Goal: Task Accomplishment & Management: Manage account settings

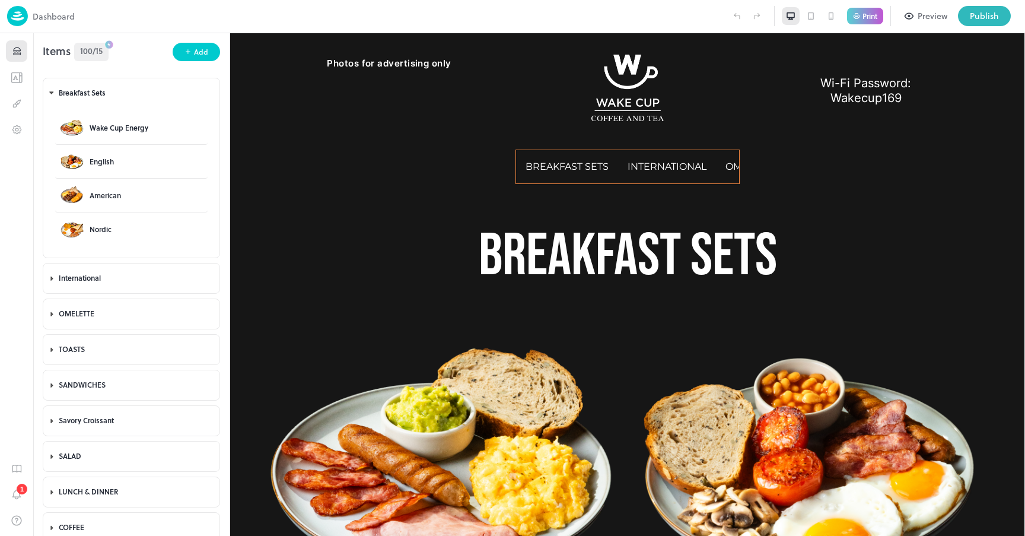
click at [94, 47] on span "100/15" at bounding box center [91, 50] width 23 height 12
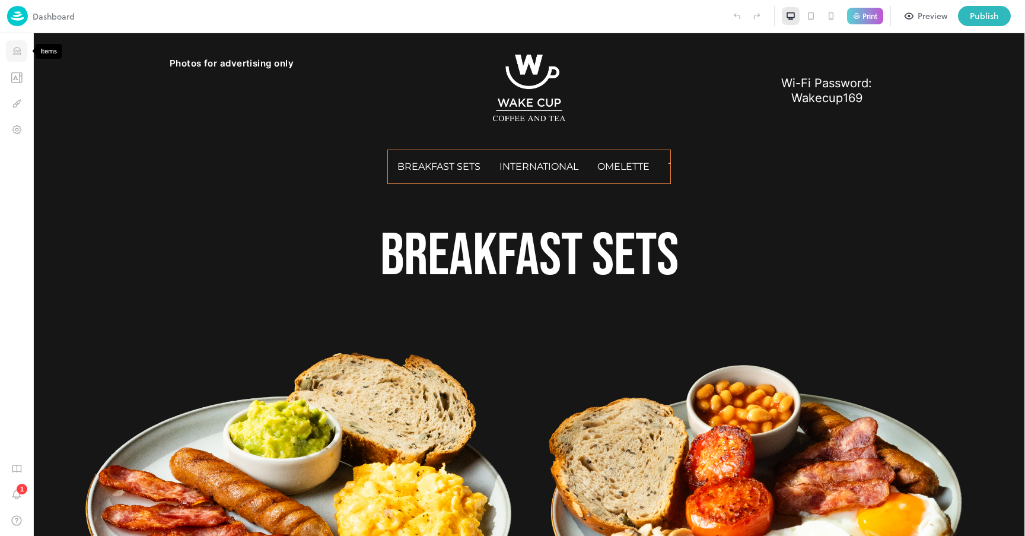
click at [20, 52] on icon "Items" at bounding box center [16, 51] width 11 height 11
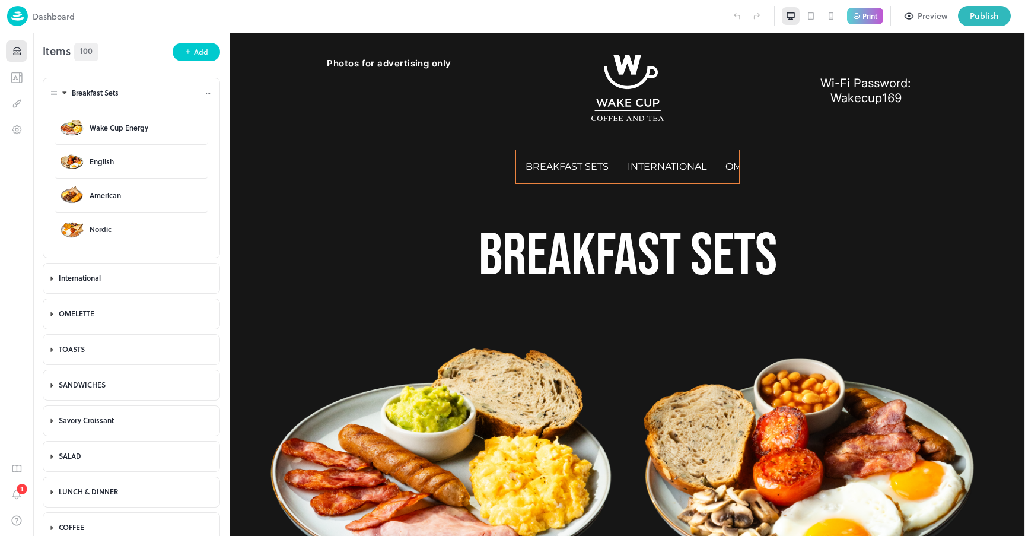
click at [62, 93] on icon at bounding box center [65, 93] width 8 height 8
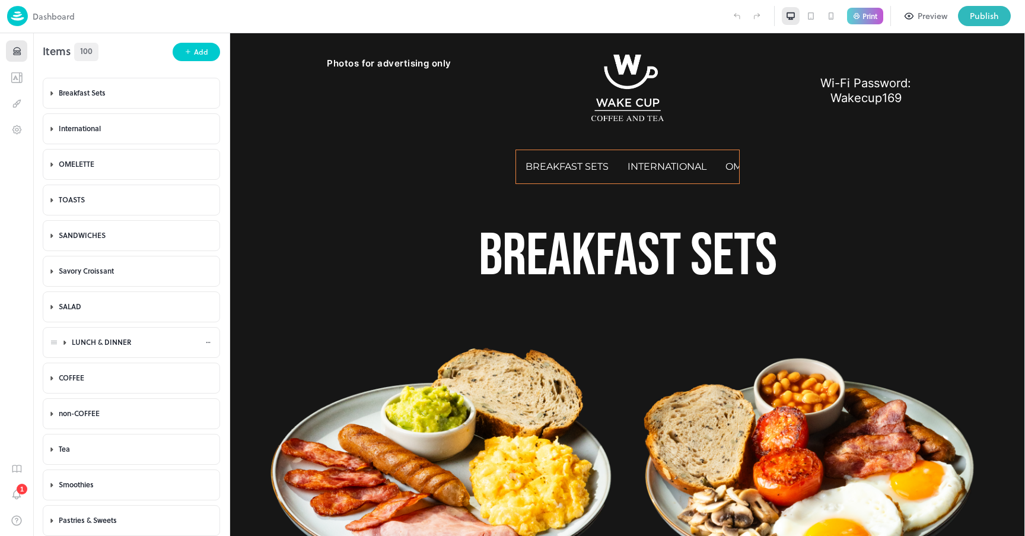
click at [84, 342] on div "LUNCH & DINNER" at bounding box center [138, 342] width 133 height 10
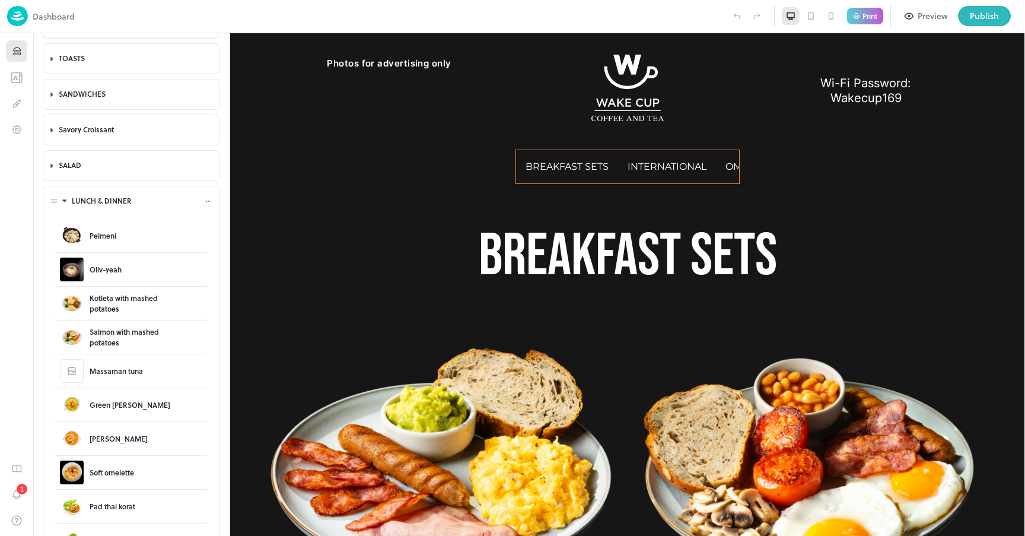
scroll to position [122, 0]
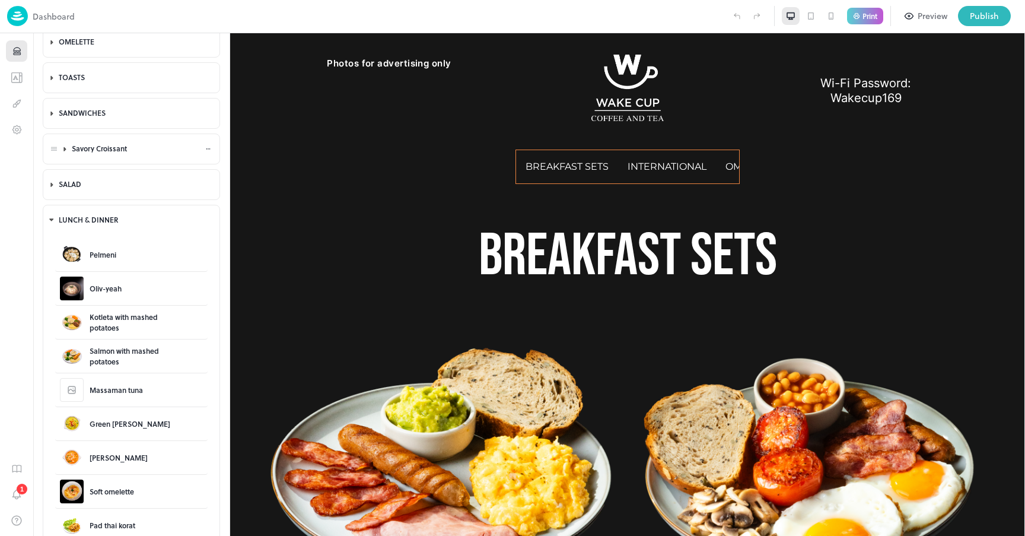
click at [87, 153] on div "Savory Croissant" at bounding box center [138, 149] width 133 height 10
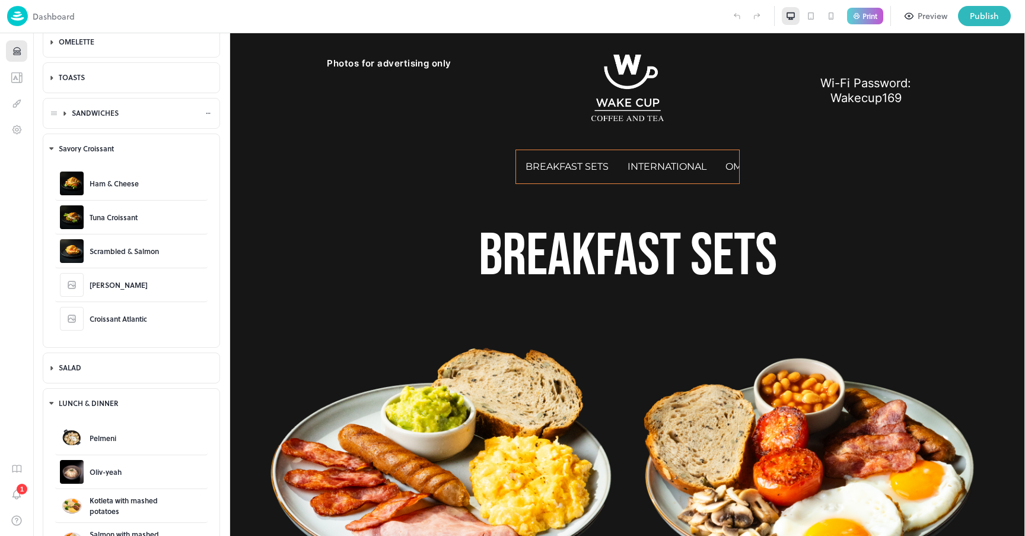
click at [82, 112] on div "SANDWICHES" at bounding box center [138, 113] width 133 height 10
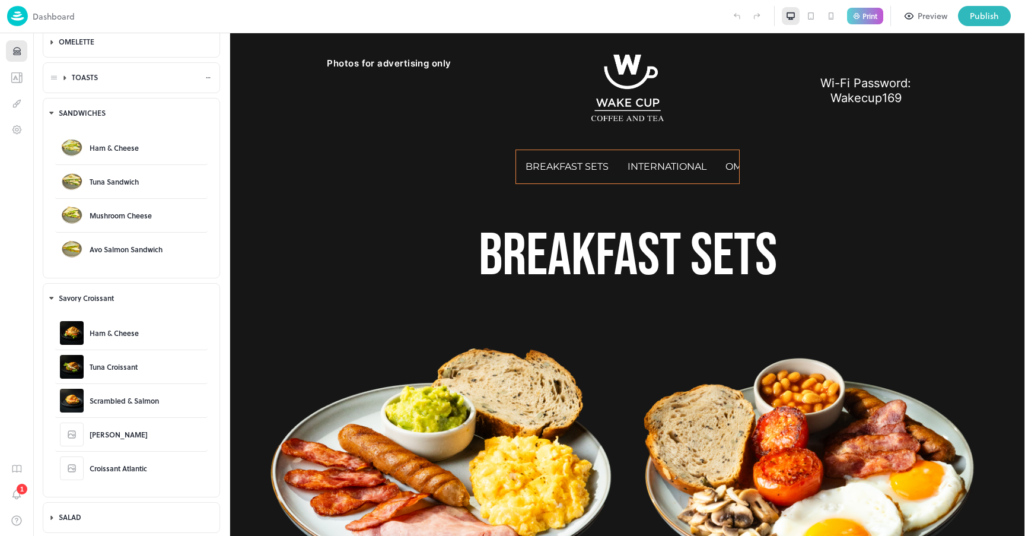
click at [78, 82] on div "TOASTS" at bounding box center [142, 77] width 146 height 28
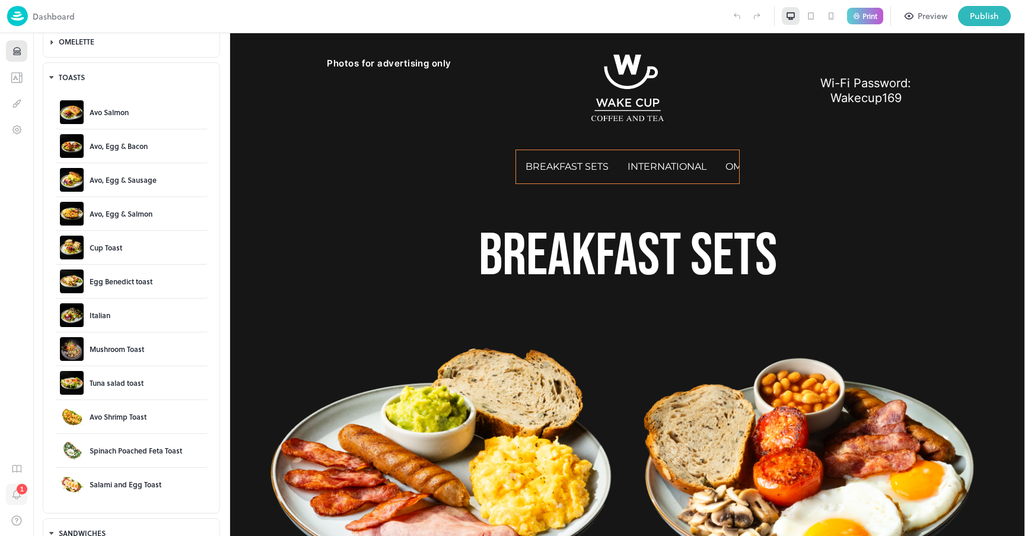
click at [15, 492] on icon "Notifications" at bounding box center [17, 494] width 12 height 13
click at [78, 75] on div "TOASTS" at bounding box center [138, 77] width 133 height 10
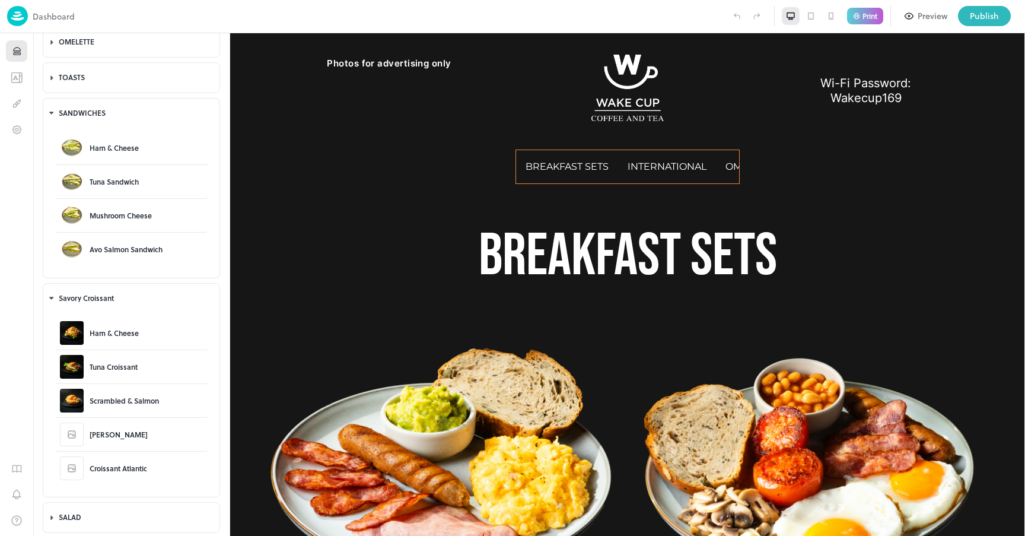
click at [860, 8] on div "Print" at bounding box center [865, 16] width 36 height 17
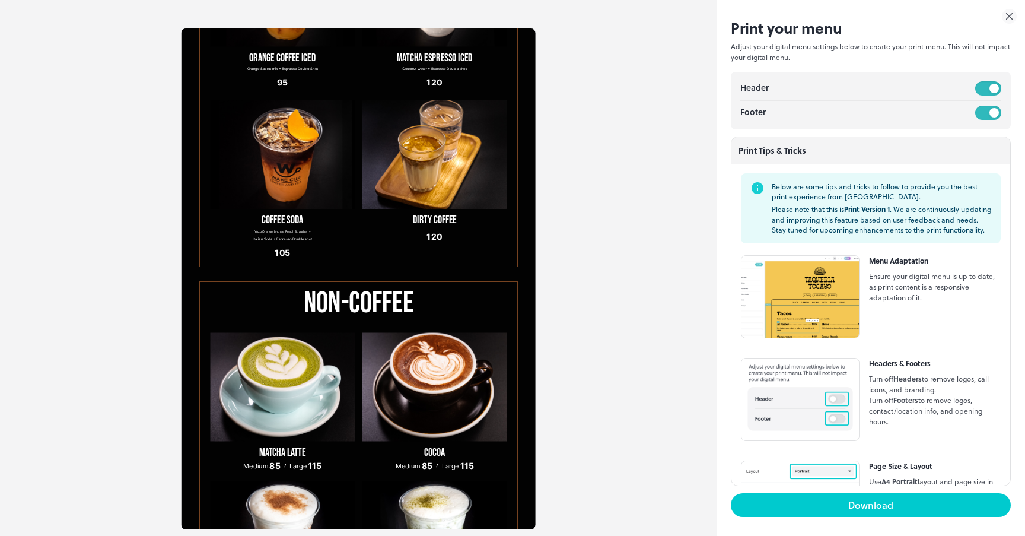
scroll to position [0, 0]
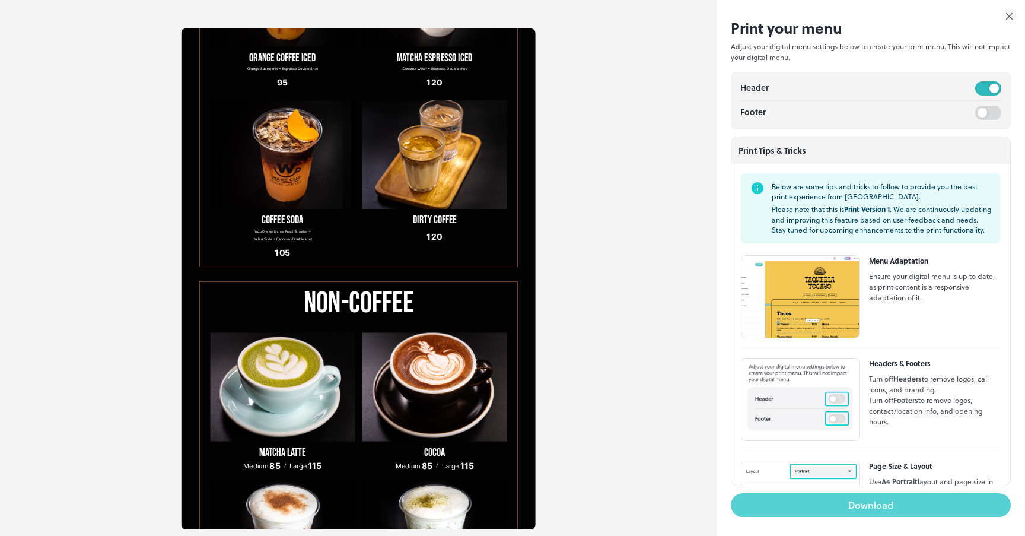
click at [872, 497] on button "Download" at bounding box center [871, 505] width 280 height 24
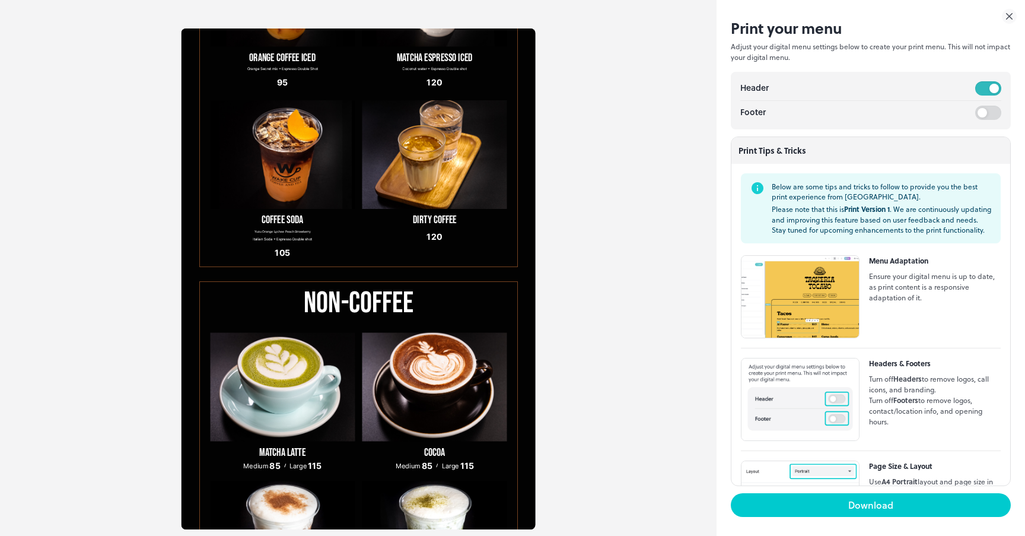
click at [1011, 14] on icon at bounding box center [1010, 17] width 6 height 6
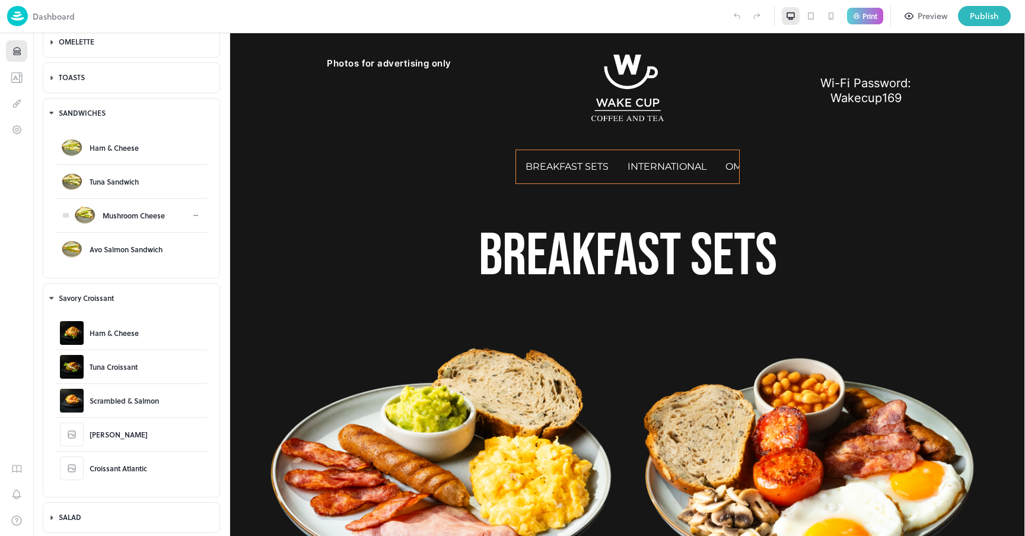
click at [155, 216] on div "Mushroom Cheese" at bounding box center [134, 215] width 62 height 11
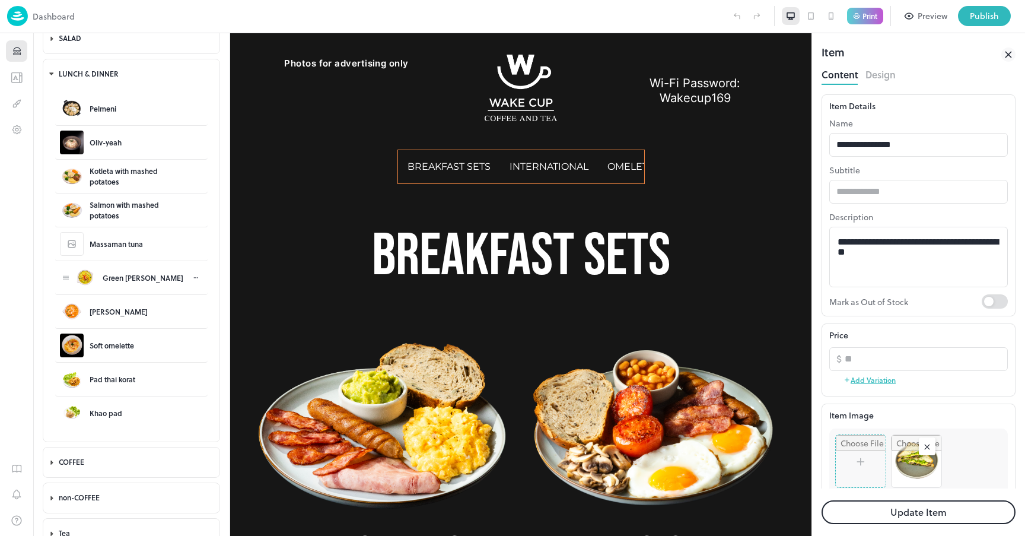
scroll to position [610, 0]
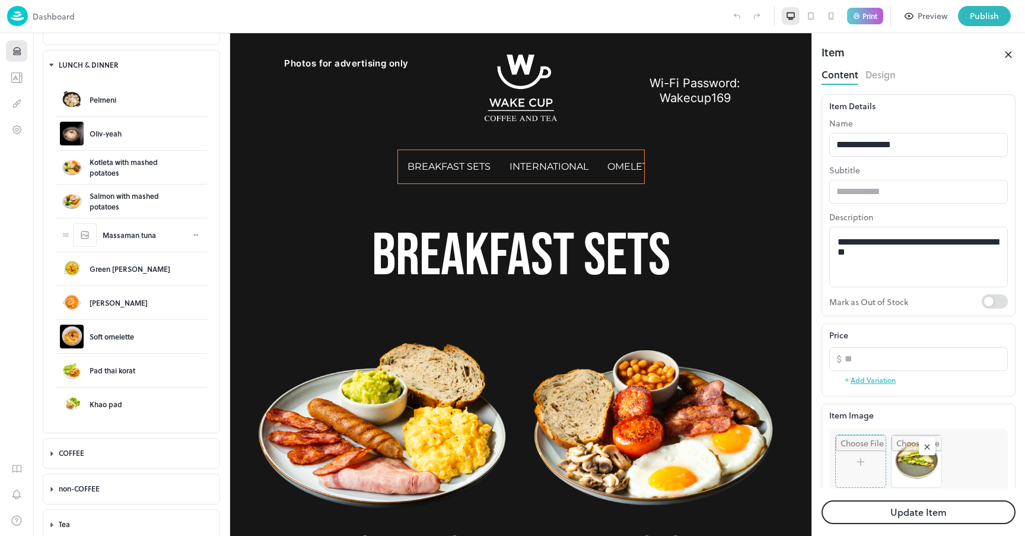
click at [119, 235] on div "Massaman tuna" at bounding box center [129, 235] width 53 height 11
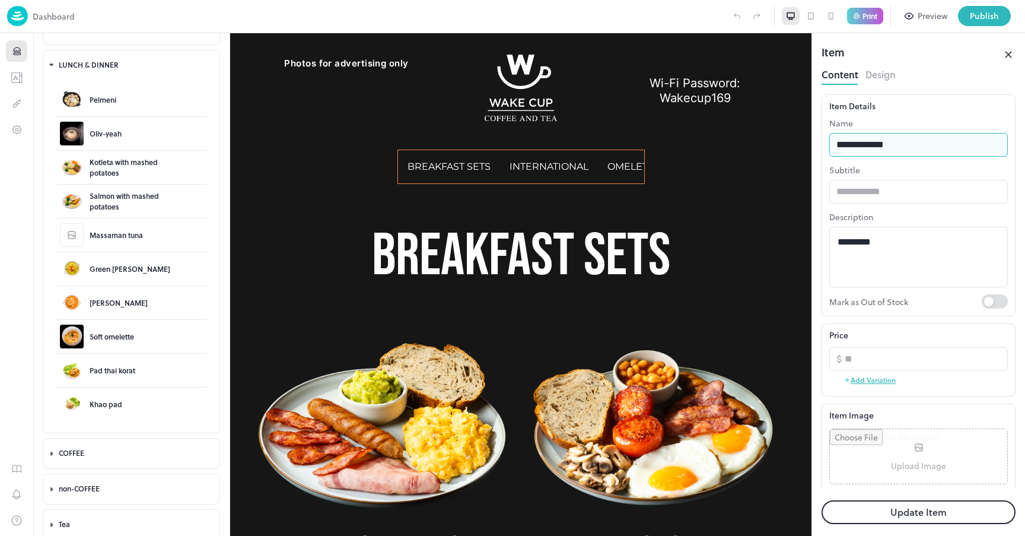
drag, startPoint x: 887, startPoint y: 142, endPoint x: 946, endPoint y: 149, distance: 58.5
click at [946, 149] on input "**********" at bounding box center [918, 145] width 179 height 24
type input "**********"
click at [934, 513] on button "Update Item" at bounding box center [919, 512] width 194 height 24
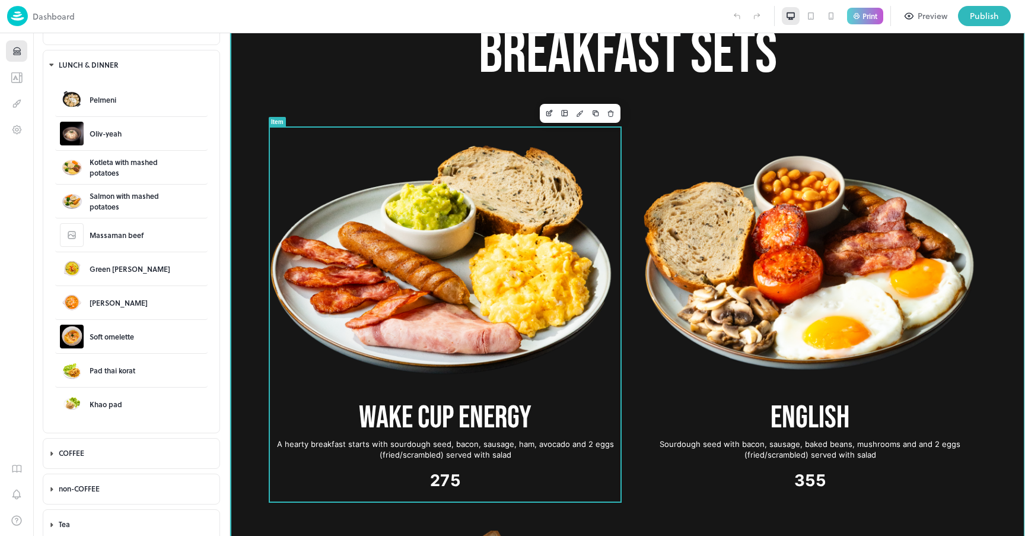
scroll to position [289, 0]
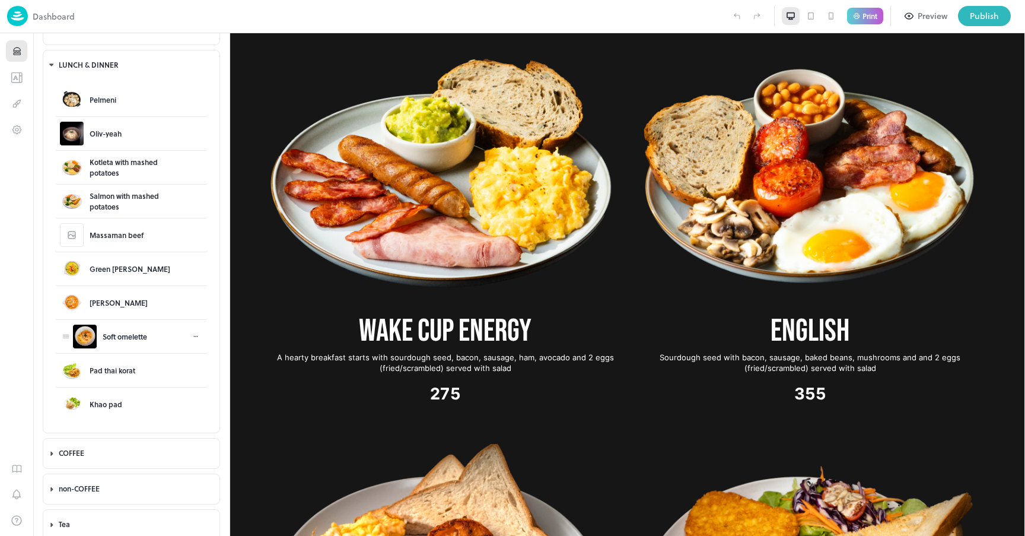
click at [134, 336] on div "Soft omelette" at bounding box center [125, 336] width 44 height 11
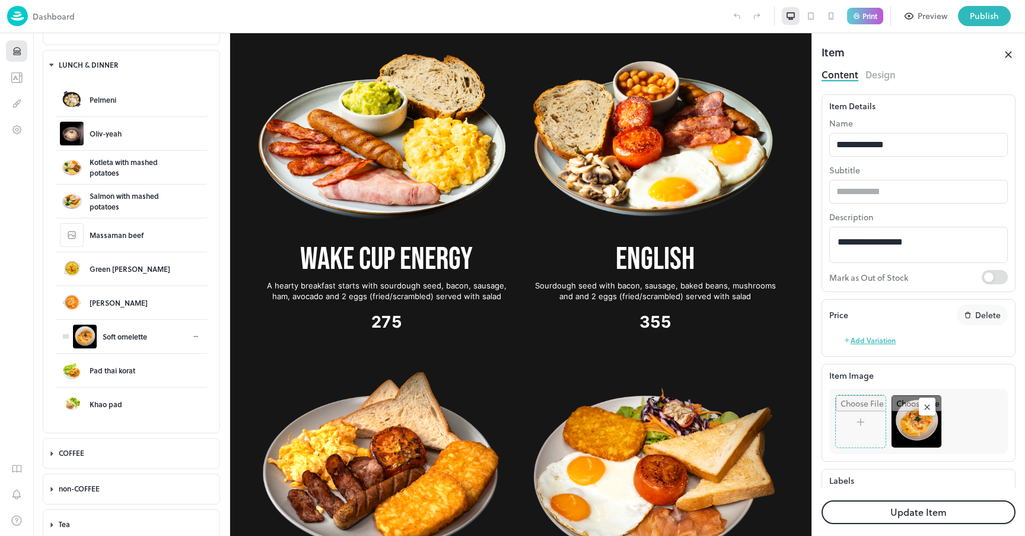
type input "*******"
type input "******"
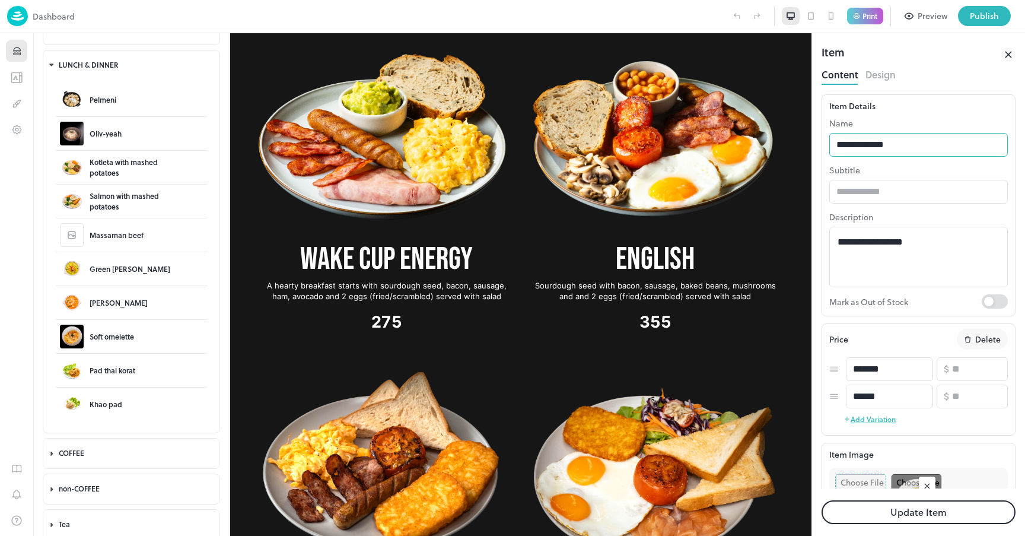
click at [927, 146] on input "**********" at bounding box center [918, 145] width 179 height 24
click at [888, 190] on input "text" at bounding box center [918, 192] width 179 height 24
type input "**********"
click at [917, 509] on button "Update Item" at bounding box center [919, 512] width 194 height 24
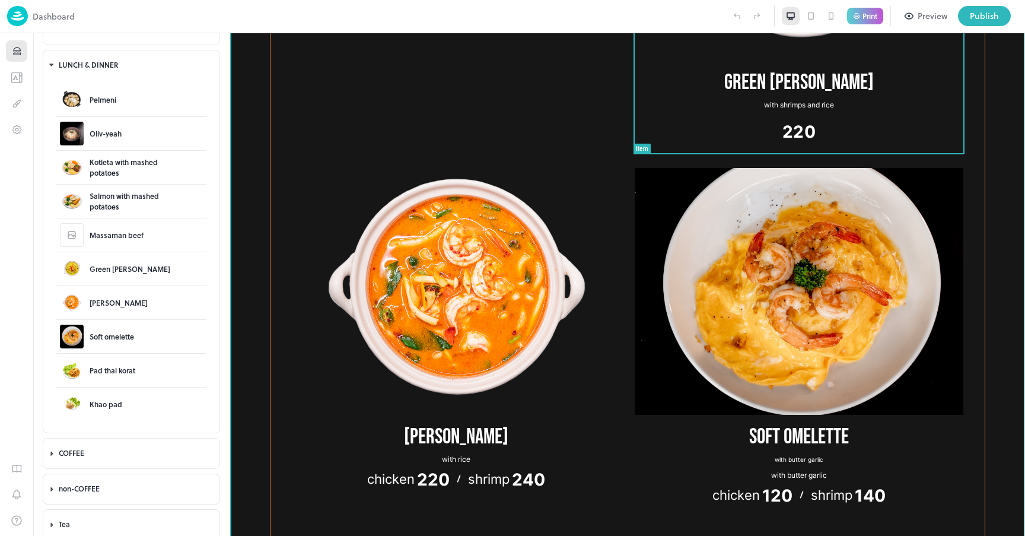
scroll to position [10134, 0]
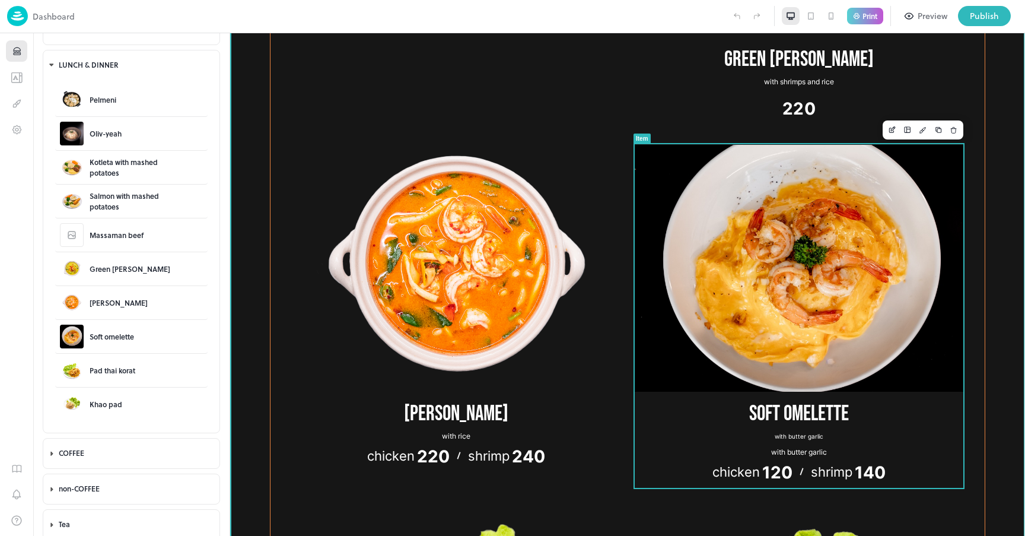
click at [790, 281] on img at bounding box center [799, 268] width 329 height 247
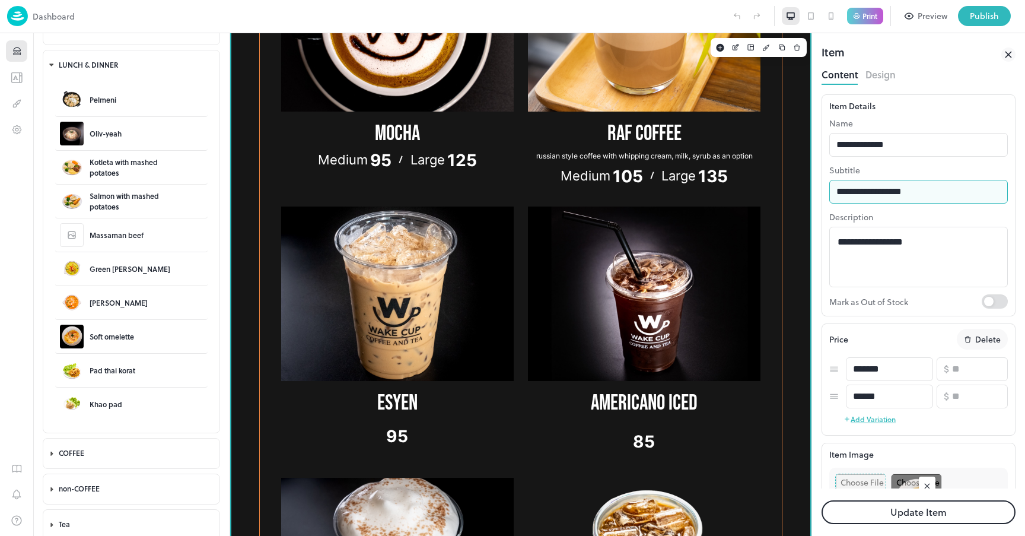
drag, startPoint x: 1160, startPoint y: 224, endPoint x: 804, endPoint y: 189, distance: 357.7
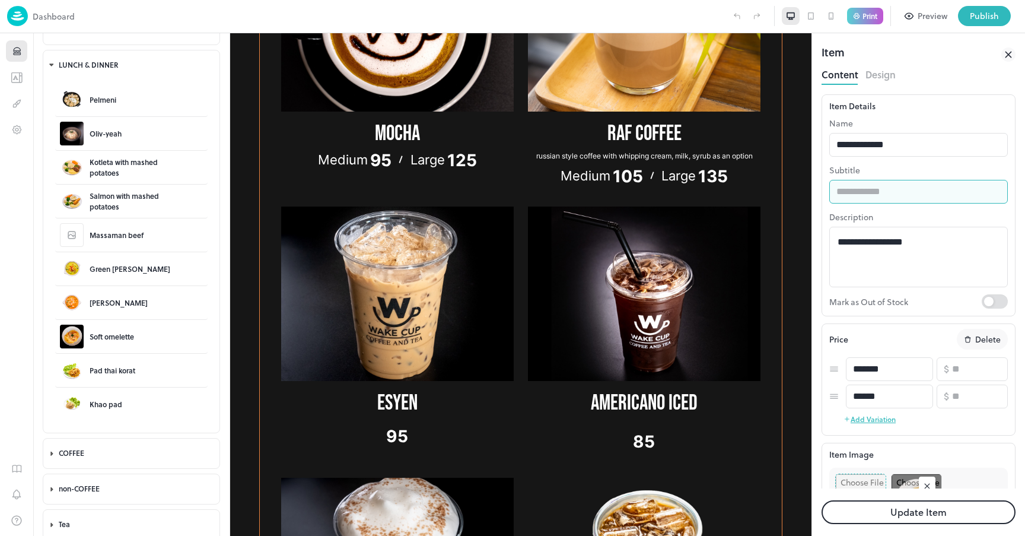
click at [911, 511] on button "Update Item" at bounding box center [919, 512] width 194 height 24
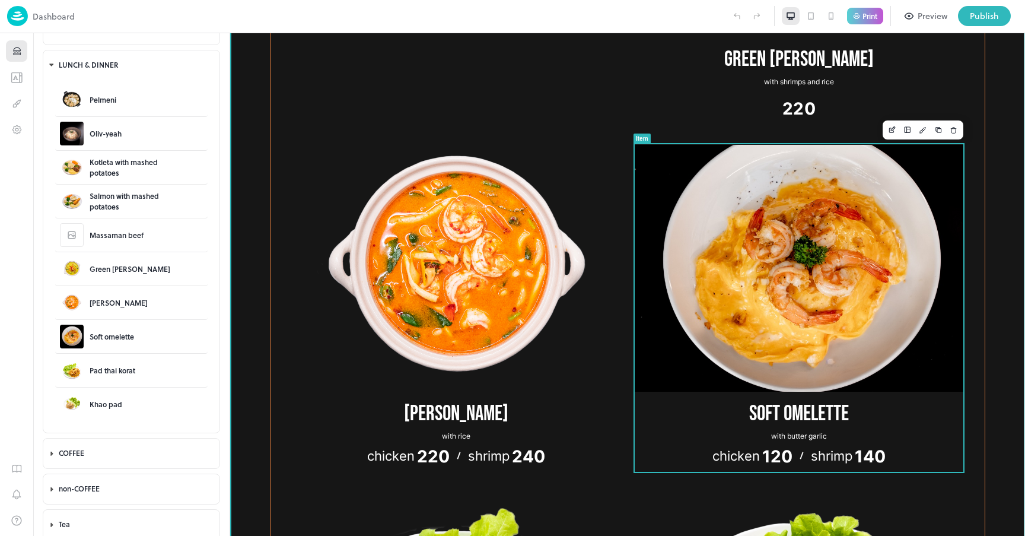
click at [833, 403] on span "Soft omelette" at bounding box center [799, 413] width 100 height 21
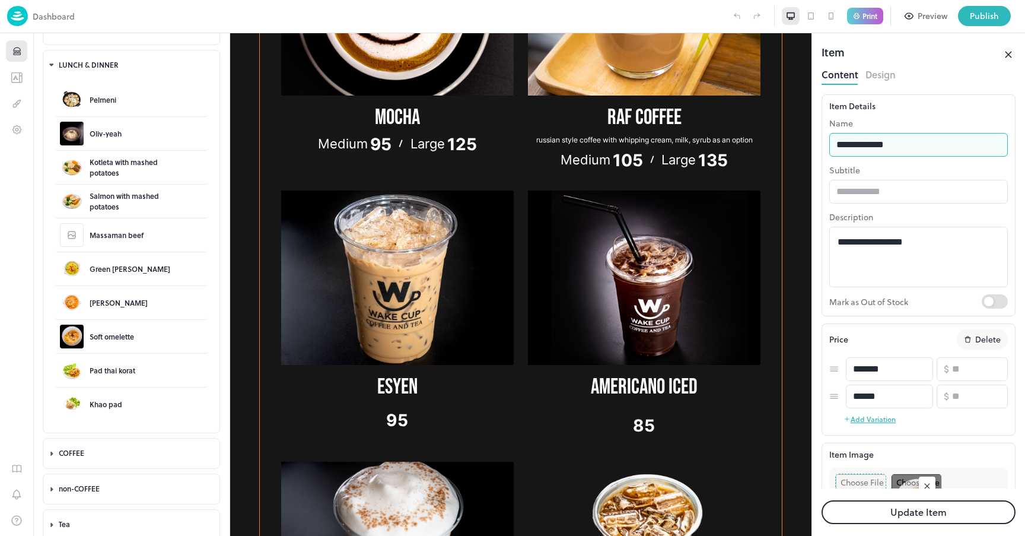
click at [914, 147] on input "**********" at bounding box center [918, 145] width 179 height 24
type input "**********"
click at [959, 257] on textarea "**********" at bounding box center [919, 257] width 162 height 41
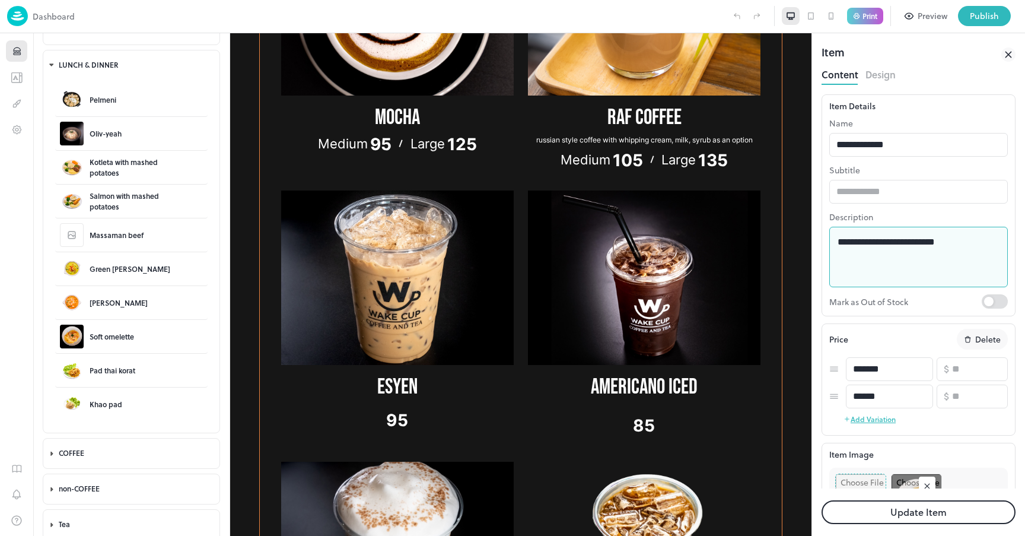
type textarea "**********"
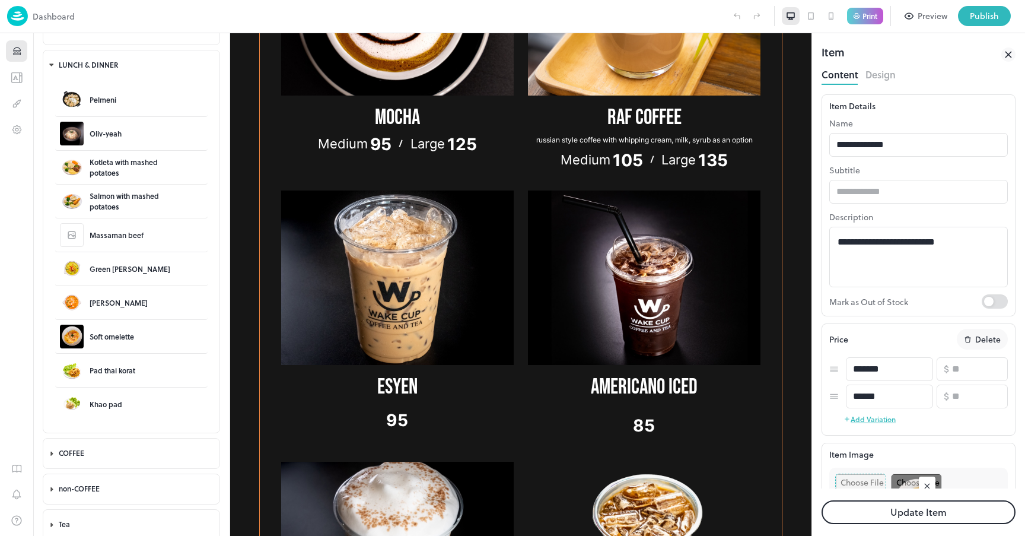
click at [938, 510] on button "Update Item" at bounding box center [919, 512] width 194 height 24
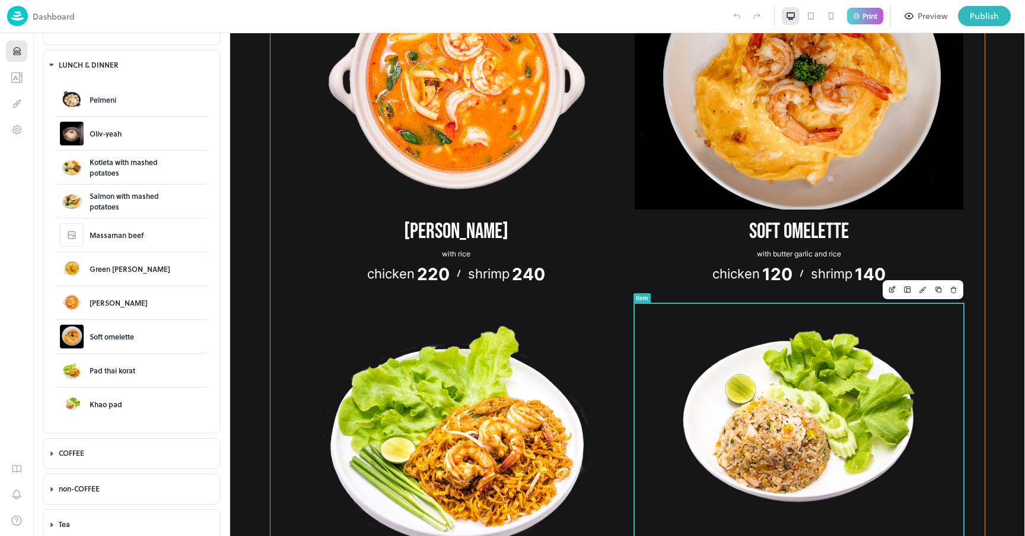
scroll to position [10431, 0]
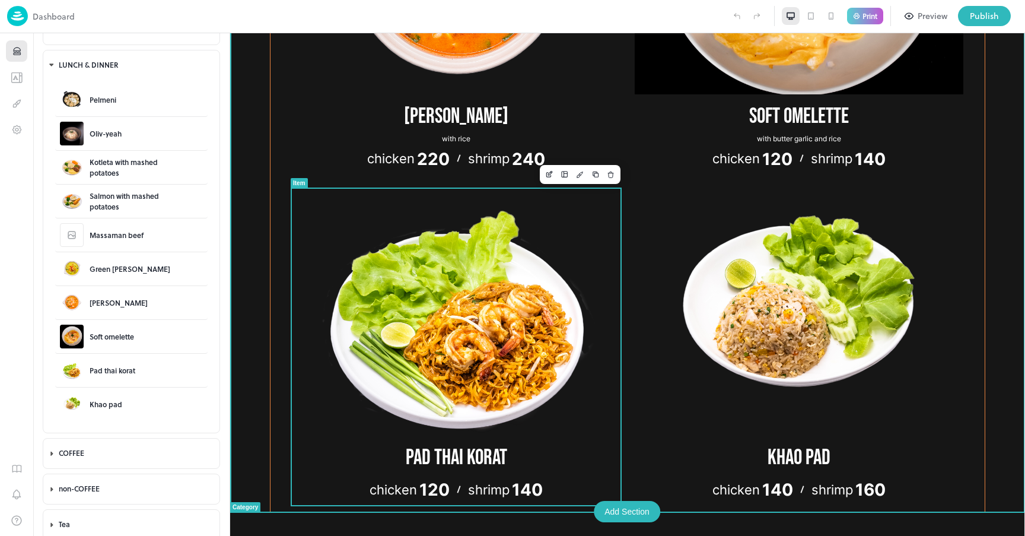
click at [483, 400] on img at bounding box center [456, 312] width 329 height 247
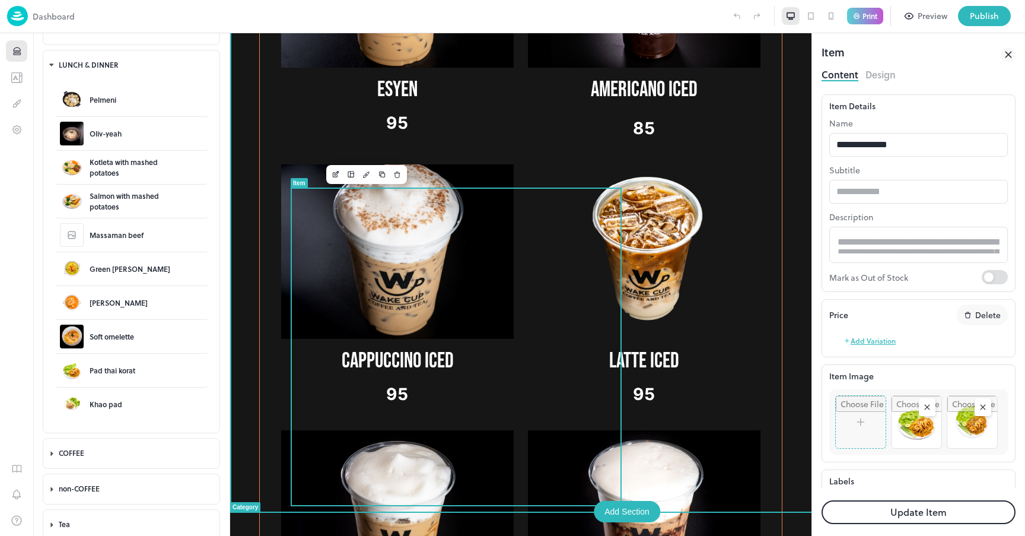
type input "*******"
type input "******"
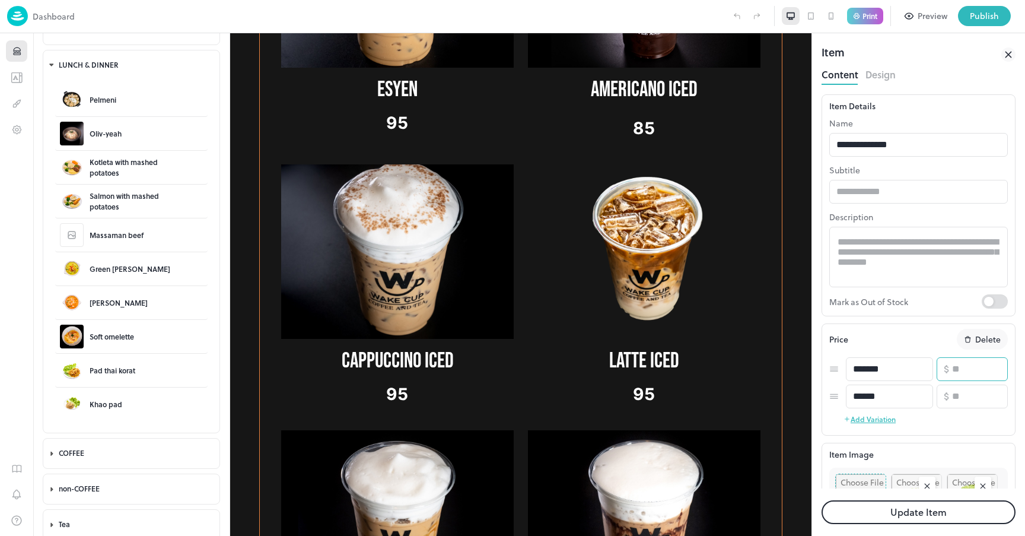
click at [960, 368] on input "***" at bounding box center [980, 369] width 56 height 24
type input "***"
click at [960, 396] on input "***" at bounding box center [980, 396] width 56 height 24
type input "***"
click at [941, 516] on button "Update Item" at bounding box center [919, 512] width 194 height 24
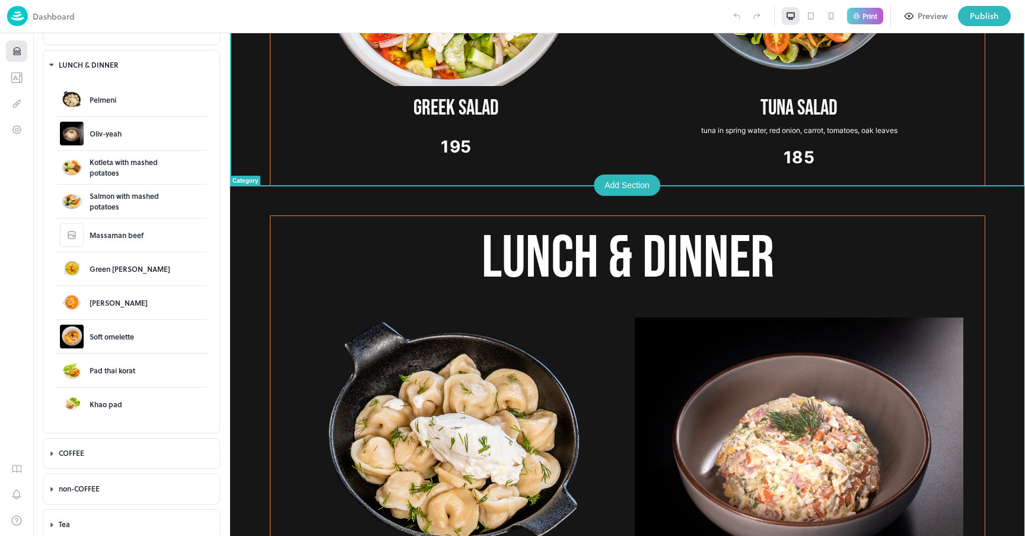
scroll to position [8934, 0]
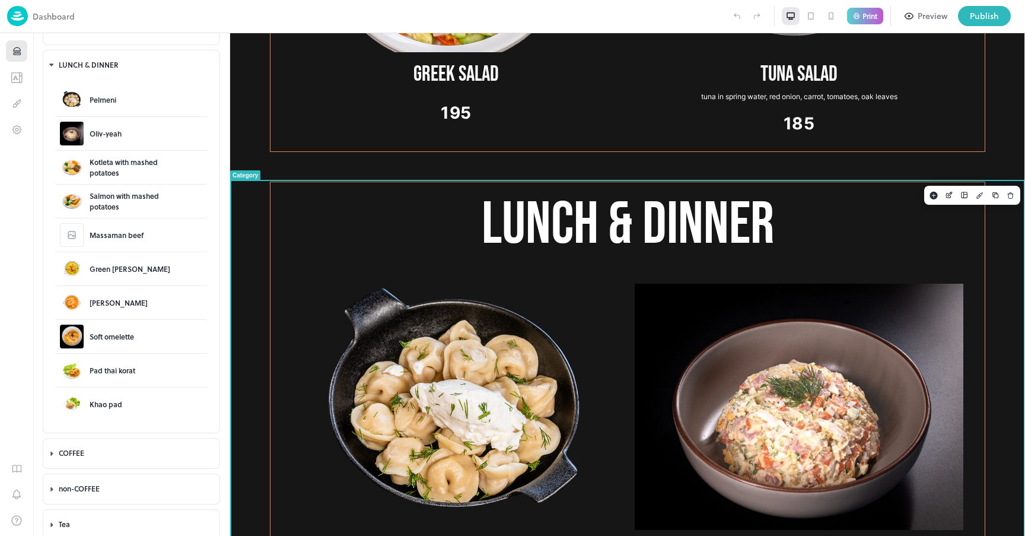
click at [632, 220] on p "LUNCH & DINNER" at bounding box center [628, 225] width 672 height 74
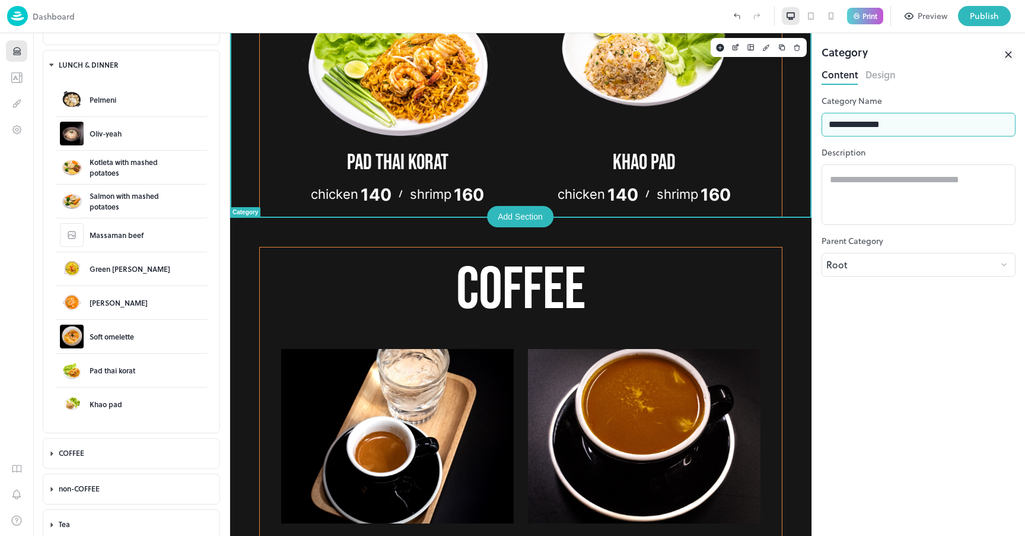
drag, startPoint x: 1100, startPoint y: 157, endPoint x: 739, endPoint y: 132, distance: 362.1
click at [894, 125] on input "**********" at bounding box center [919, 125] width 194 height 24
drag, startPoint x: 874, startPoint y: 124, endPoint x: 979, endPoint y: 123, distance: 105.0
click at [979, 123] on input "**********" at bounding box center [919, 125] width 194 height 24
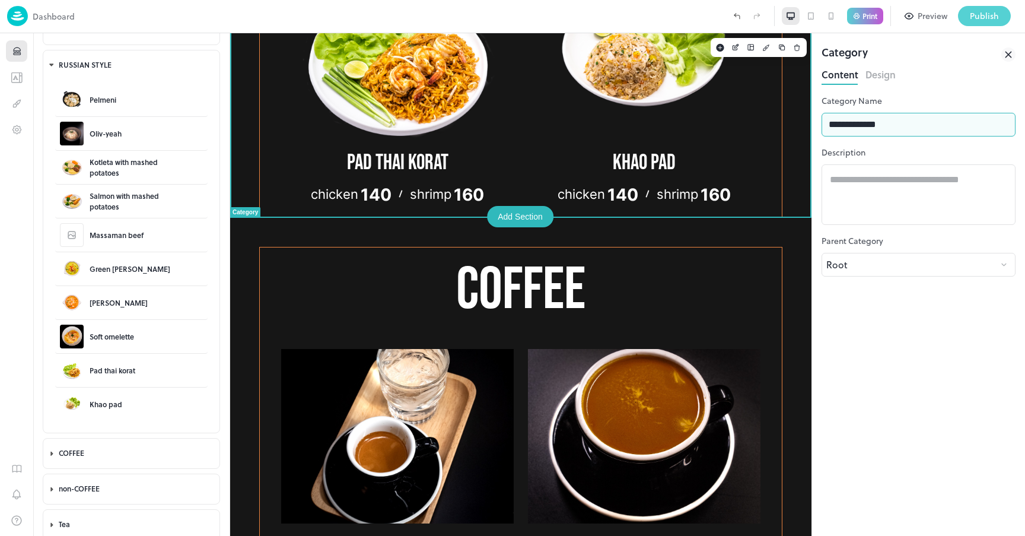
type input "**********"
click at [991, 15] on div "Publish" at bounding box center [984, 15] width 29 height 13
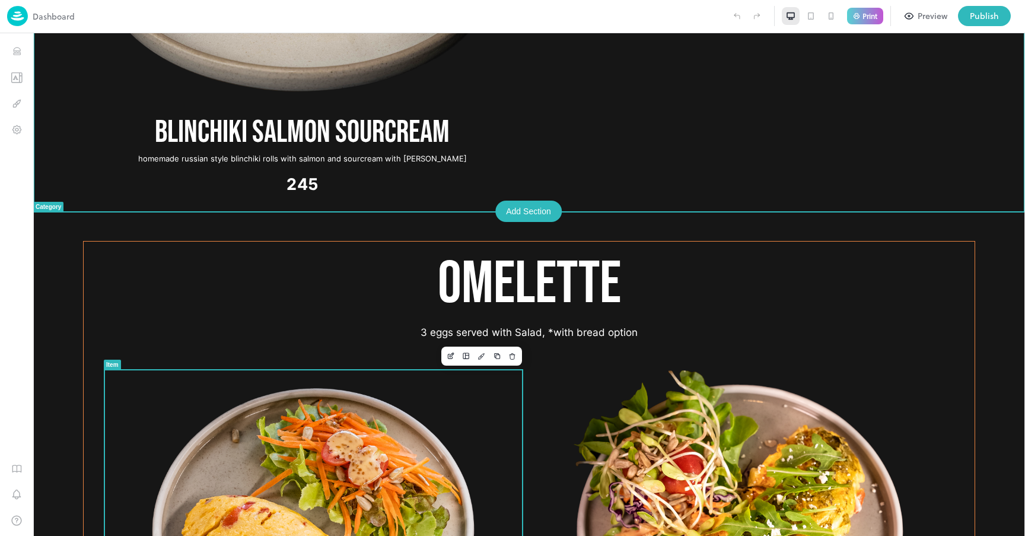
scroll to position [2987, 0]
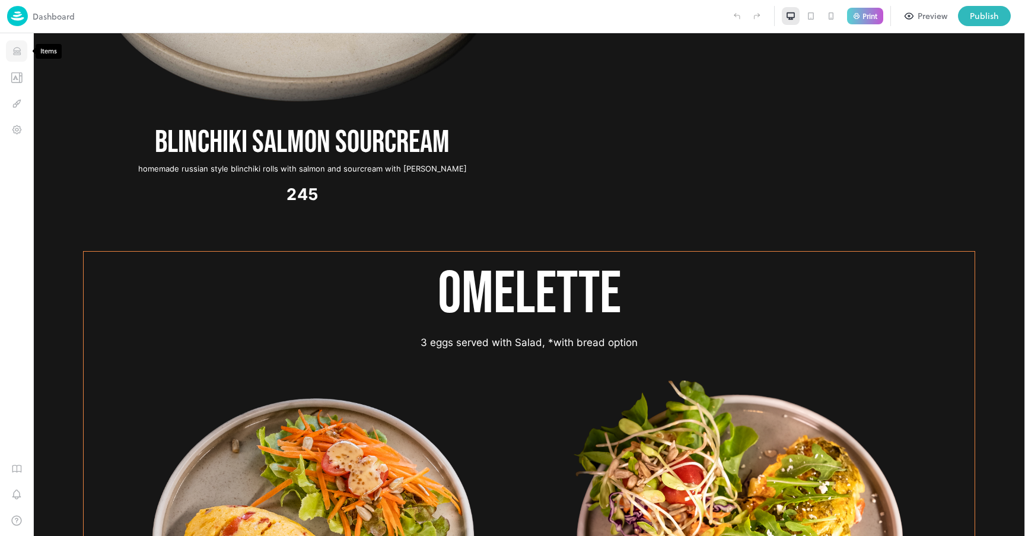
click at [18, 50] on icon "Items" at bounding box center [16, 51] width 11 height 11
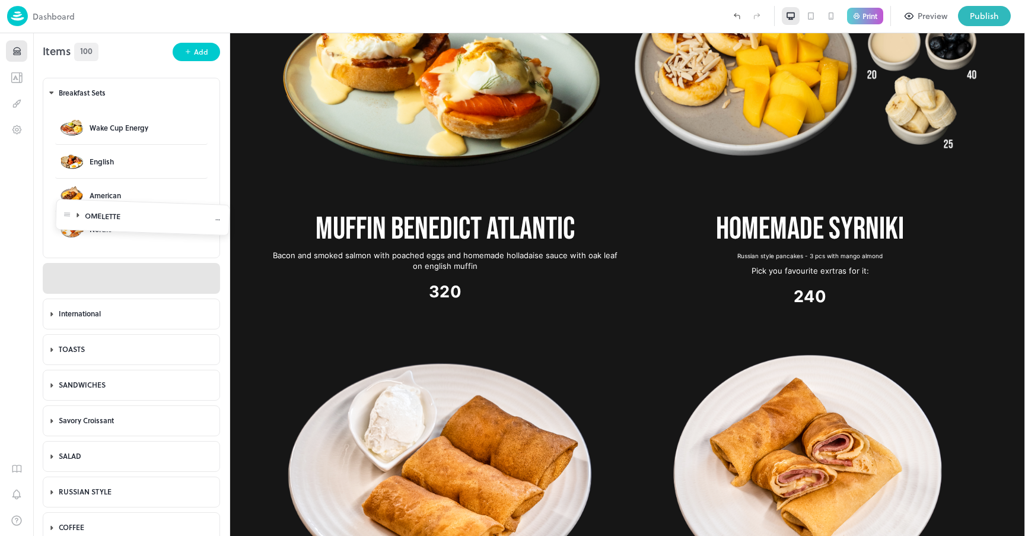
drag, startPoint x: 57, startPoint y: 314, endPoint x: 70, endPoint y: 218, distance: 97.0
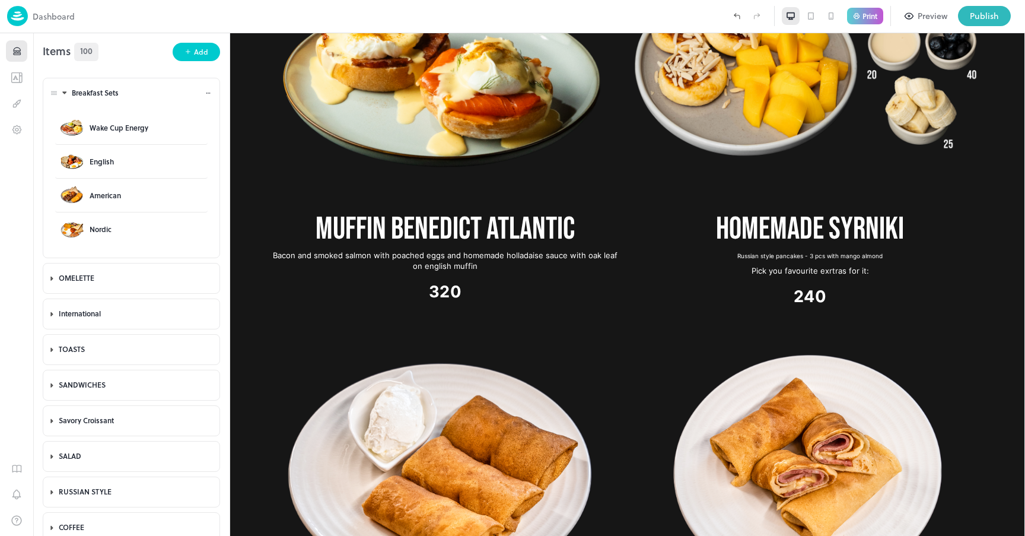
click at [61, 93] on icon at bounding box center [65, 93] width 8 height 8
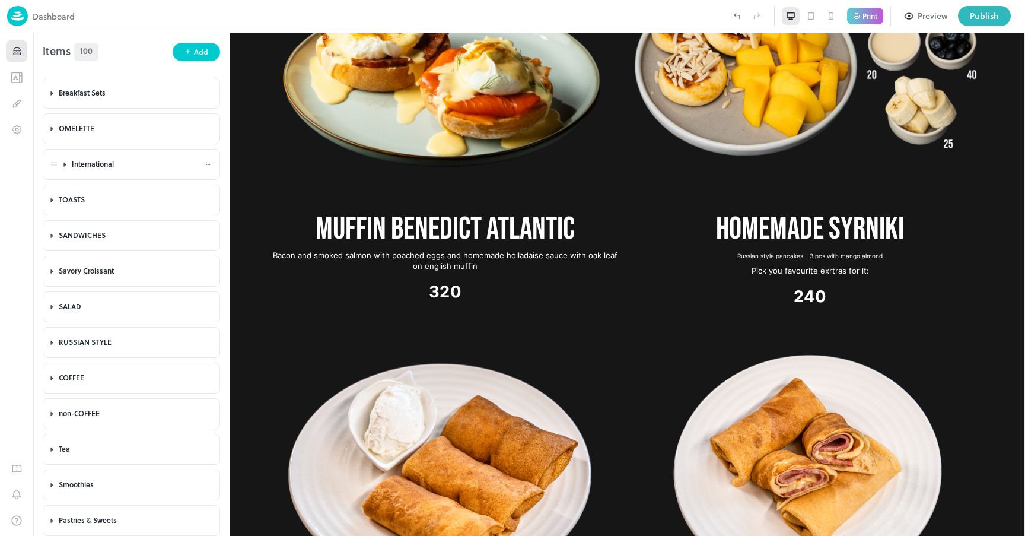
click at [65, 164] on icon at bounding box center [65, 165] width 2 height 4
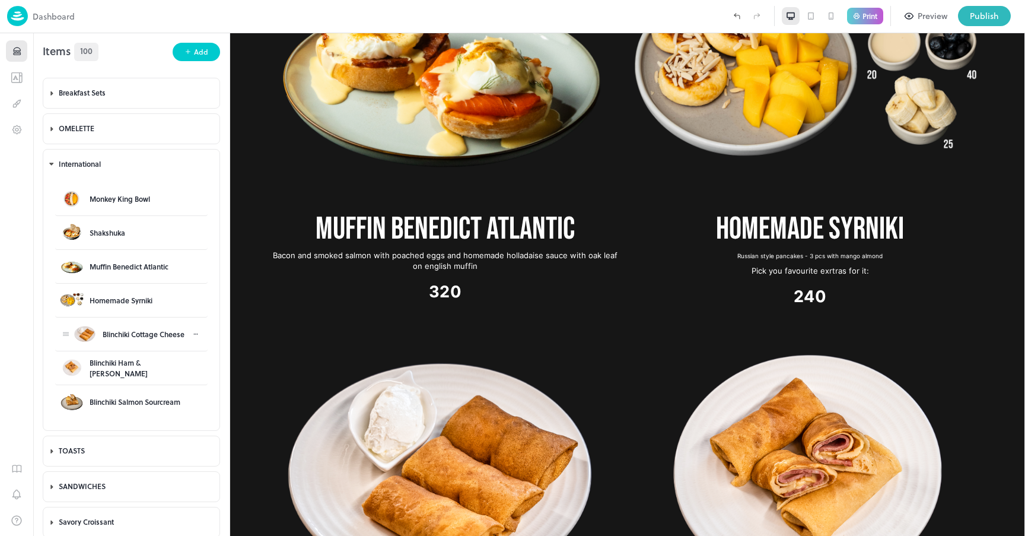
click at [114, 333] on div "Blinchiki Cottage Cheese" at bounding box center [144, 334] width 82 height 11
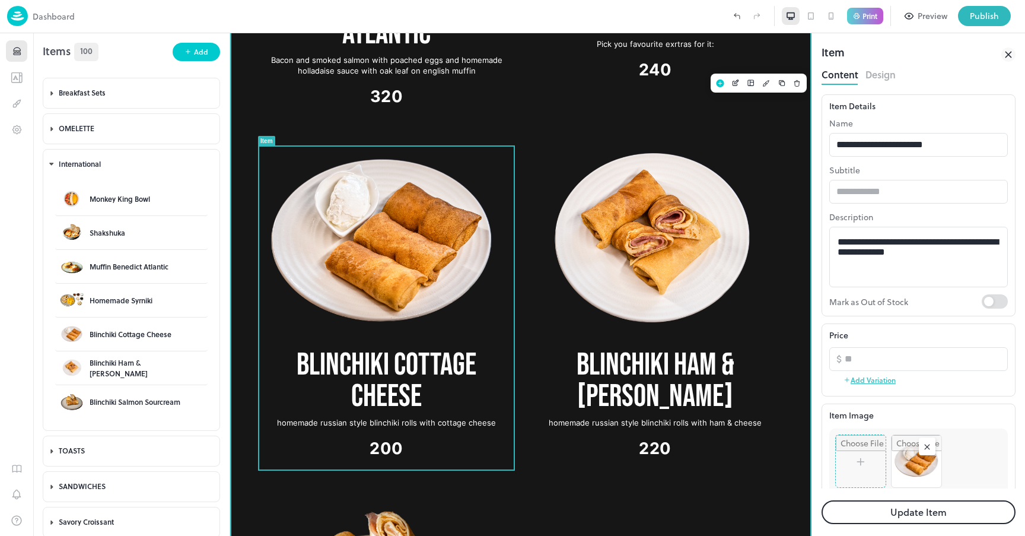
scroll to position [2701, 0]
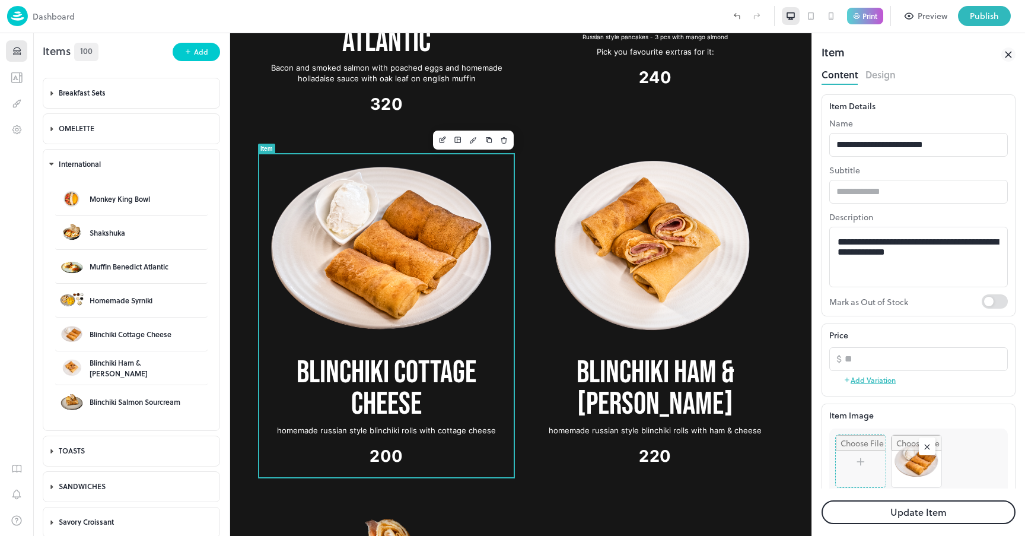
click at [857, 456] on input "file" at bounding box center [861, 461] width 50 height 52
click at [55, 164] on body "Dashboard Print Preview Publish 1 Items 100 Add Breakfast Sets Wake Cup Energy …" at bounding box center [512, 268] width 1025 height 536
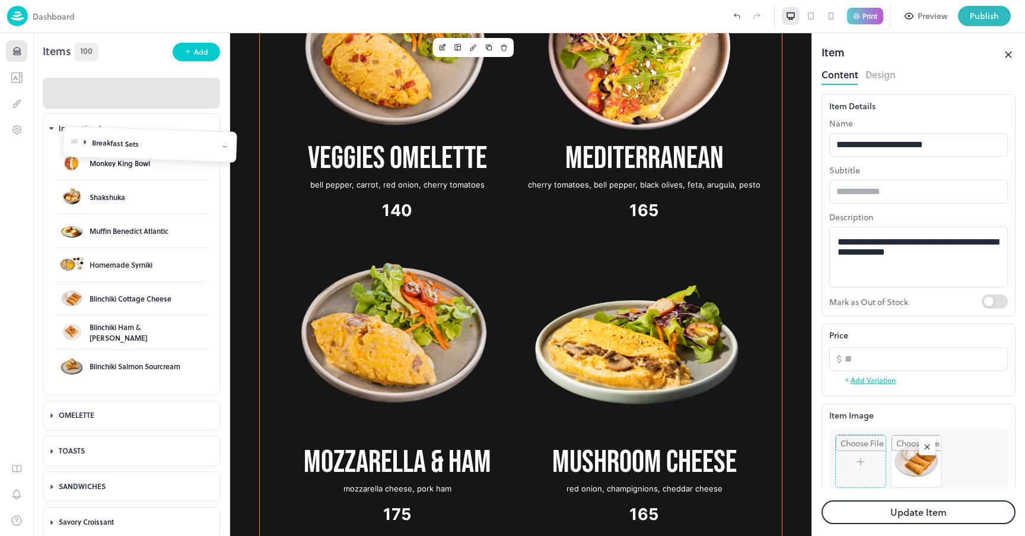
drag, startPoint x: 53, startPoint y: 379, endPoint x: 74, endPoint y: 144, distance: 235.8
click at [74, 144] on body "Dashboard Print Preview Publish 1 Items 100 Add Breakfast Sets Wake Cup Energy …" at bounding box center [512, 268] width 1025 height 536
click at [65, 128] on icon at bounding box center [65, 129] width 4 height 2
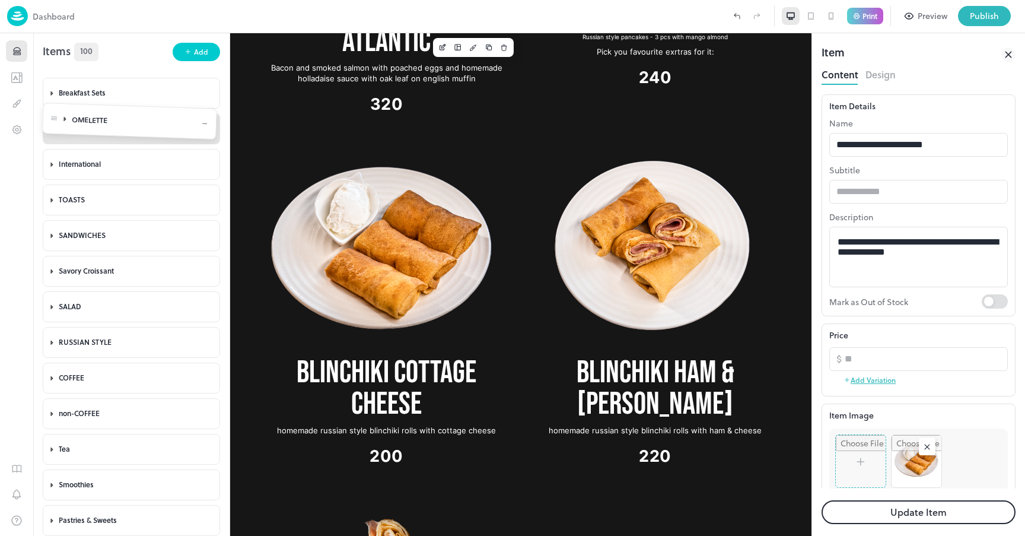
drag, startPoint x: 53, startPoint y: 167, endPoint x: 53, endPoint y: 125, distance: 42.1
click at [53, 125] on body "Dashboard Print Preview Publish 1 Items 100 Add Breakfast Sets Wake Cup Energy …" at bounding box center [512, 268] width 1025 height 536
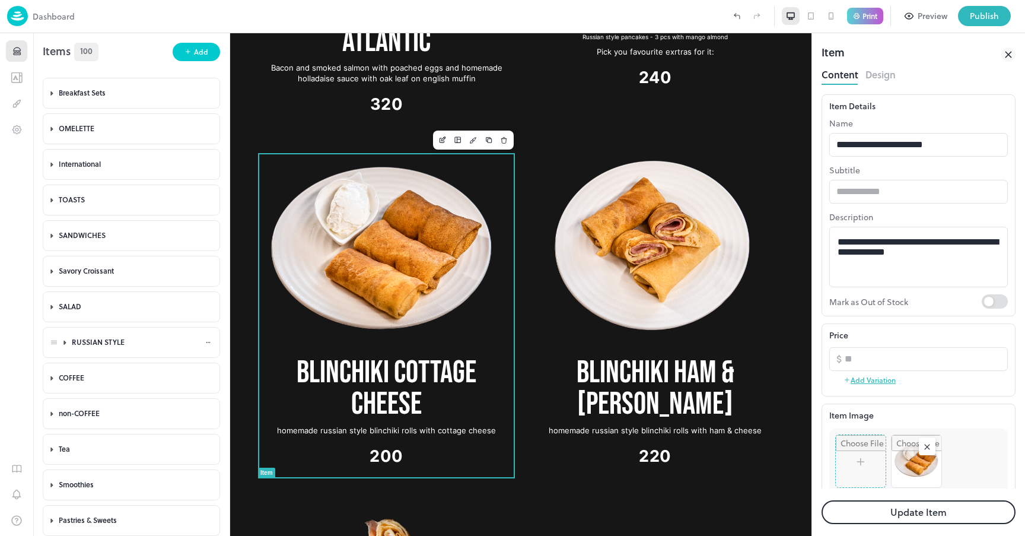
click at [65, 342] on icon at bounding box center [65, 343] width 2 height 4
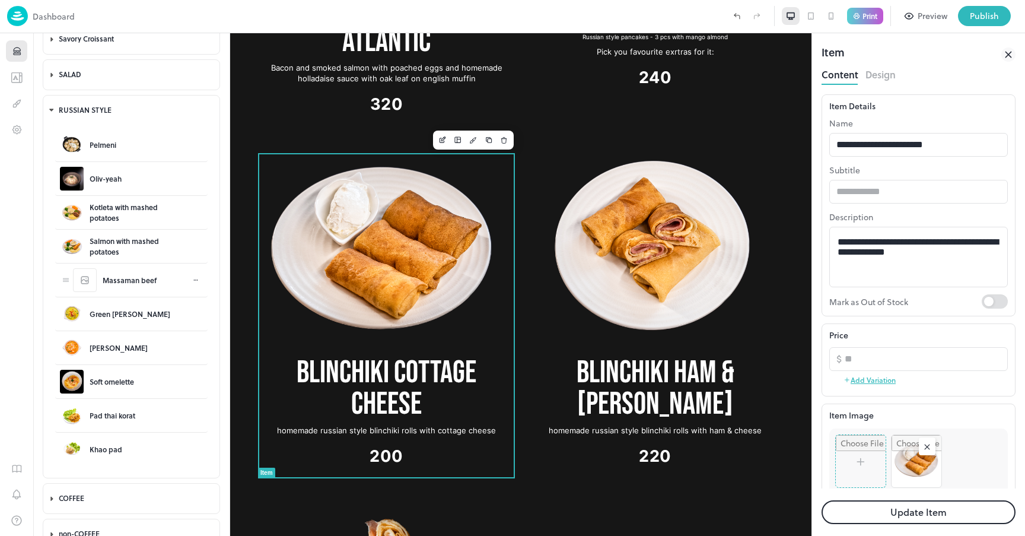
scroll to position [281, 0]
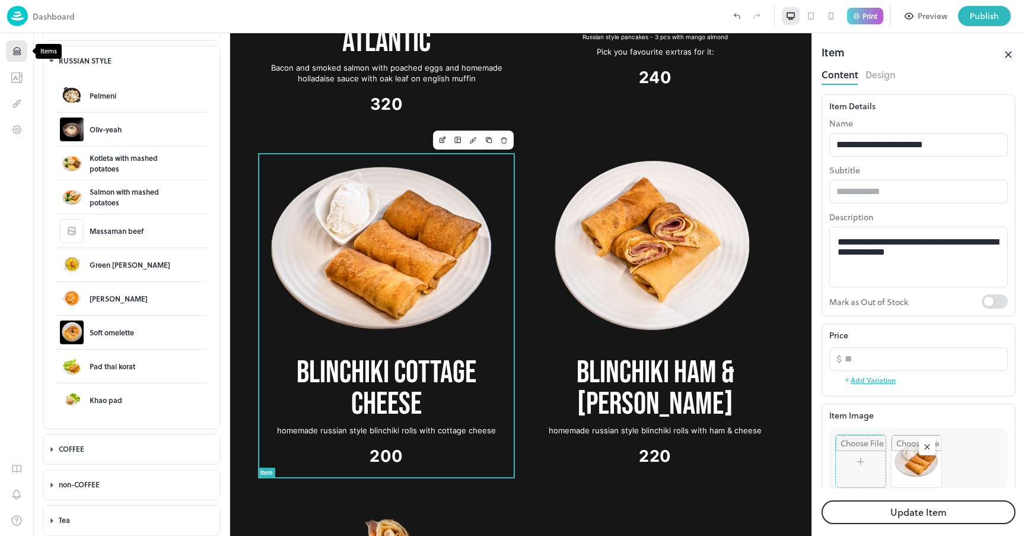
click at [13, 47] on icon "Items" at bounding box center [16, 51] width 11 height 11
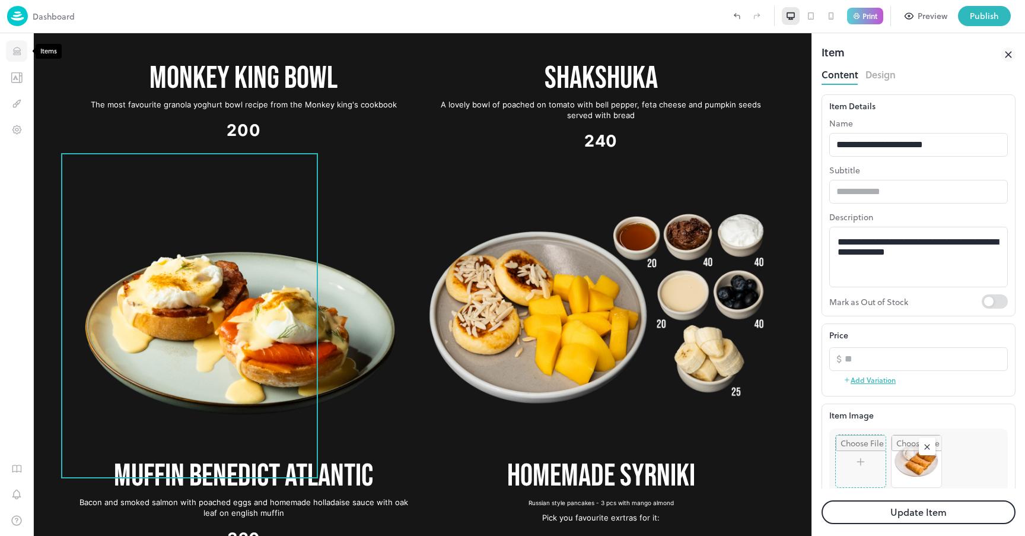
click at [14, 47] on icon "Items" at bounding box center [16, 51] width 11 height 11
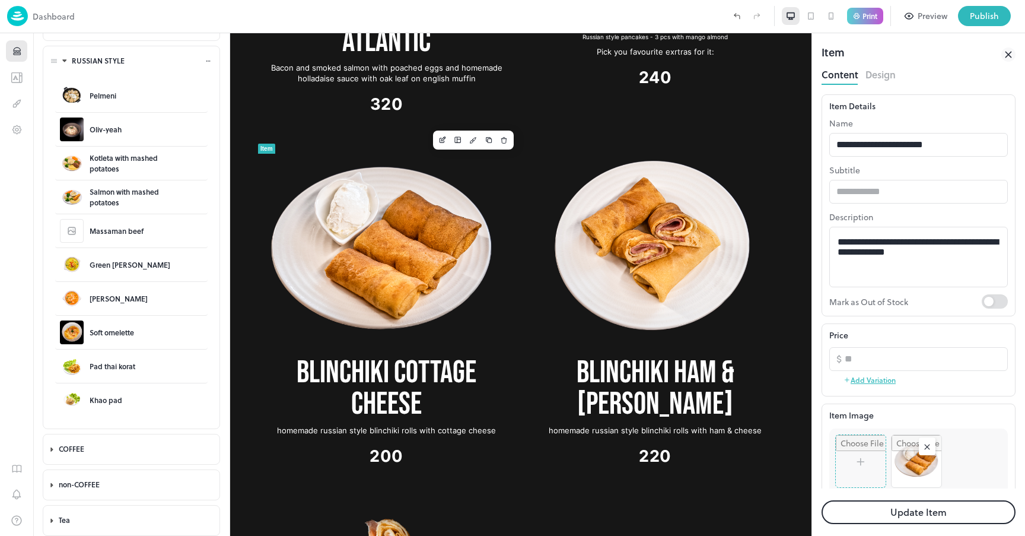
click at [90, 61] on div "RUSSIAN STYLE" at bounding box center [138, 61] width 133 height 10
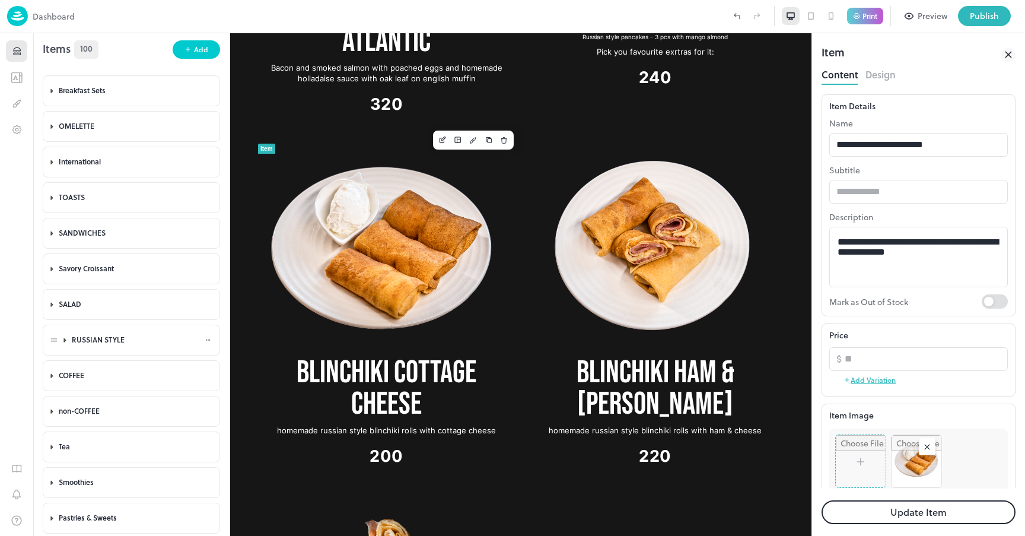
scroll to position [2, 0]
click at [205, 338] on icon at bounding box center [208, 340] width 7 height 7
click at [139, 529] on div at bounding box center [512, 529] width 1025 height 0
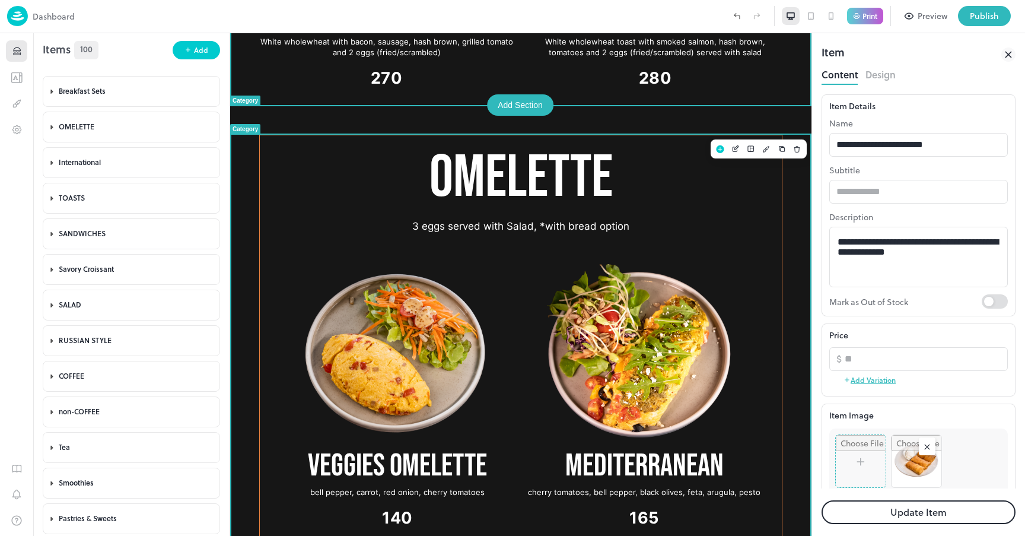
scroll to position [882, 0]
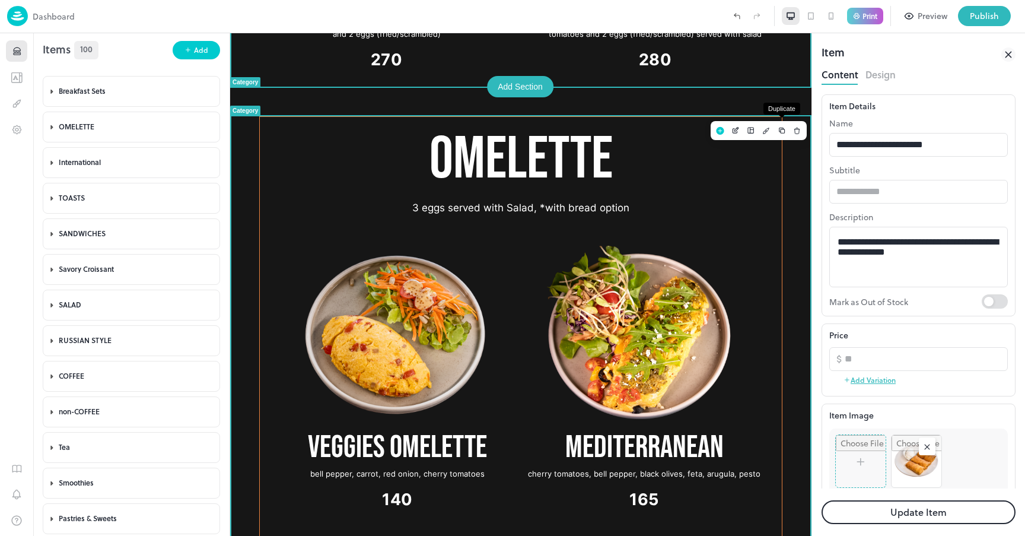
click at [782, 130] on icon "Duplicate" at bounding box center [782, 130] width 8 height 8
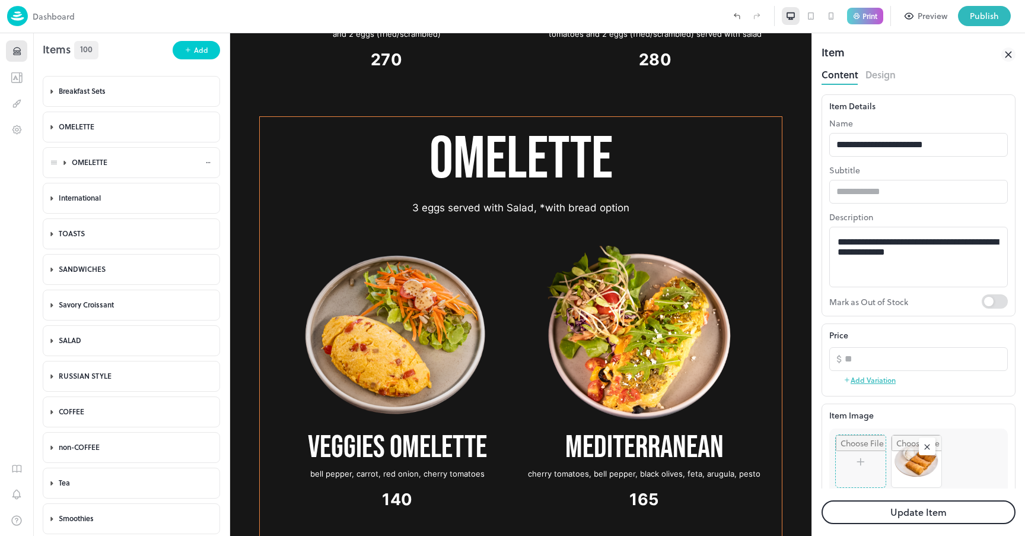
click at [76, 158] on div "OMELETTE" at bounding box center [138, 162] width 133 height 10
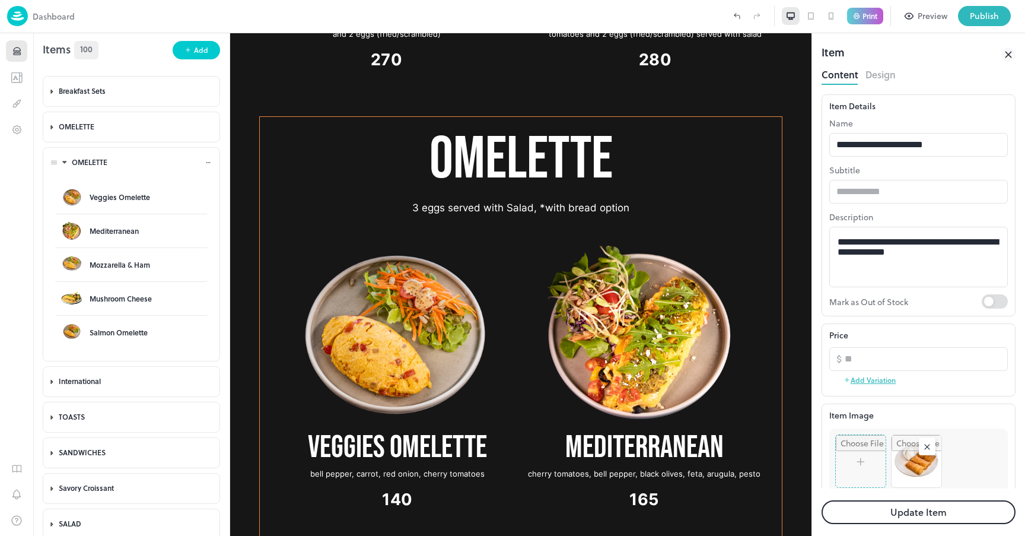
click at [105, 163] on div "OMELETTE" at bounding box center [138, 162] width 133 height 10
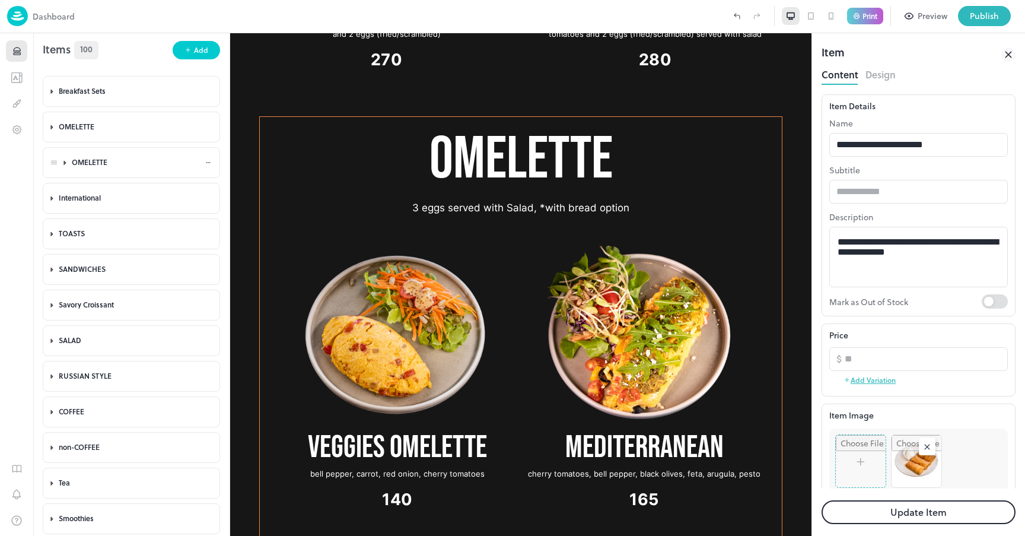
click at [90, 160] on div "OMELETTE" at bounding box center [138, 162] width 133 height 10
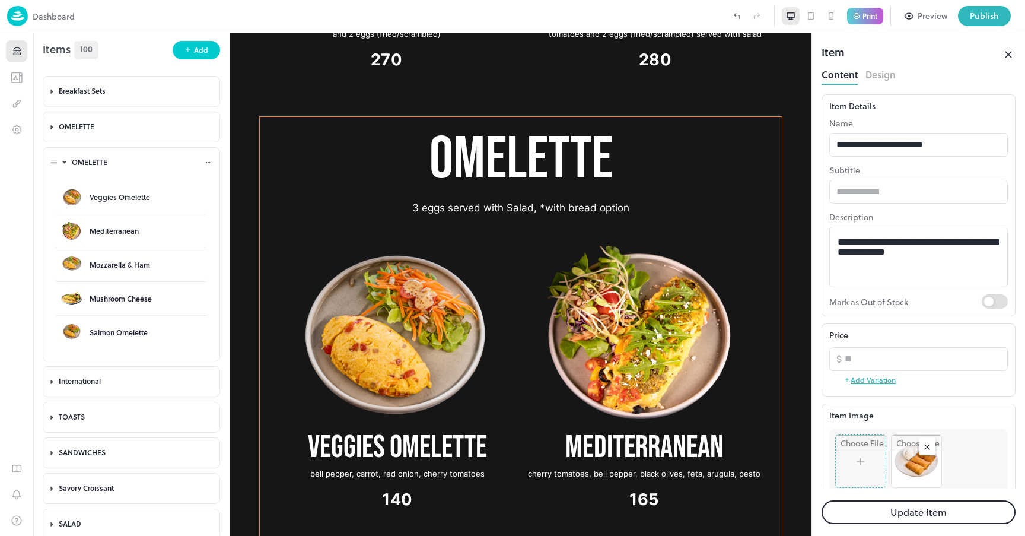
click at [207, 157] on div at bounding box center [208, 162] width 7 height 10
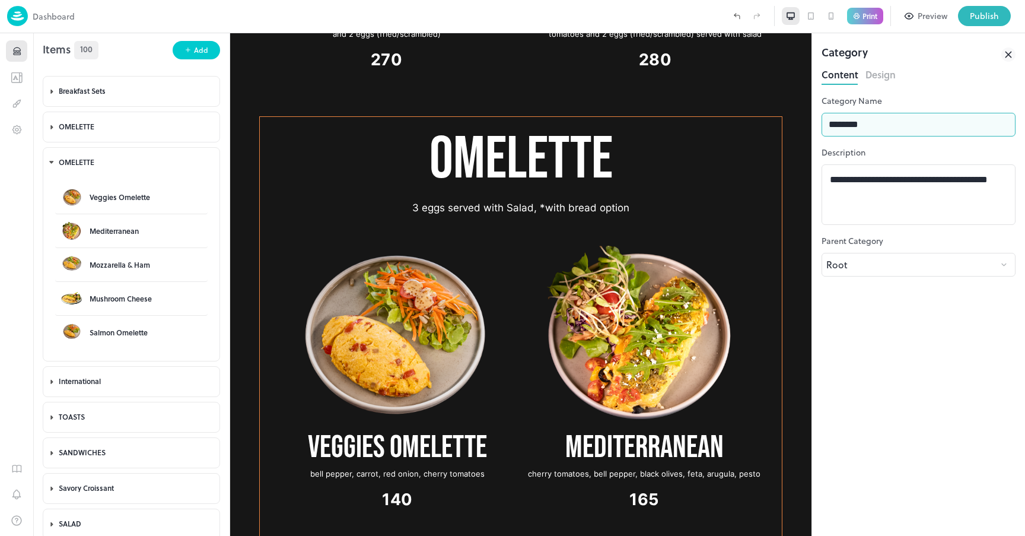
drag, startPoint x: 1099, startPoint y: 155, endPoint x: 670, endPoint y: 131, distance: 429.6
type input "**********"
click at [192, 198] on icon at bounding box center [195, 196] width 7 height 7
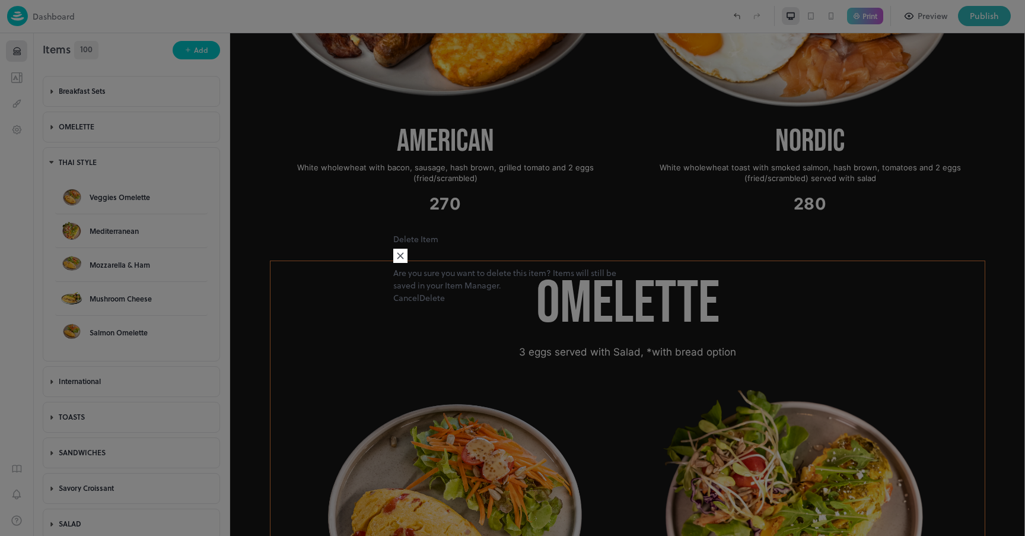
drag, startPoint x: 506, startPoint y: 306, endPoint x: 272, endPoint y: 272, distance: 236.8
click at [419, 304] on button "Cancel" at bounding box center [406, 297] width 26 height 12
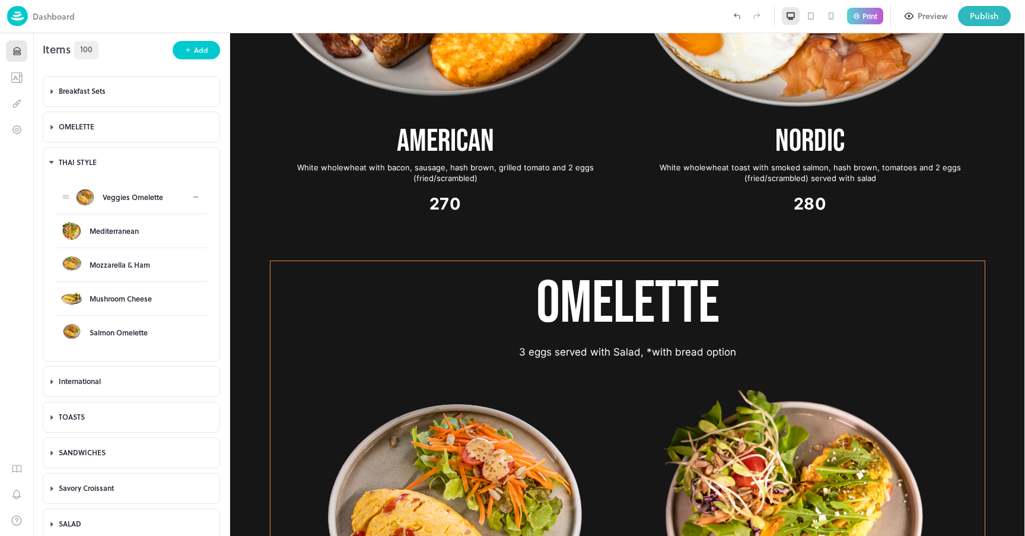
click at [192, 195] on icon at bounding box center [195, 196] width 7 height 7
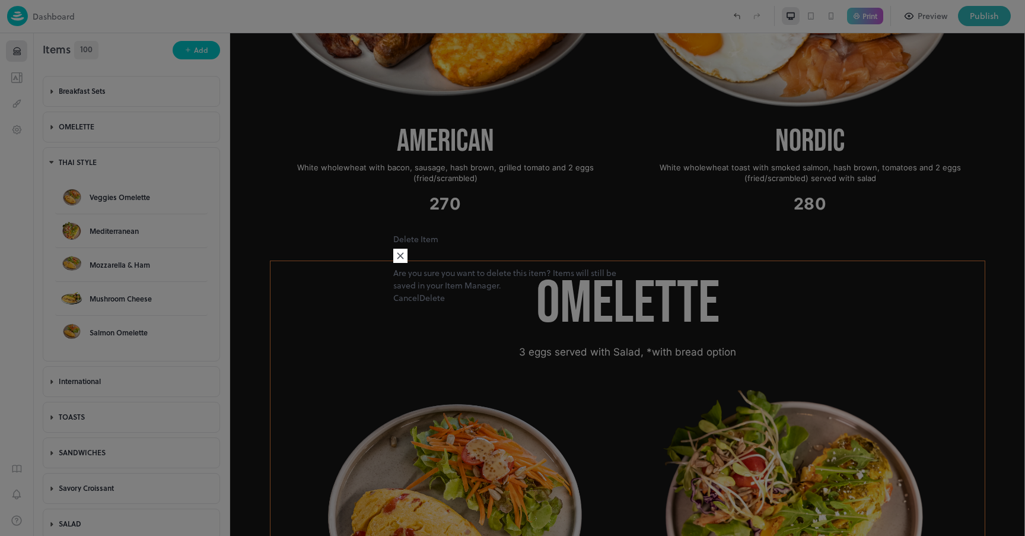
click at [445, 304] on button "Delete" at bounding box center [432, 297] width 26 height 12
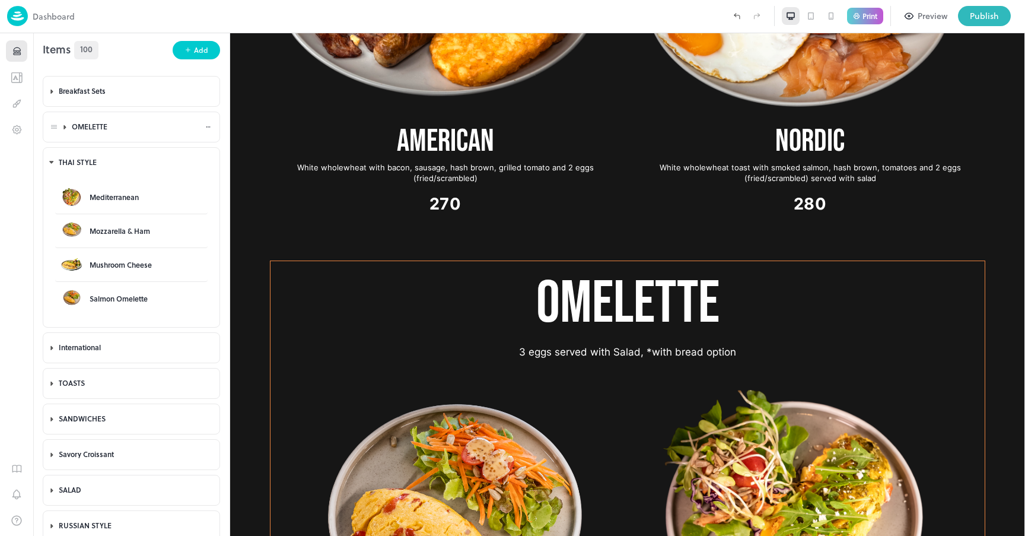
click at [153, 126] on div "OMELETTE" at bounding box center [138, 127] width 133 height 10
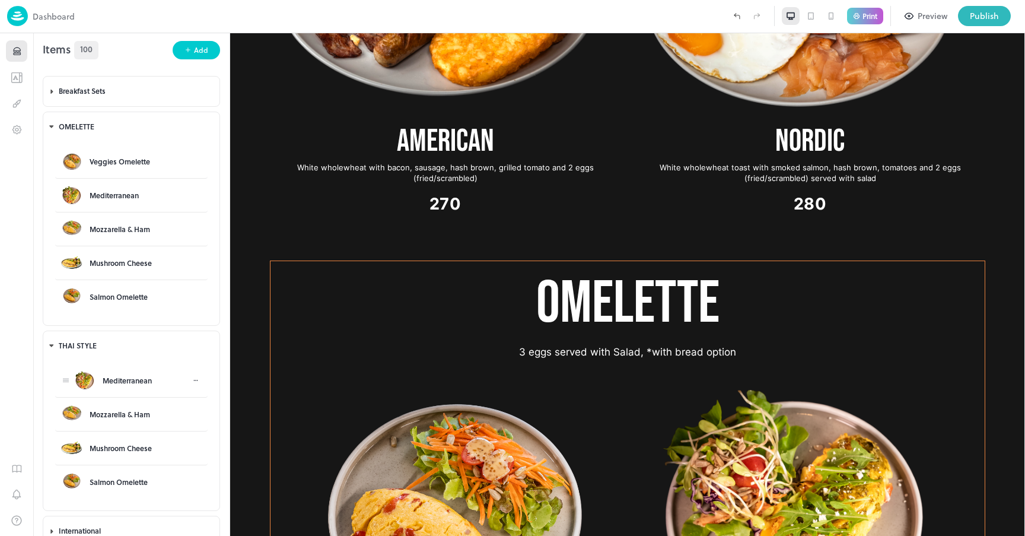
click at [192, 380] on icon at bounding box center [195, 380] width 7 height 7
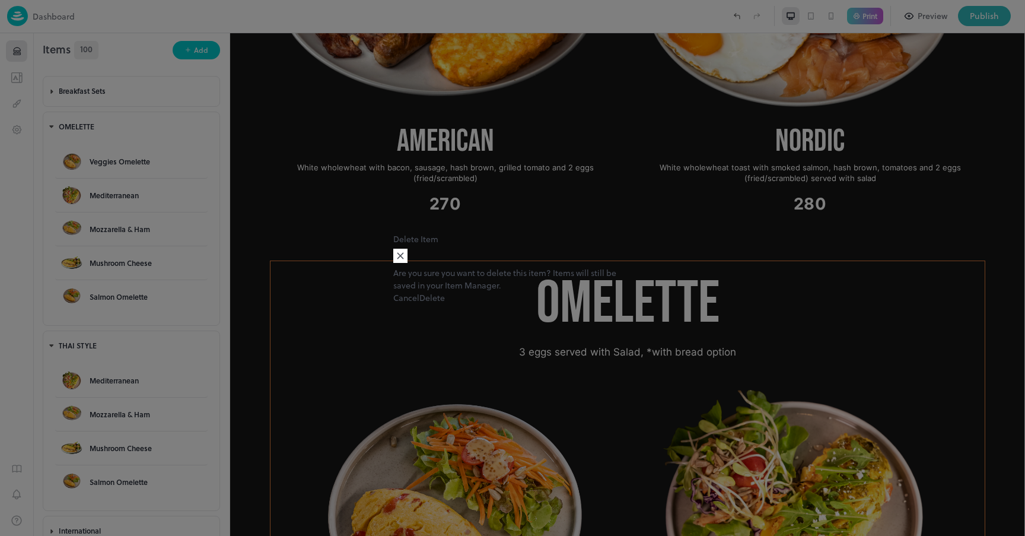
click at [445, 302] on button "Delete" at bounding box center [432, 297] width 26 height 12
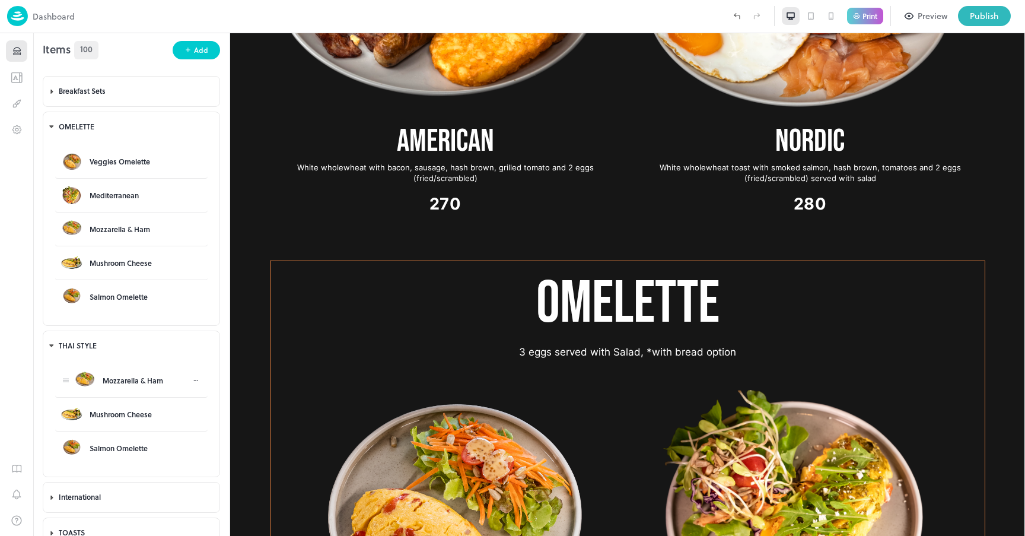
click at [192, 381] on icon at bounding box center [195, 380] width 7 height 7
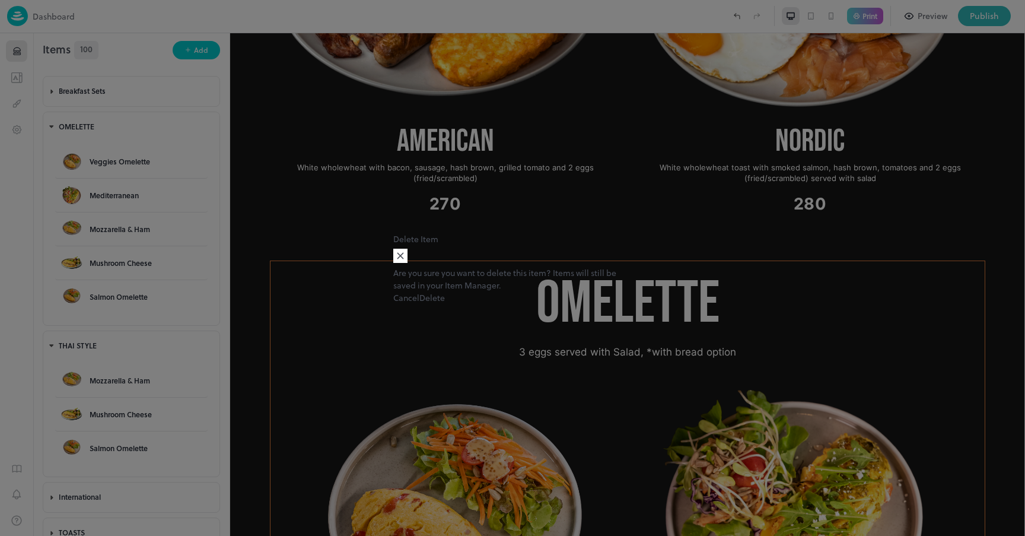
click at [445, 296] on button "Delete" at bounding box center [432, 297] width 26 height 12
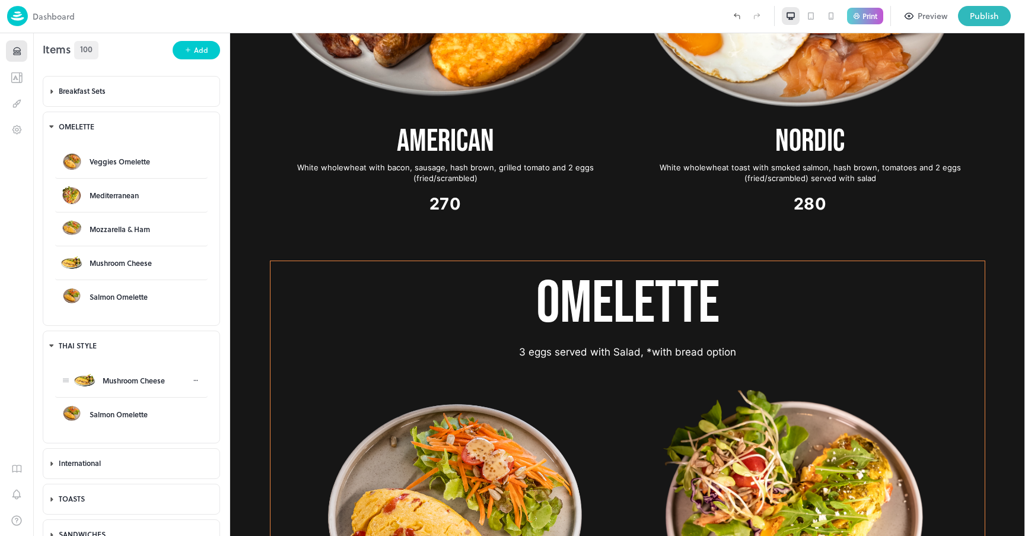
click at [193, 379] on icon at bounding box center [195, 380] width 7 height 7
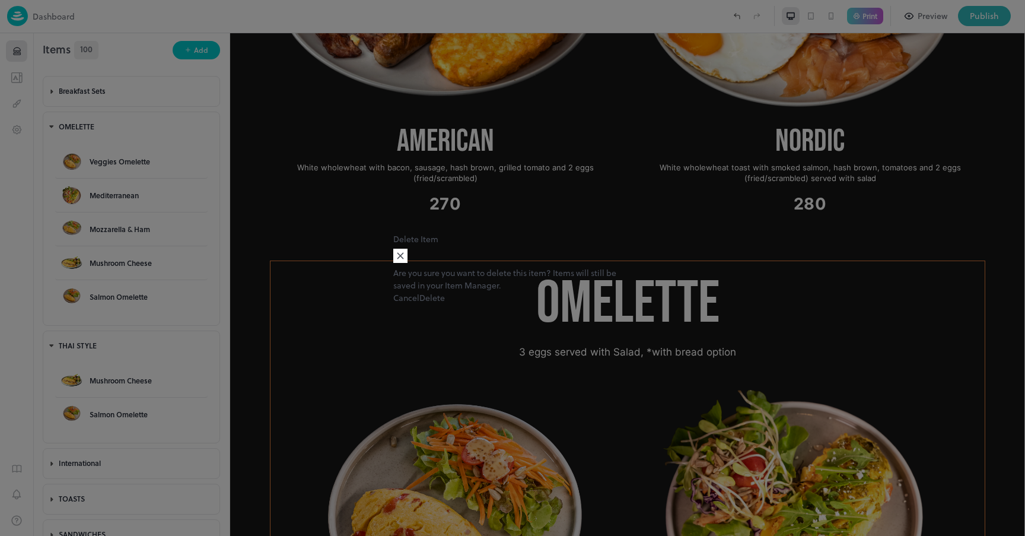
click at [445, 304] on button "Delete" at bounding box center [432, 297] width 26 height 12
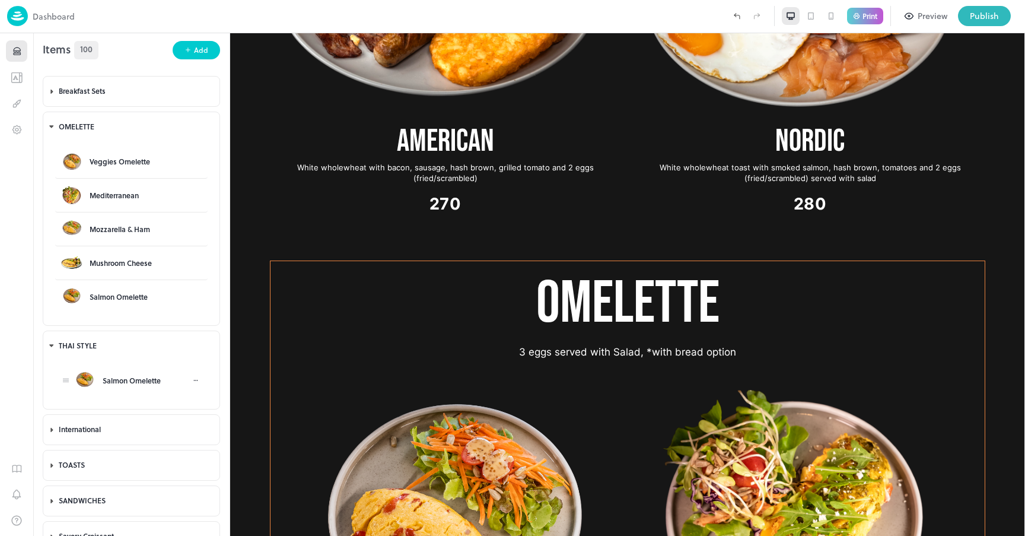
click at [192, 380] on icon at bounding box center [195, 380] width 7 height 7
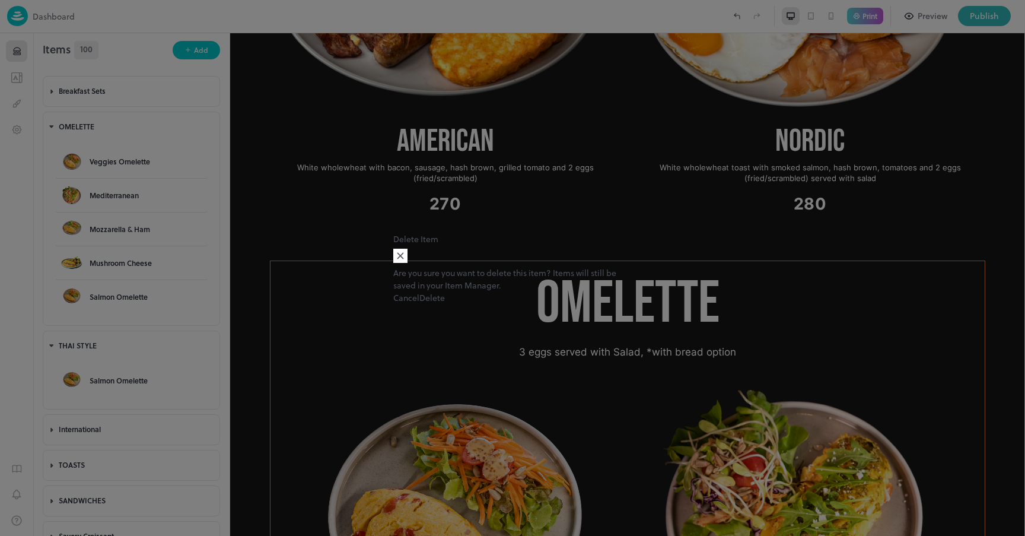
click at [445, 304] on button "Delete" at bounding box center [432, 297] width 26 height 12
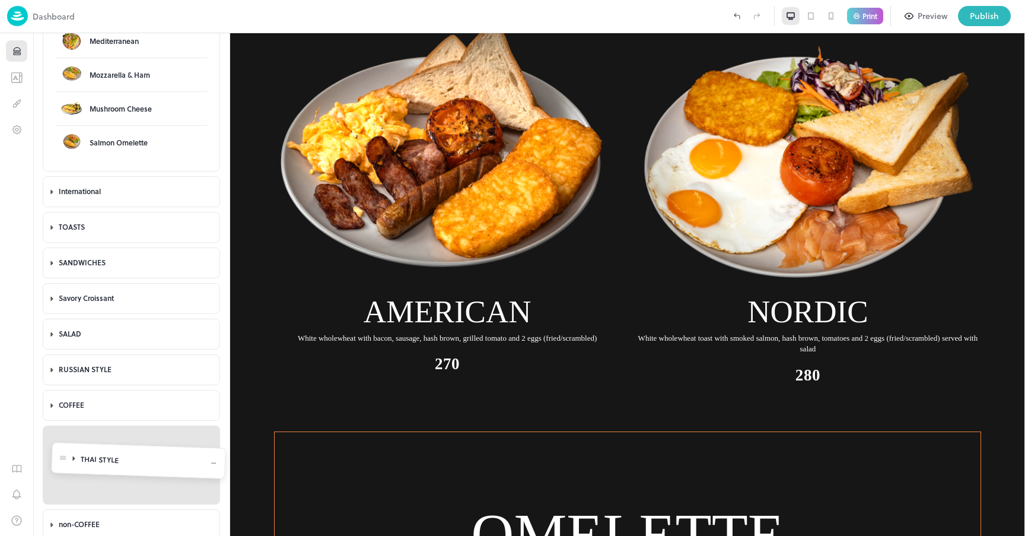
scroll to position [173, 0]
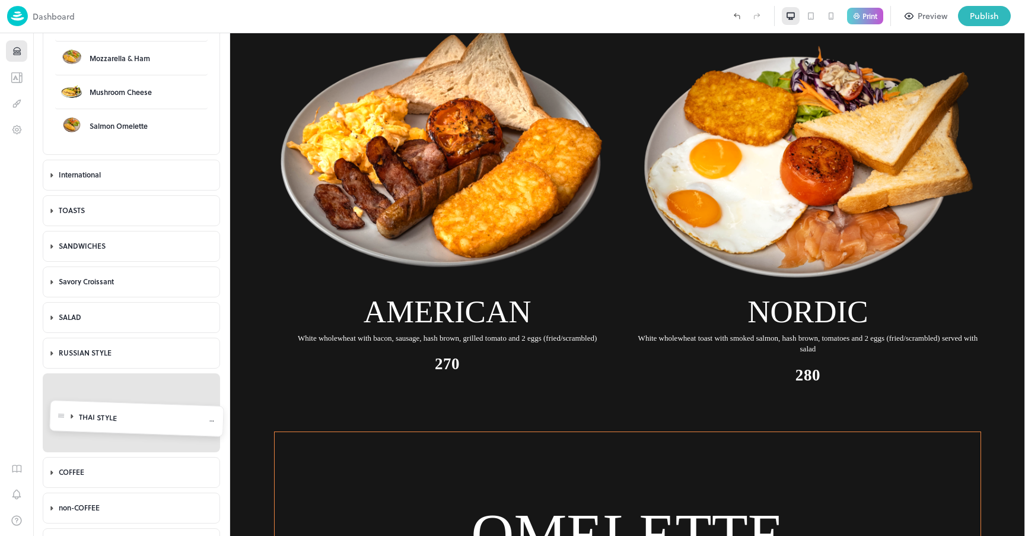
drag, startPoint x: 55, startPoint y: 345, endPoint x: 62, endPoint y: 418, distance: 73.3
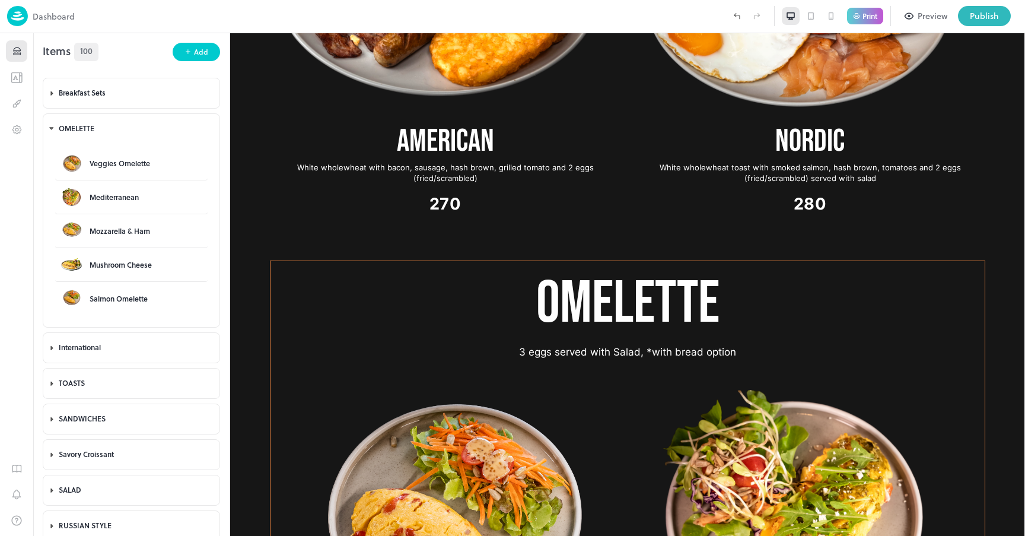
scroll to position [173, 0]
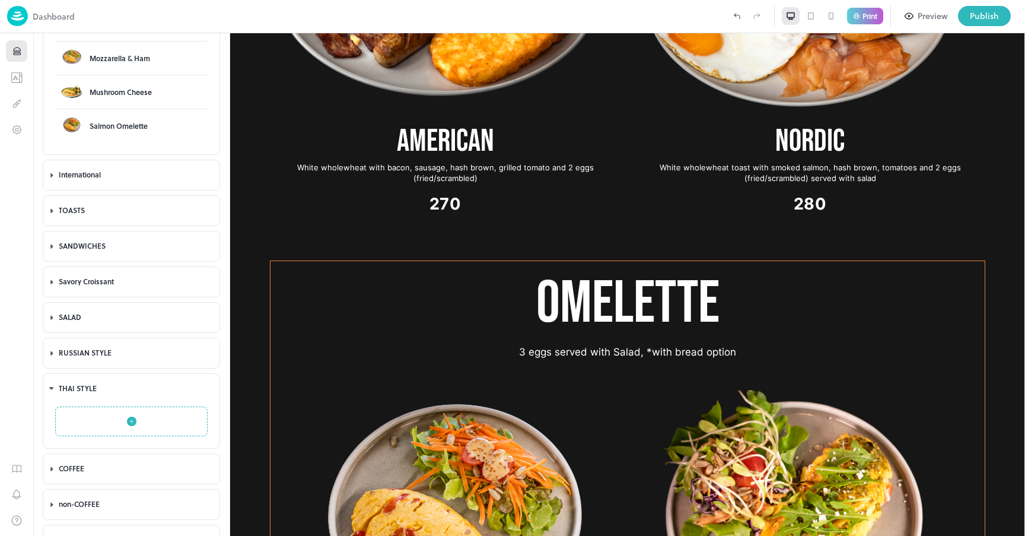
click at [53, 335] on div "RUSSIAN STYLE Pelmeni Oliv-yeah Kotleta with mashed potatoes Salmon with mashed…" at bounding box center [131, 353] width 177 height 36
click at [55, 335] on div "RUSSIAN STYLE Pelmeni Oliv-yeah Kotleta with mashed potatoes Salmon with mashed…" at bounding box center [131, 353] width 177 height 36
click at [49, 332] on div "SALAD Greek Salad Tuna Salad" at bounding box center [131, 317] width 177 height 31
click at [55, 336] on div "RUSSIAN STYLE Pelmeni Oliv-yeah Kotleta with mashed potatoes Salmon with mashed…" at bounding box center [131, 353] width 177 height 36
click at [103, 328] on div "SALAD" at bounding box center [142, 317] width 146 height 28
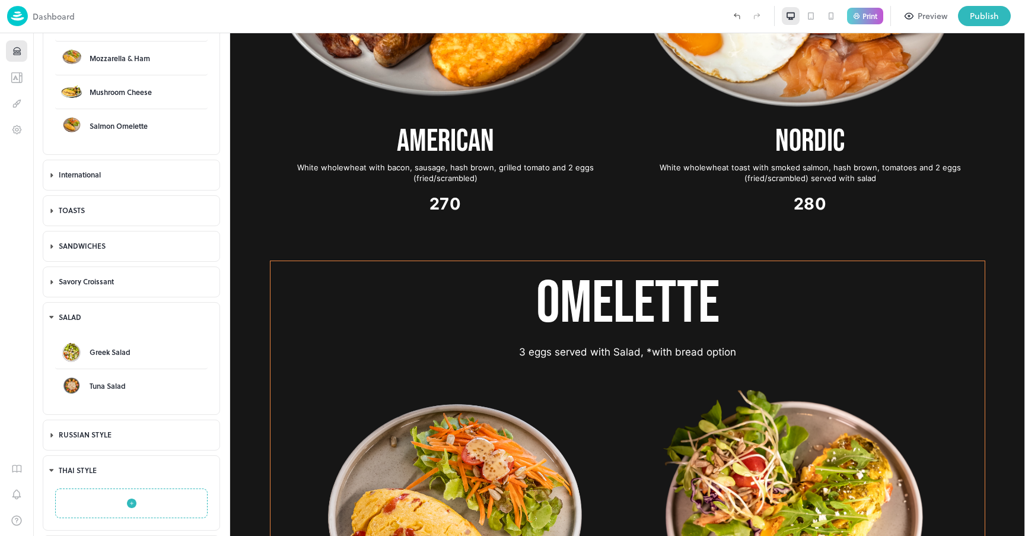
click at [111, 411] on div "Greek Salad Tuna Salad" at bounding box center [131, 373] width 176 height 82
click at [104, 415] on div "SALAD Greek Salad Tuna Salad" at bounding box center [131, 358] width 177 height 117
click at [150, 241] on div "SANDWICHES" at bounding box center [138, 246] width 133 height 10
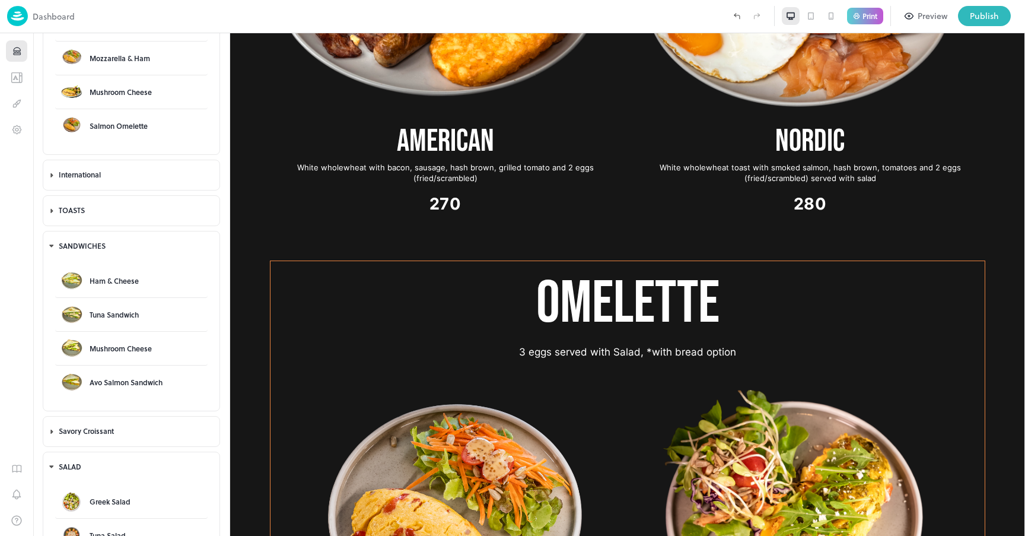
click at [126, 229] on div "SANDWICHES Ham & Cheese Tuna Sandwich Mushroom Cheese Avo Salmon Sandwich" at bounding box center [131, 320] width 177 height 185
click at [120, 412] on div "Breakfast Sets Wake Cup Energy English American Nordic OMELETTE Veggies Omelett…" at bounding box center [131, 379] width 196 height 962
click at [990, 12] on div "Publish" at bounding box center [984, 15] width 29 height 13
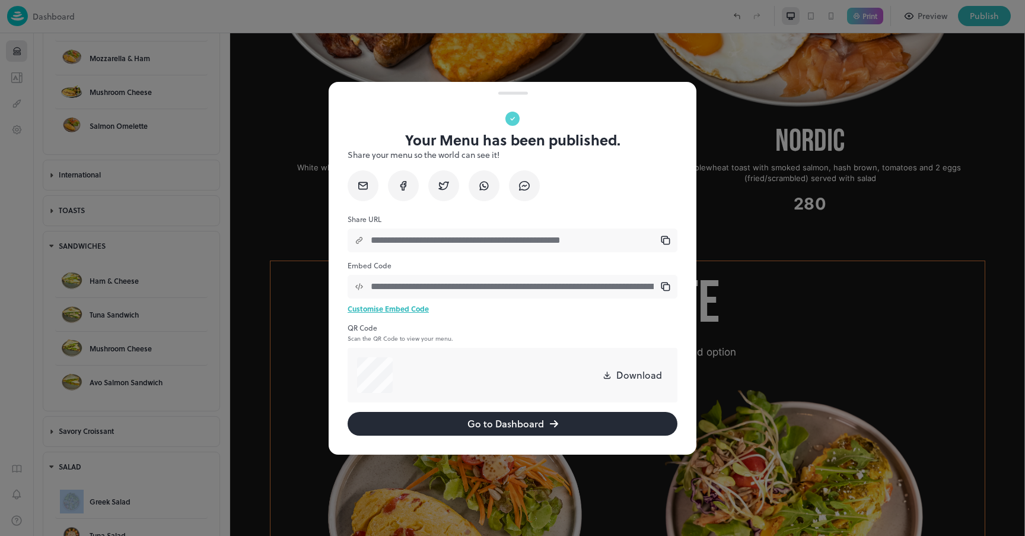
click at [558, 427] on button "Go to Dashboard" at bounding box center [513, 424] width 330 height 24
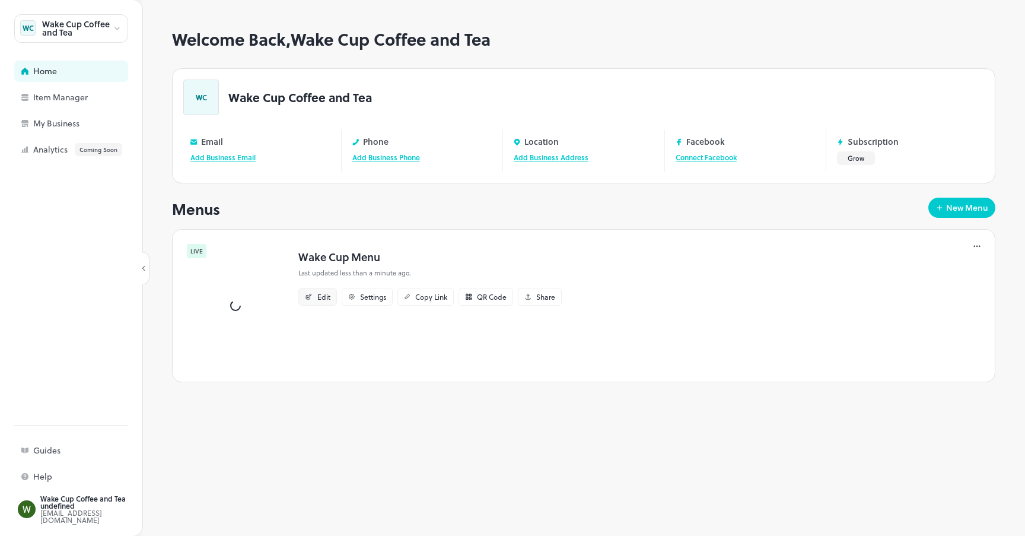
click at [322, 300] on div "Edit" at bounding box center [323, 296] width 13 height 7
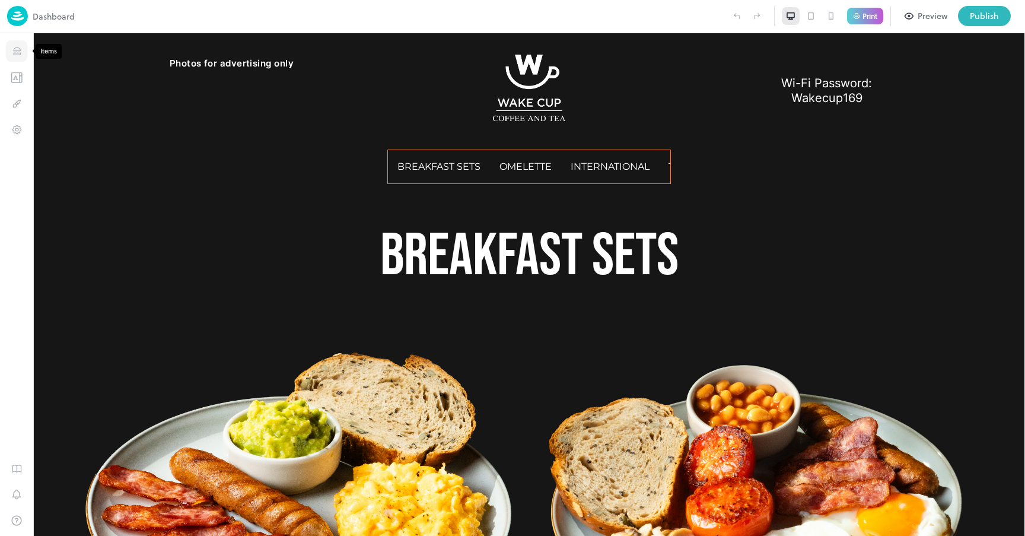
click at [21, 51] on icon "Items" at bounding box center [16, 51] width 11 height 11
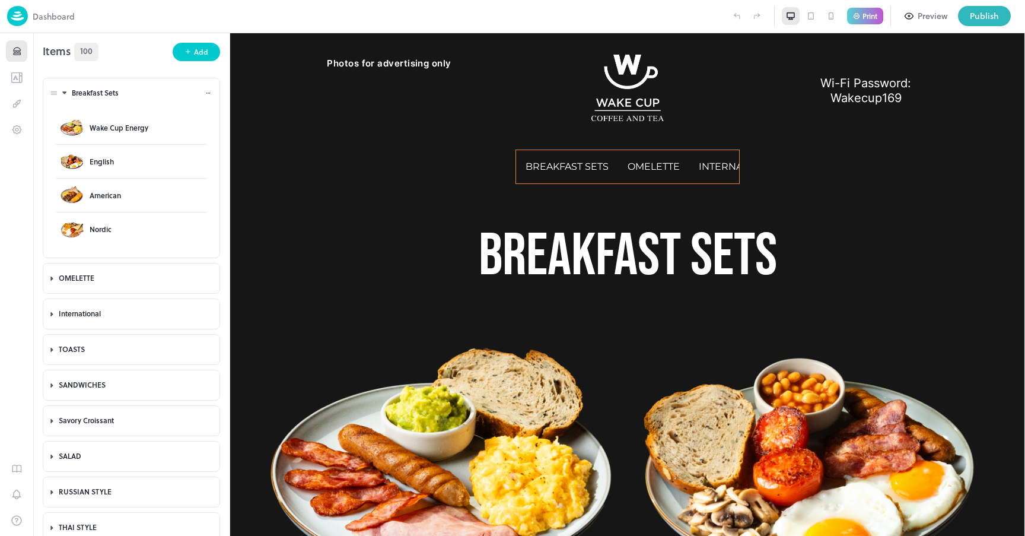
click at [61, 94] on icon at bounding box center [65, 93] width 8 height 8
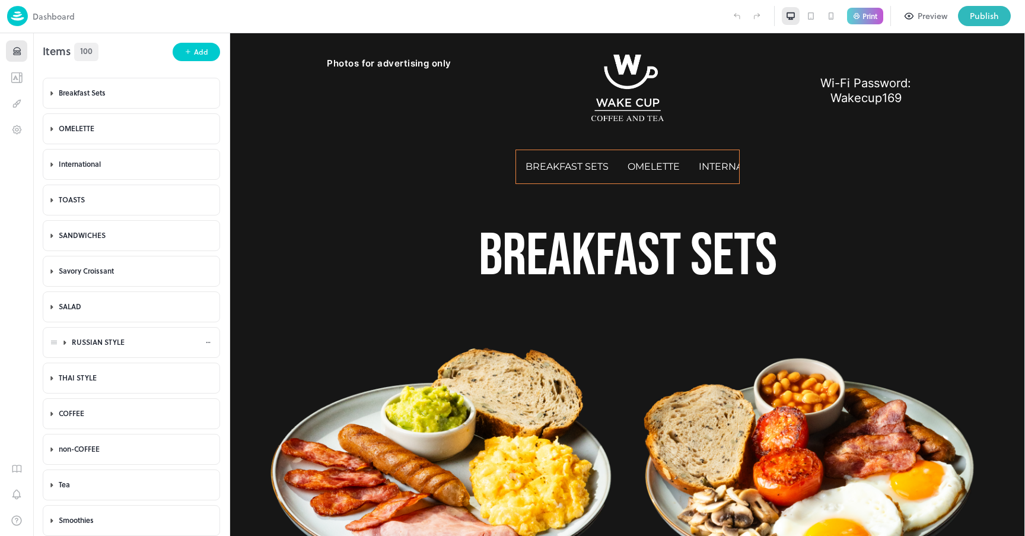
click at [97, 337] on div "RUSSIAN STYLE" at bounding box center [138, 342] width 133 height 10
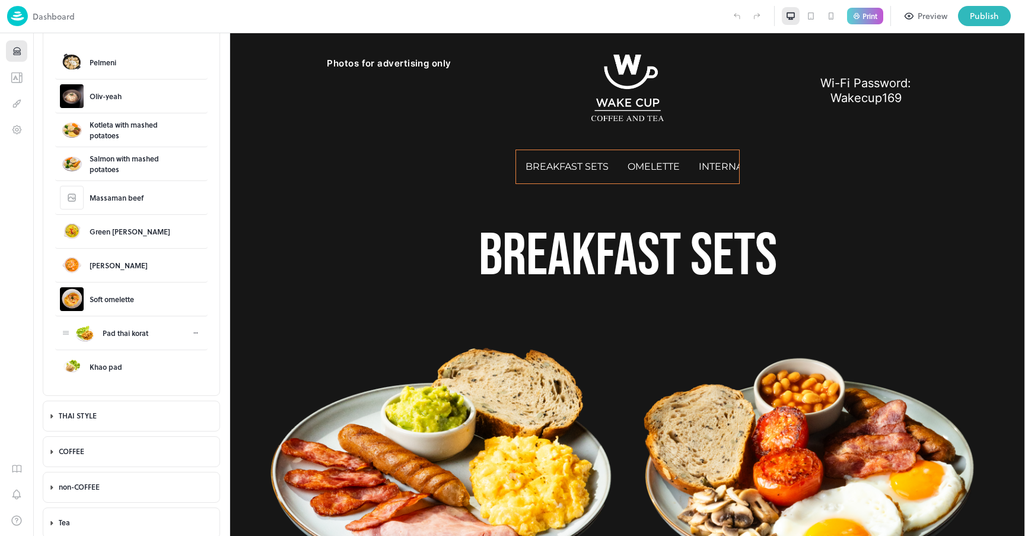
scroll to position [320, 0]
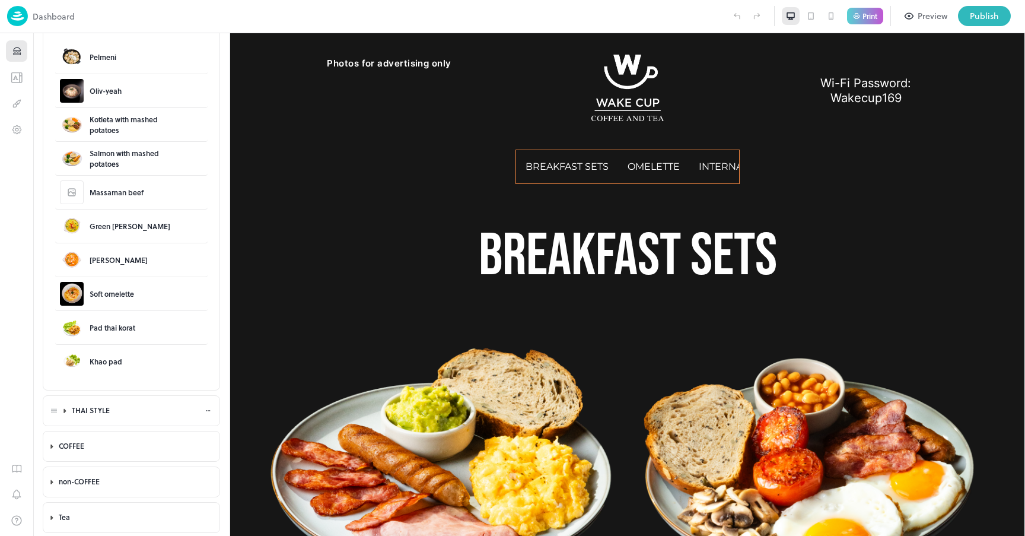
click at [75, 406] on div "THAI STYLE" at bounding box center [138, 410] width 133 height 10
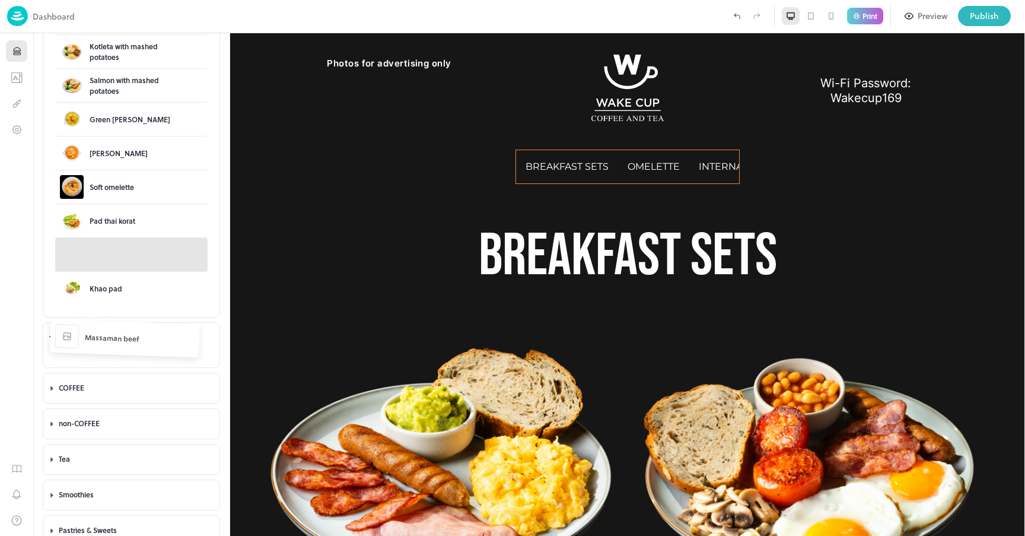
scroll to position [375, 0]
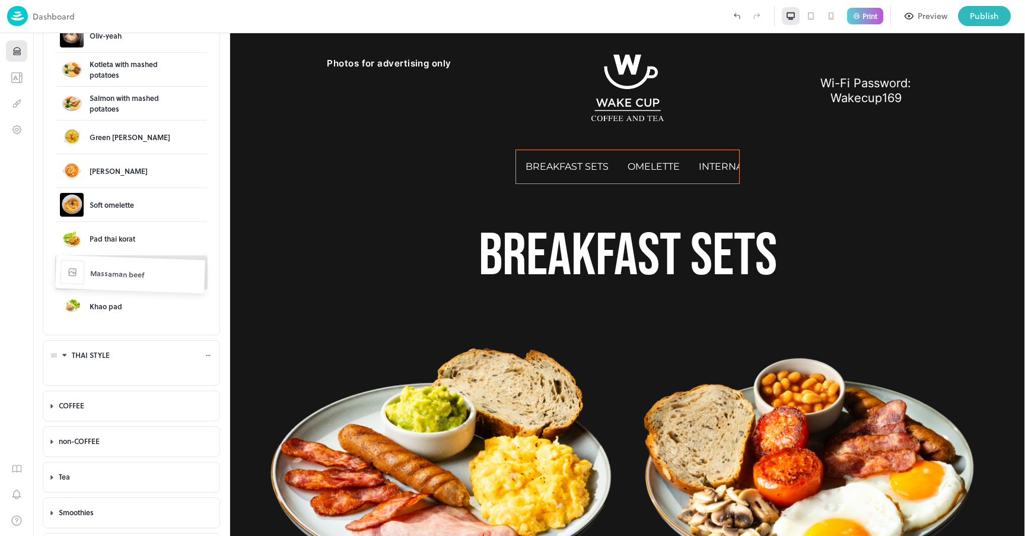
drag, startPoint x: 64, startPoint y: 86, endPoint x: 81, endPoint y: 356, distance: 270.5
click at [150, 271] on div "Massaman beef" at bounding box center [130, 272] width 54 height 11
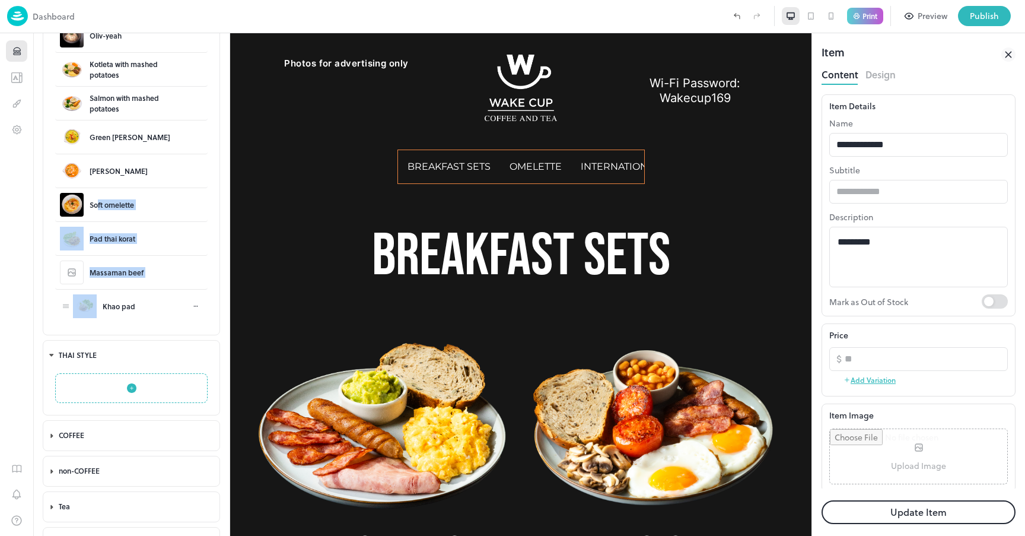
drag, startPoint x: 109, startPoint y: 201, endPoint x: 104, endPoint y: 306, distance: 104.5
click at [104, 307] on div "Pelmeni Oliv-yeah Kotleta with mashed potatoes Salmon with mashed potatoes Gree…" at bounding box center [131, 154] width 152 height 338
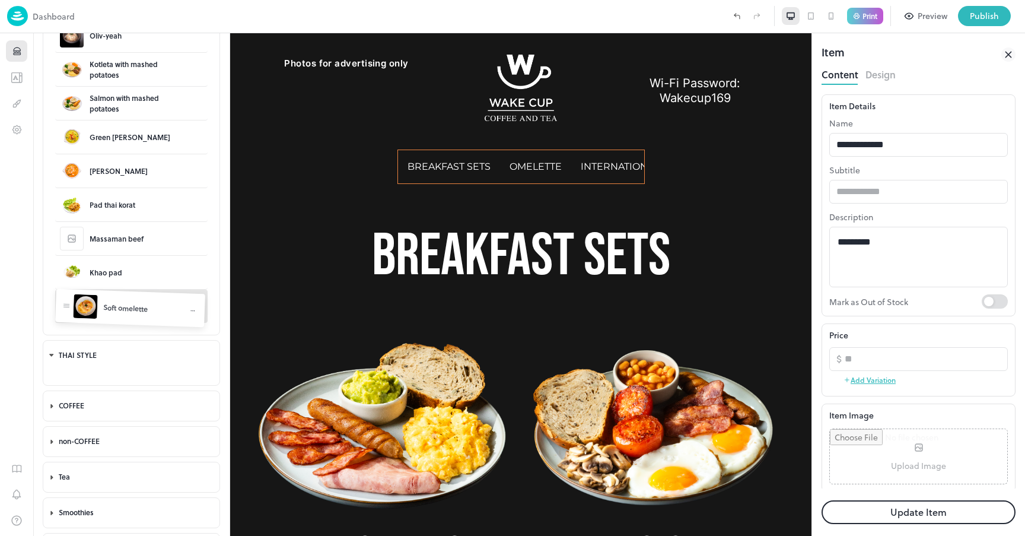
drag, startPoint x: 62, startPoint y: 205, endPoint x: 55, endPoint y: 360, distance: 155.6
drag, startPoint x: 62, startPoint y: 304, endPoint x: 71, endPoint y: 371, distance: 68.1
click at [71, 371] on body "Dashboard Print Preview Publish 1 Items 100 Add Breakfast Sets Wake Cup Energy …" at bounding box center [512, 268] width 1025 height 536
click at [82, 381] on button "button" at bounding box center [131, 388] width 152 height 30
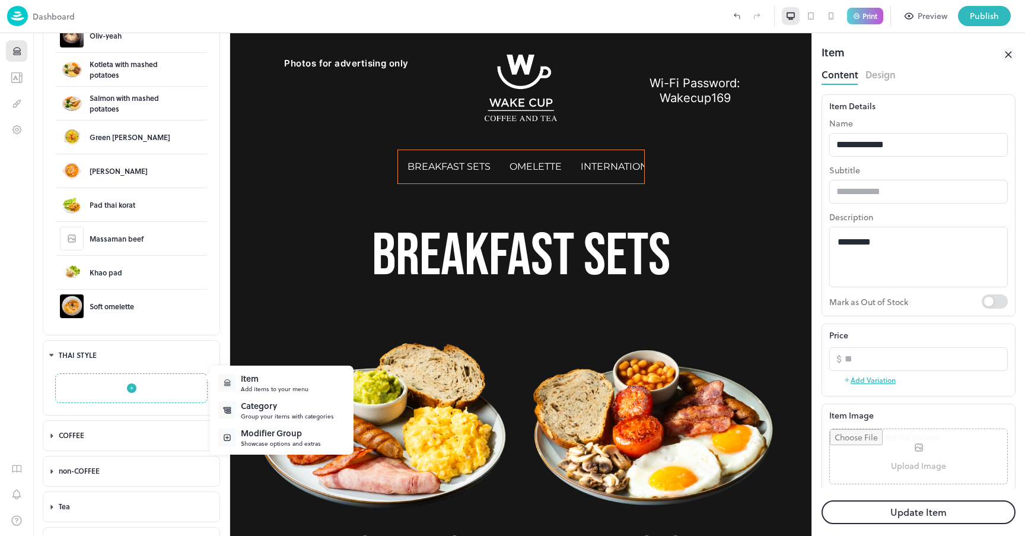
click at [82, 369] on div at bounding box center [512, 268] width 1025 height 536
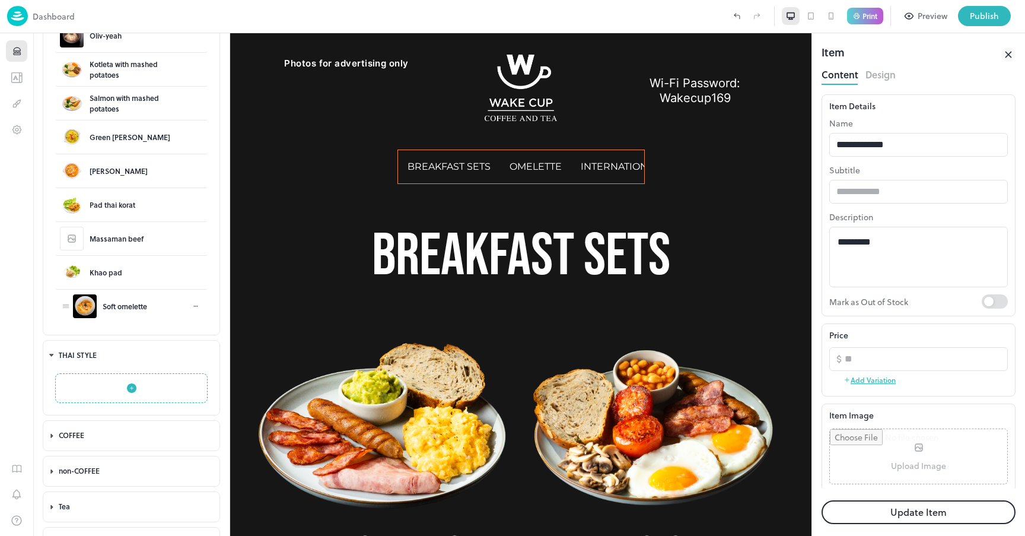
click at [194, 306] on icon at bounding box center [195, 306] width 7 height 7
click at [188, 306] on div at bounding box center [512, 268] width 1025 height 536
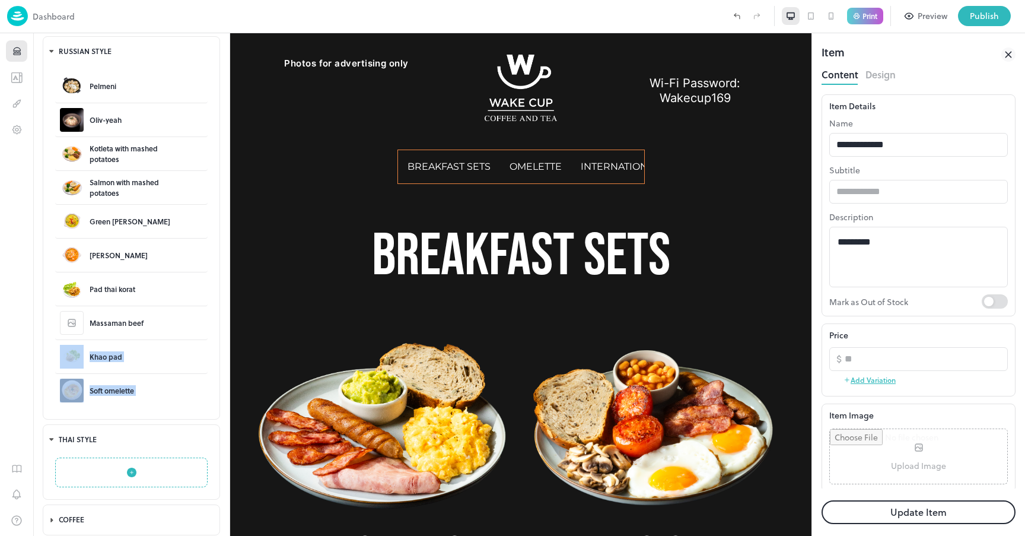
drag, startPoint x: 131, startPoint y: 327, endPoint x: 126, endPoint y: 469, distance: 141.8
click at [126, 469] on div "Breakfast Sets Wake Cup Energy English American Nordic OMELETTE Veggies Omelett…" at bounding box center [131, 230] width 196 height 900
click at [136, 349] on div "Khao pad" at bounding box center [131, 357] width 116 height 24
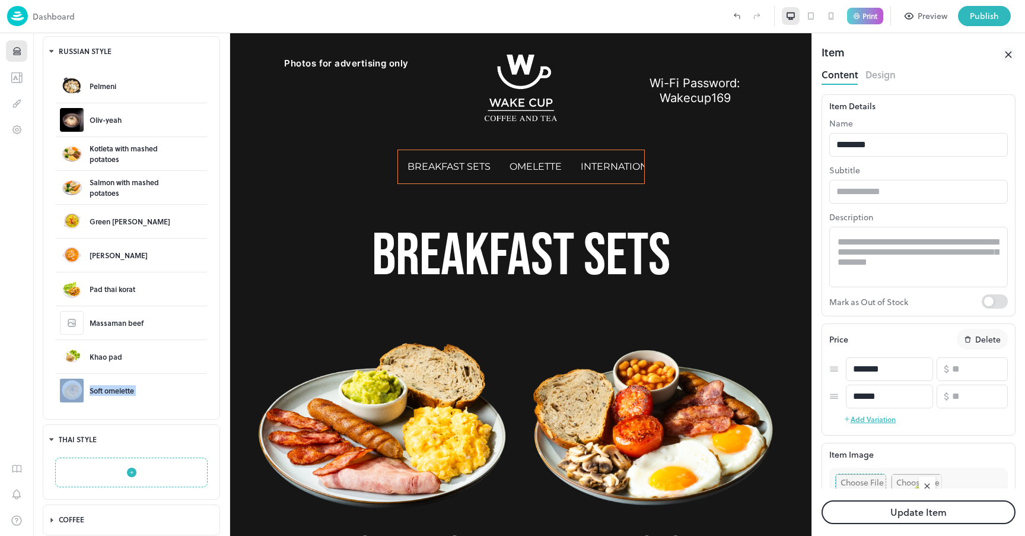
drag, startPoint x: 139, startPoint y: 351, endPoint x: 141, endPoint y: 472, distance: 121.0
click at [141, 472] on div "Breakfast Sets Wake Cup Energy English American Nordic OMELETTE Veggies Omelett…" at bounding box center [131, 230] width 196 height 900
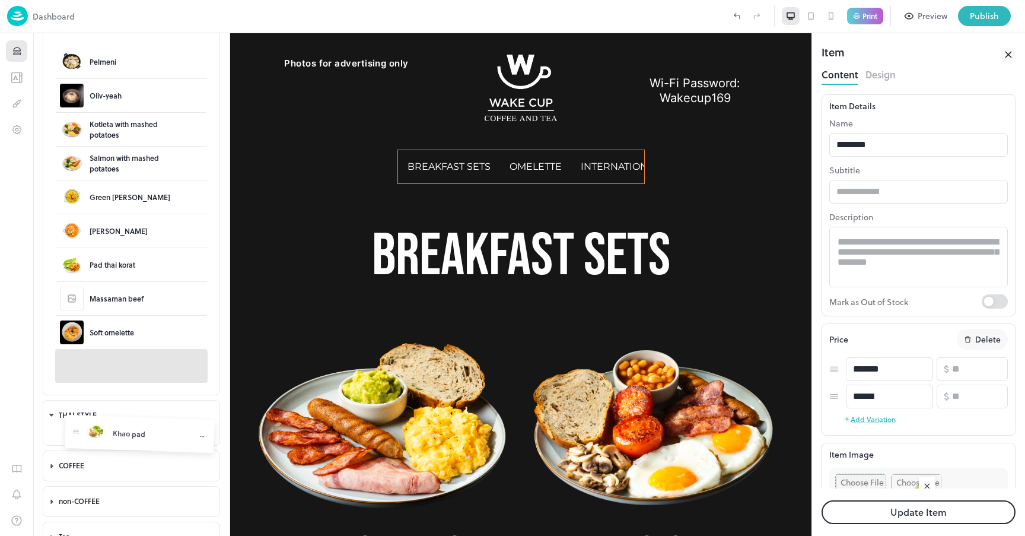
scroll to position [317, 0]
drag, startPoint x: 65, startPoint y: 355, endPoint x: 58, endPoint y: 407, distance: 52.1
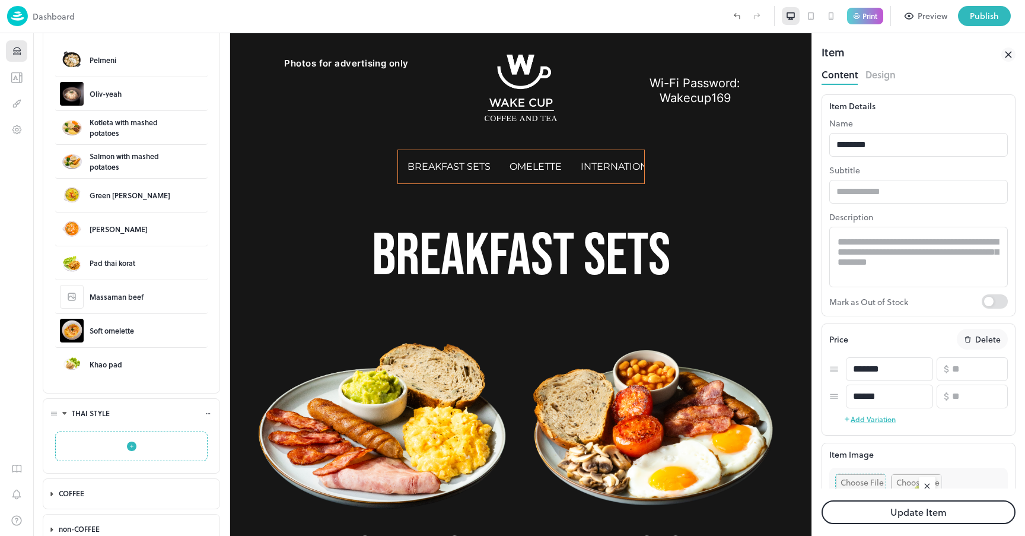
click at [54, 400] on div "THAI STYLE" at bounding box center [131, 414] width 176 height 30
click at [19, 47] on icon "Items" at bounding box center [16, 51] width 11 height 11
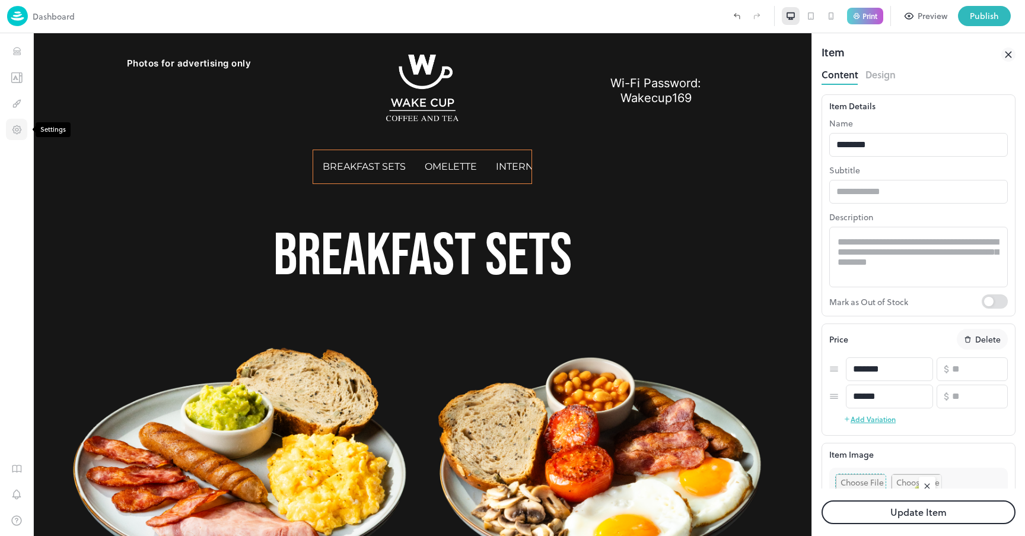
click at [12, 134] on icon "Settings" at bounding box center [16, 129] width 11 height 11
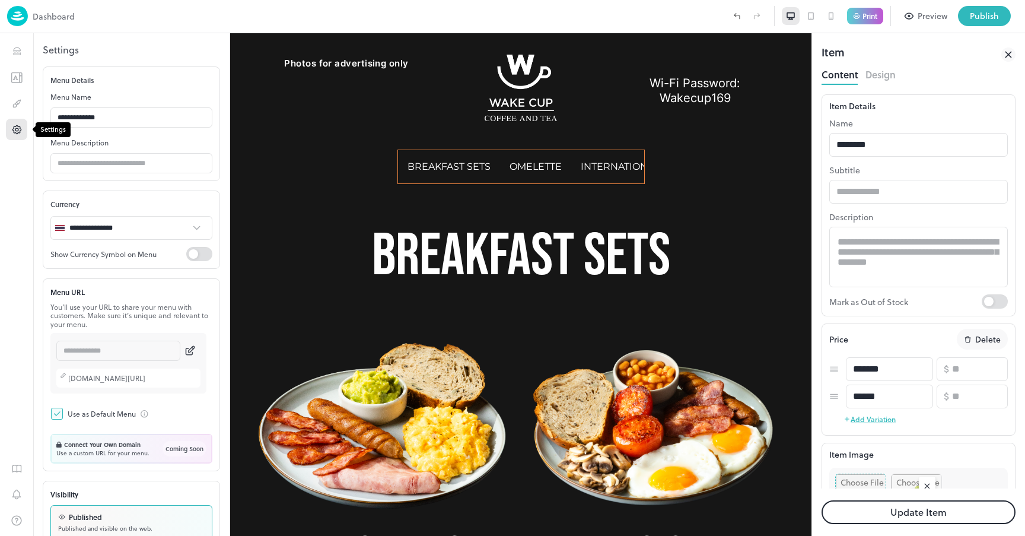
click at [12, 134] on icon "Settings" at bounding box center [16, 129] width 11 height 11
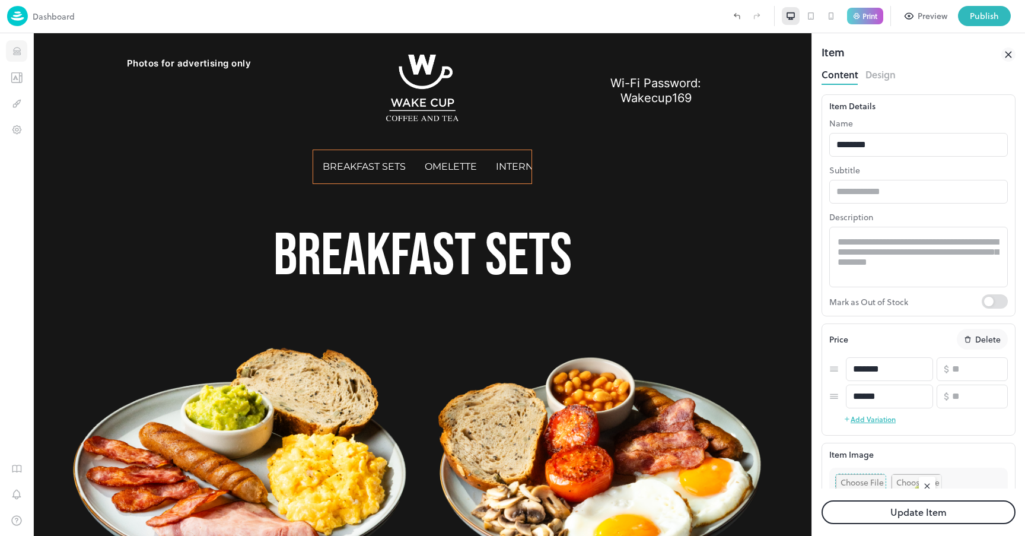
click at [19, 47] on icon "Items" at bounding box center [16, 51] width 11 height 11
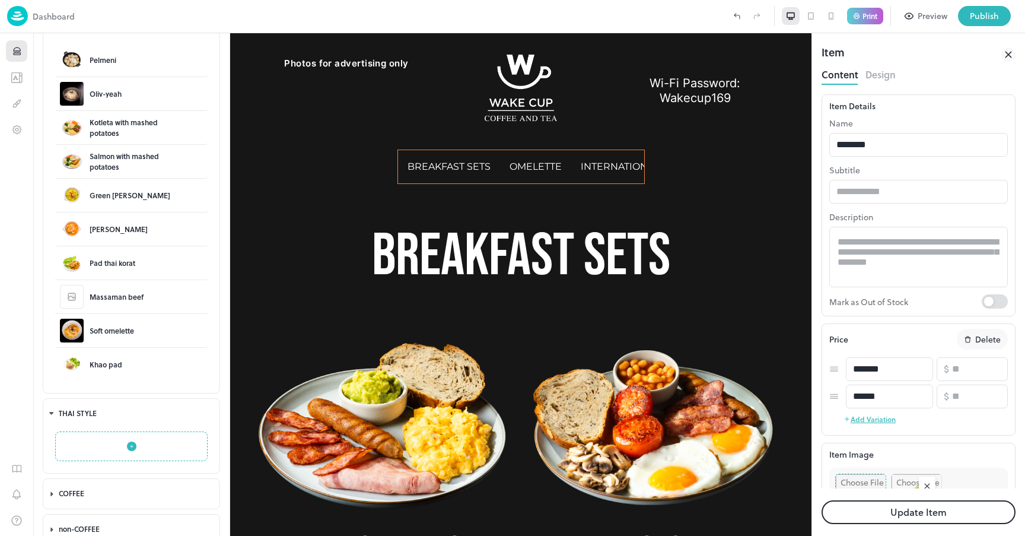
click at [43, 14] on p "Dashboard" at bounding box center [54, 16] width 42 height 12
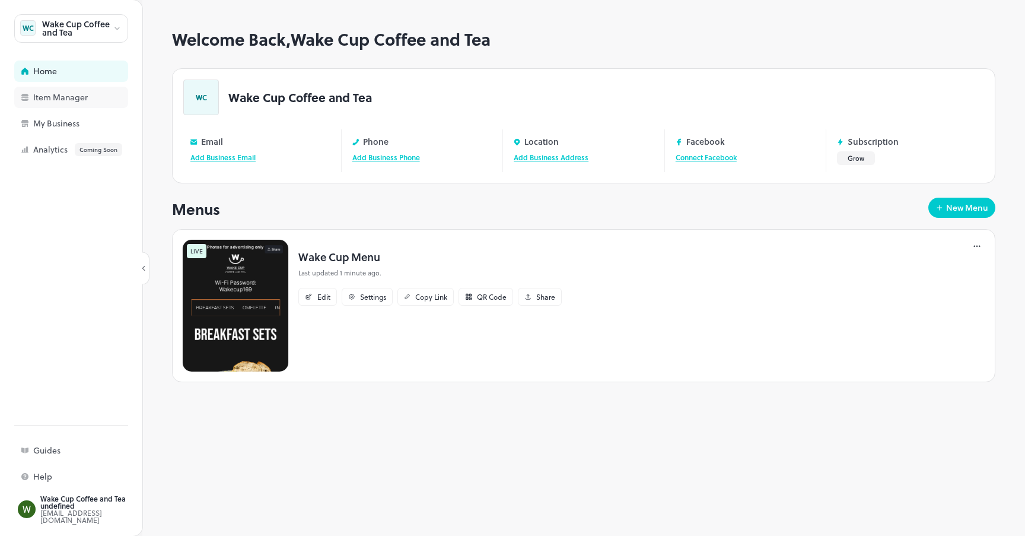
click at [86, 98] on div "Item Manager" at bounding box center [92, 97] width 119 height 8
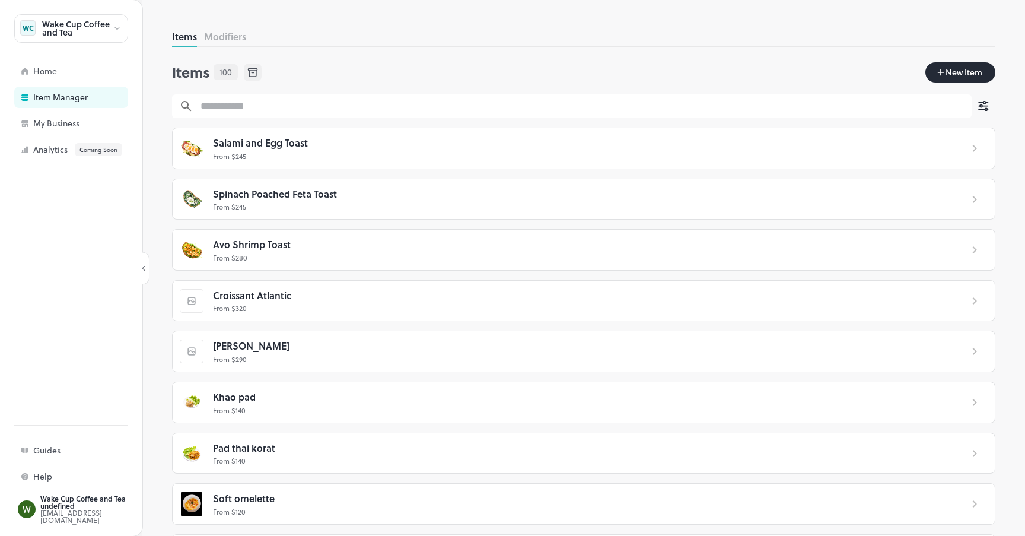
click at [987, 107] on icon "button" at bounding box center [983, 106] width 14 height 14
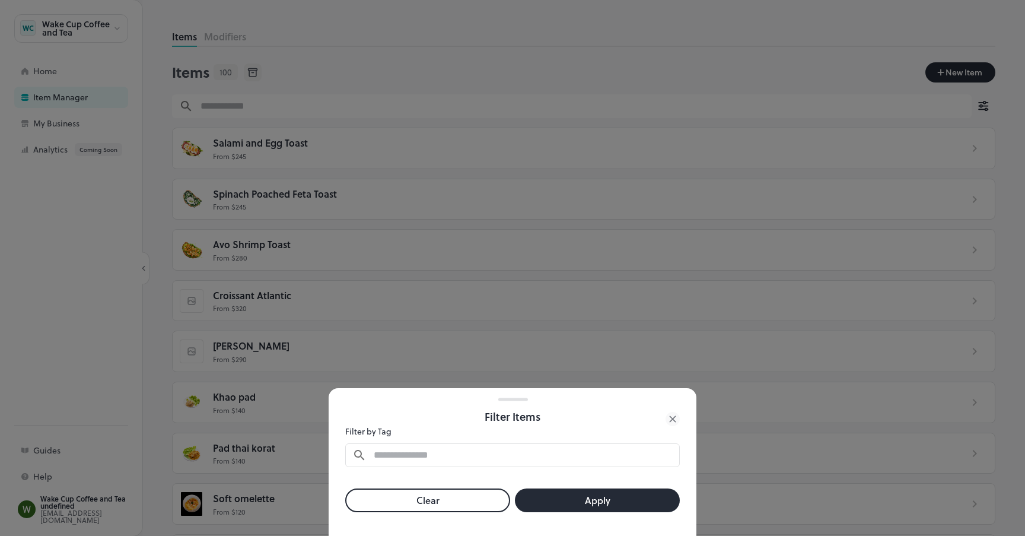
click at [677, 416] on icon at bounding box center [673, 419] width 14 height 14
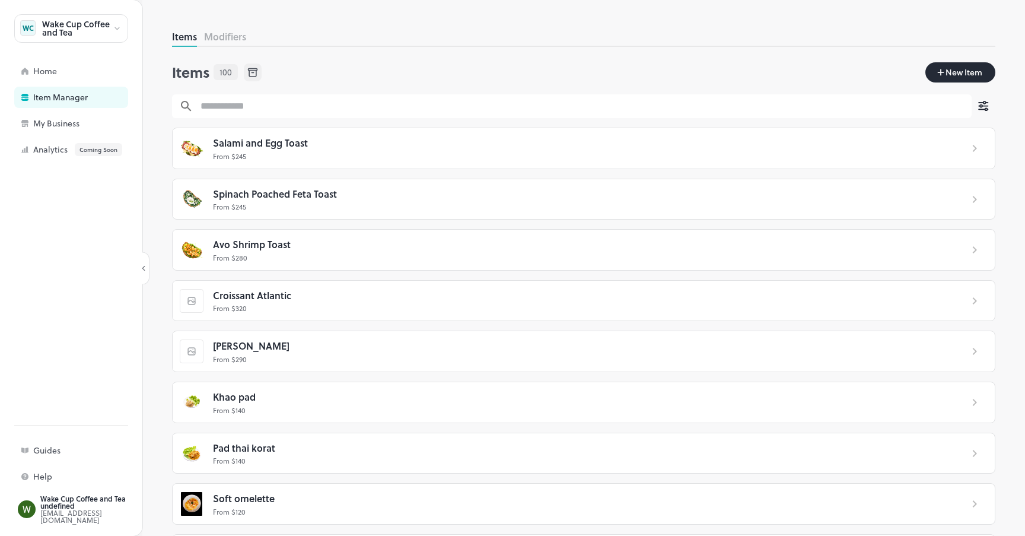
click at [246, 396] on span "Khao pad" at bounding box center [234, 396] width 43 height 15
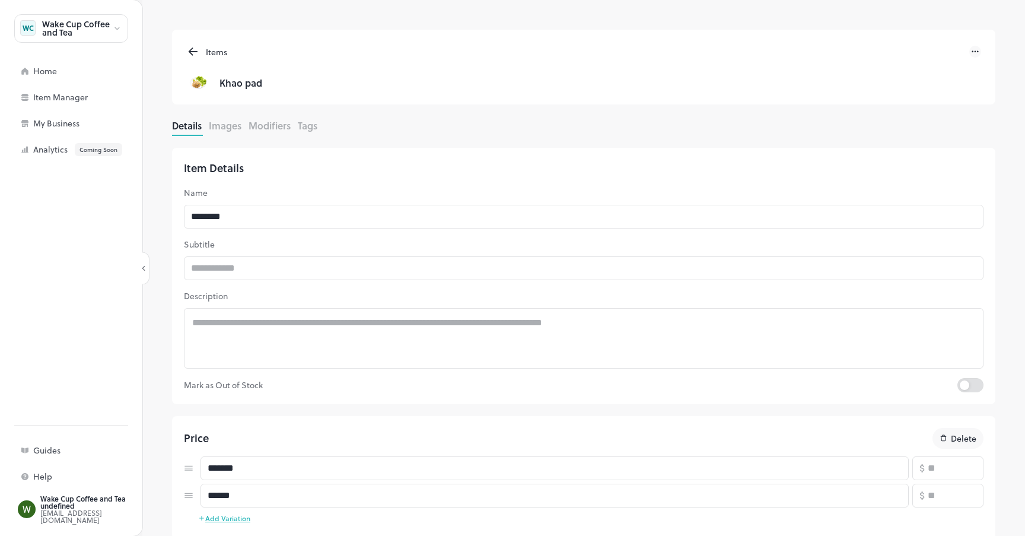
click at [231, 128] on button "Images" at bounding box center [225, 126] width 33 height 14
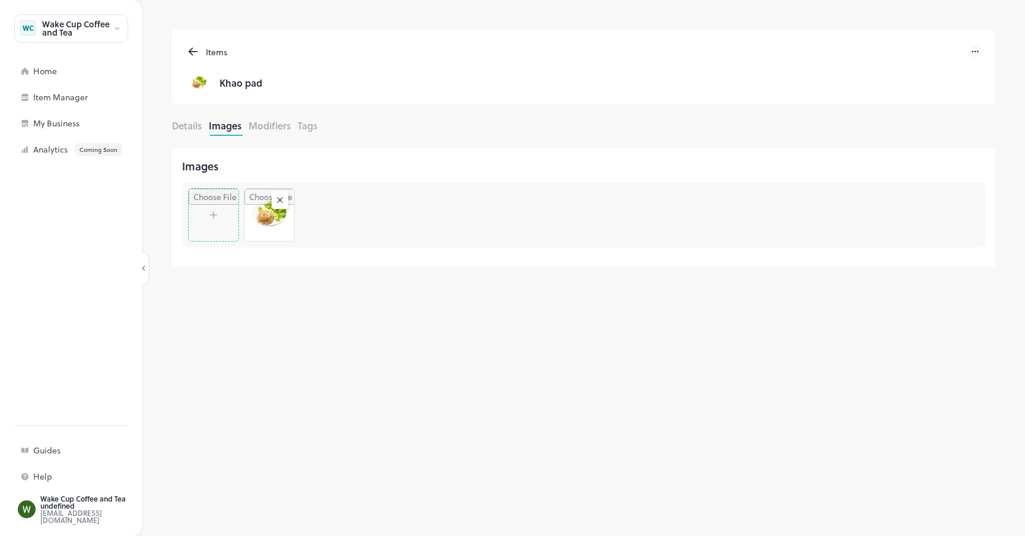
click at [271, 125] on button "Modifiers" at bounding box center [270, 126] width 42 height 14
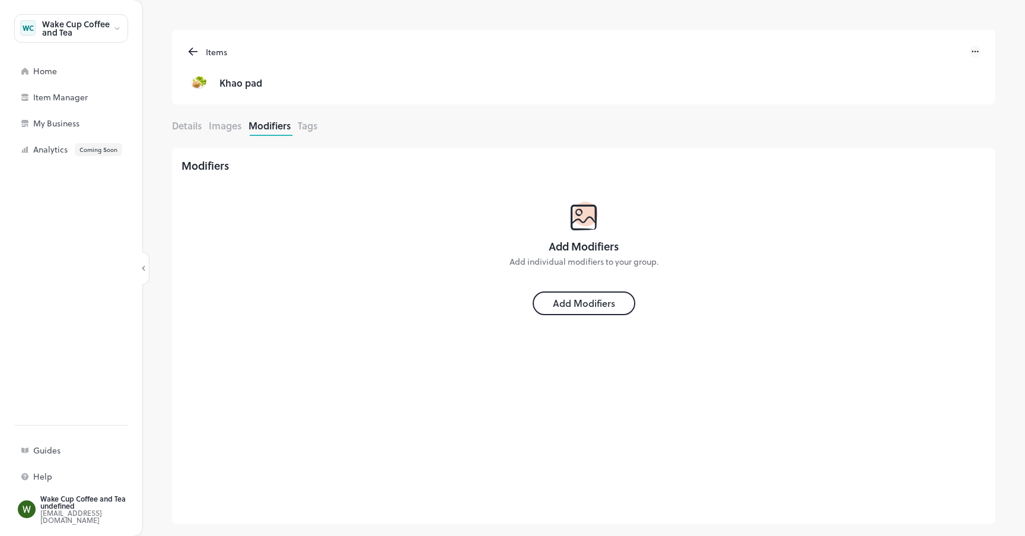
click at [320, 123] on div "Details Images Modifiers Tags" at bounding box center [583, 127] width 823 height 17
click at [316, 128] on button "Tags" at bounding box center [308, 126] width 20 height 14
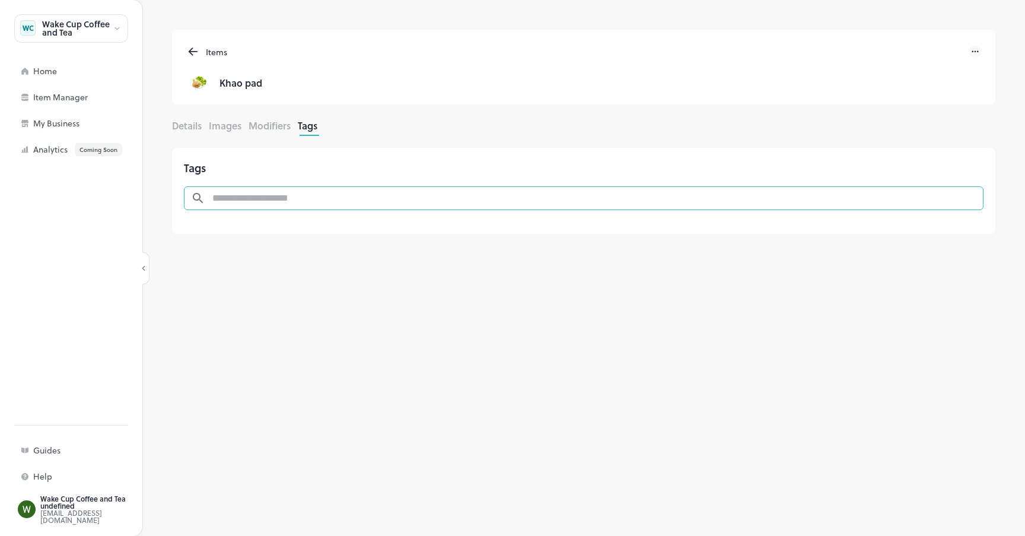
click at [270, 203] on input "text" at bounding box center [582, 198] width 755 height 24
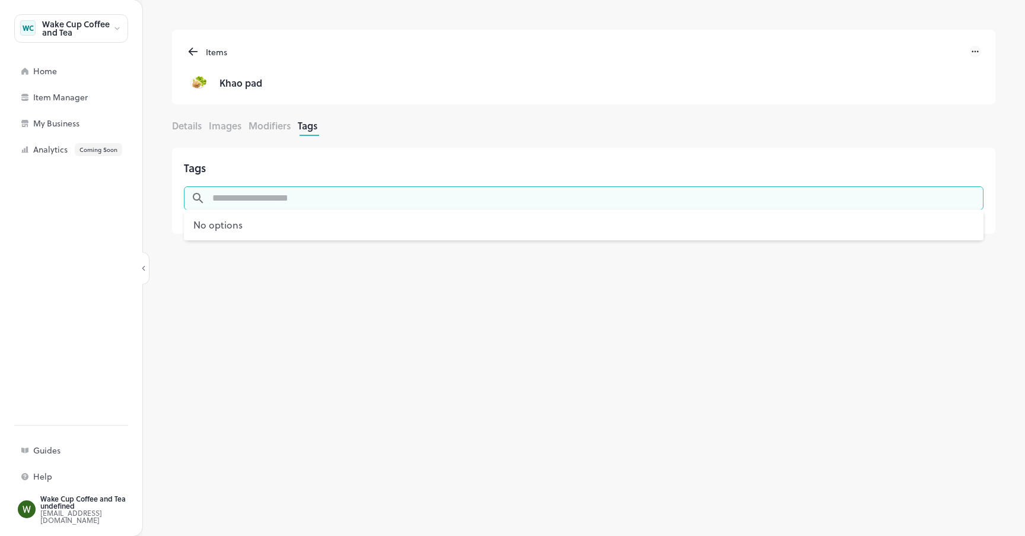
click at [270, 203] on input "text" at bounding box center [582, 198] width 755 height 24
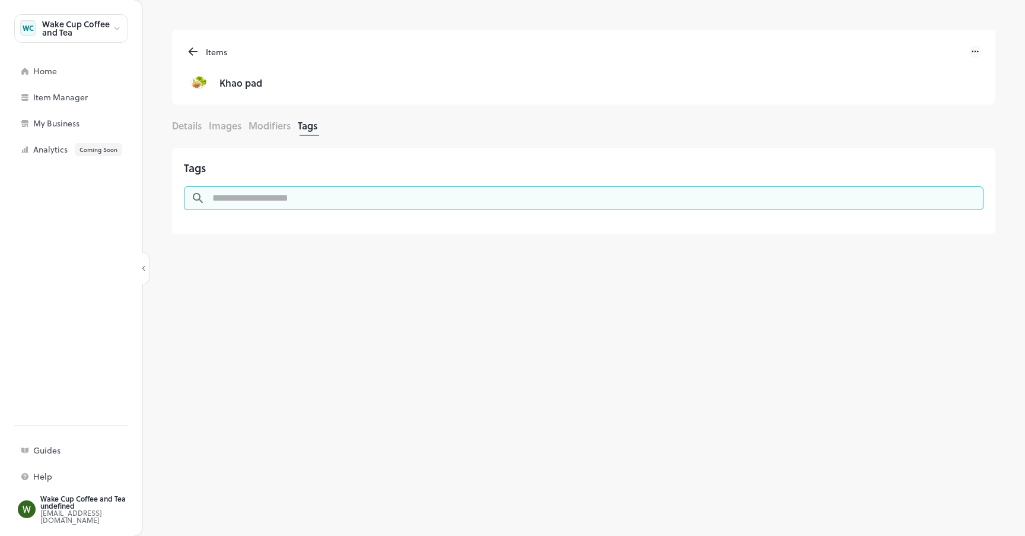
click at [189, 128] on button "Details" at bounding box center [187, 126] width 30 height 14
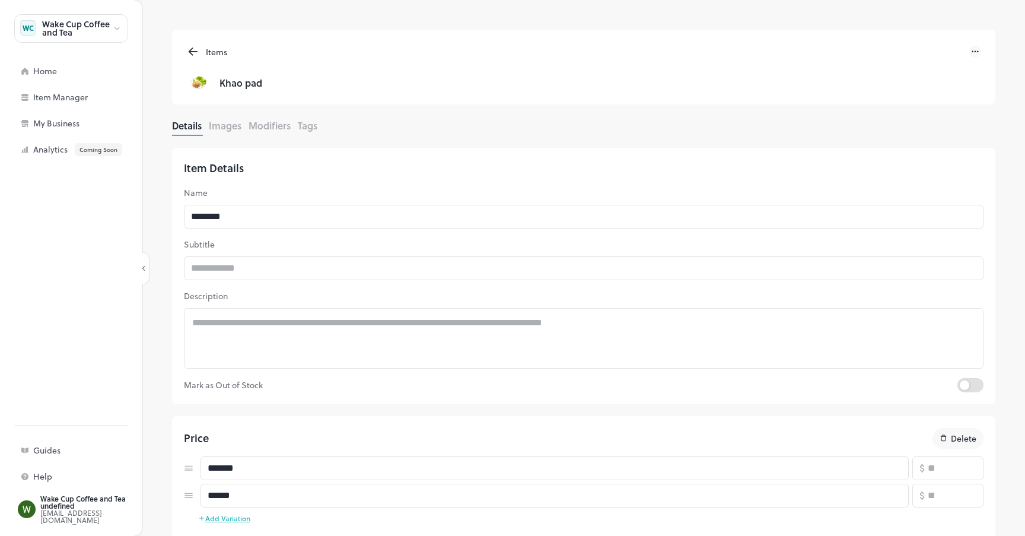
click at [196, 50] on icon at bounding box center [193, 51] width 14 height 14
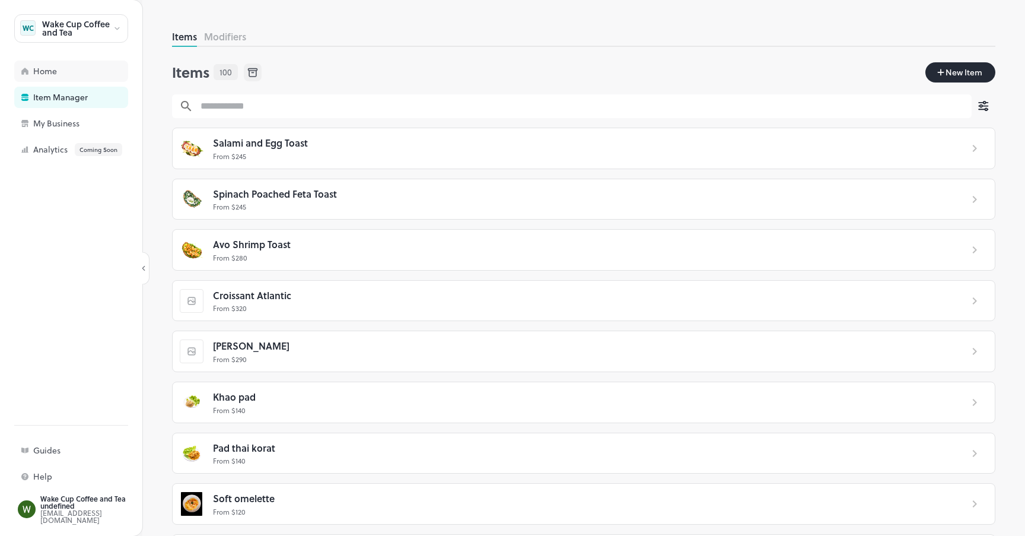
click at [60, 69] on div "Home" at bounding box center [92, 71] width 119 height 8
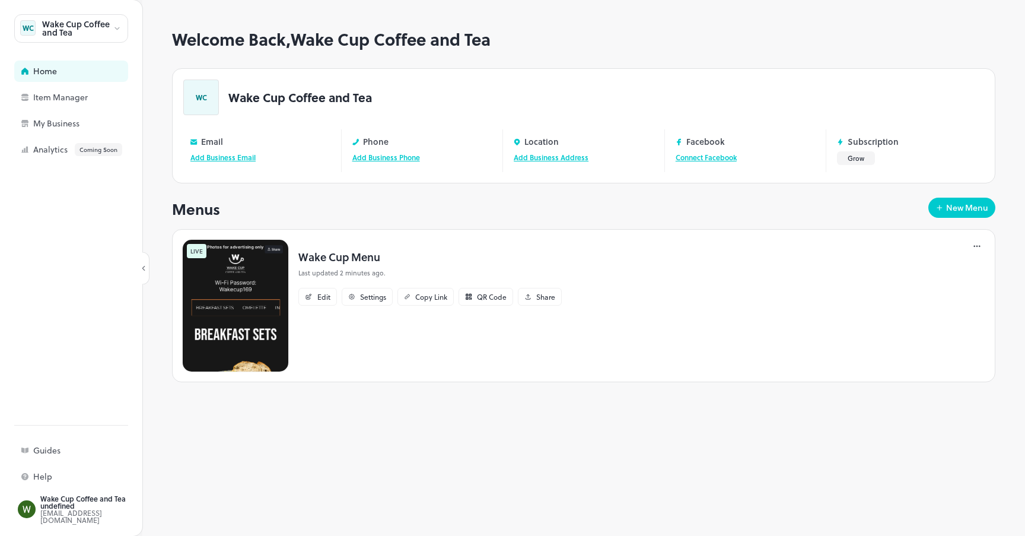
click at [263, 268] on img at bounding box center [235, 305] width 107 height 133
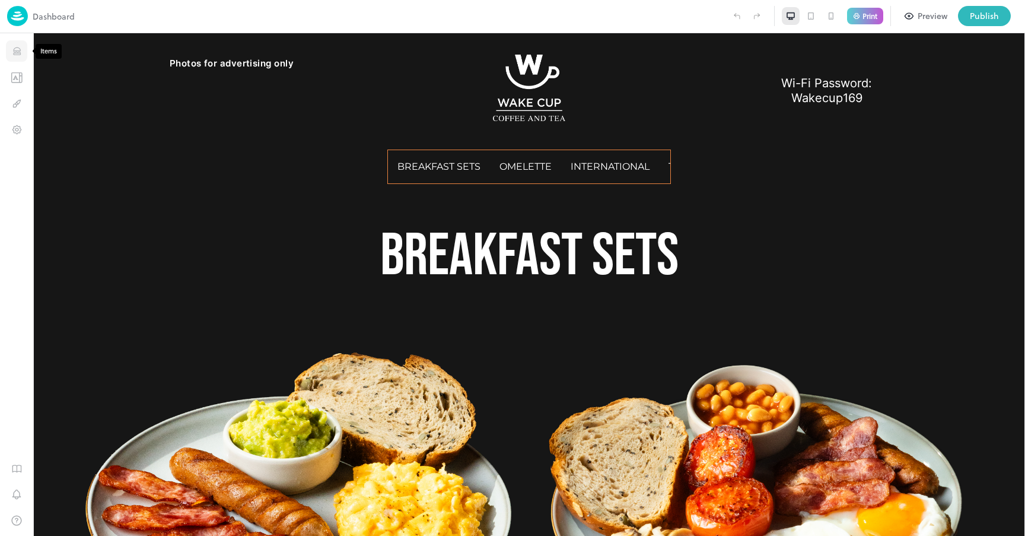
click at [18, 53] on icon "Items" at bounding box center [16, 53] width 7 height 1
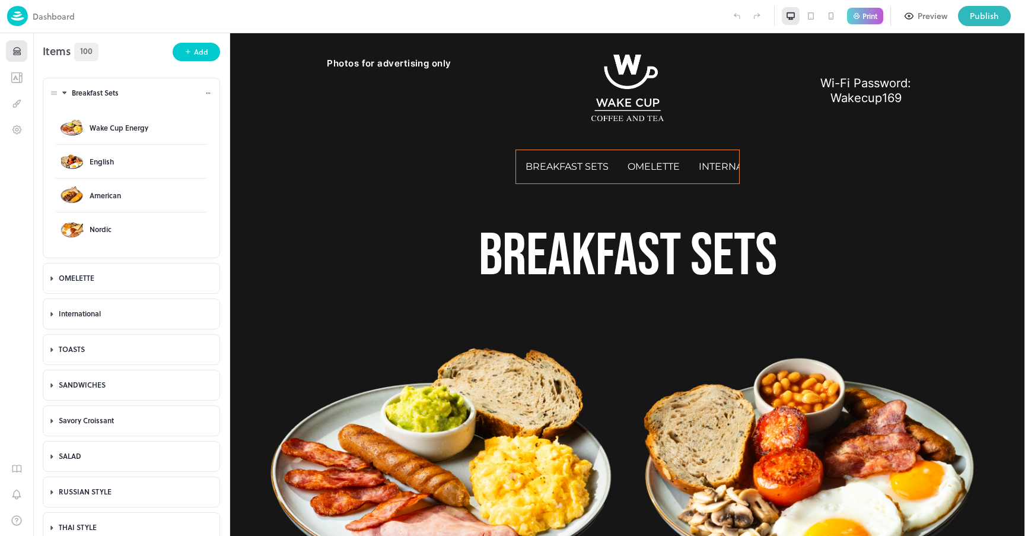
click at [63, 93] on icon at bounding box center [65, 93] width 4 height 2
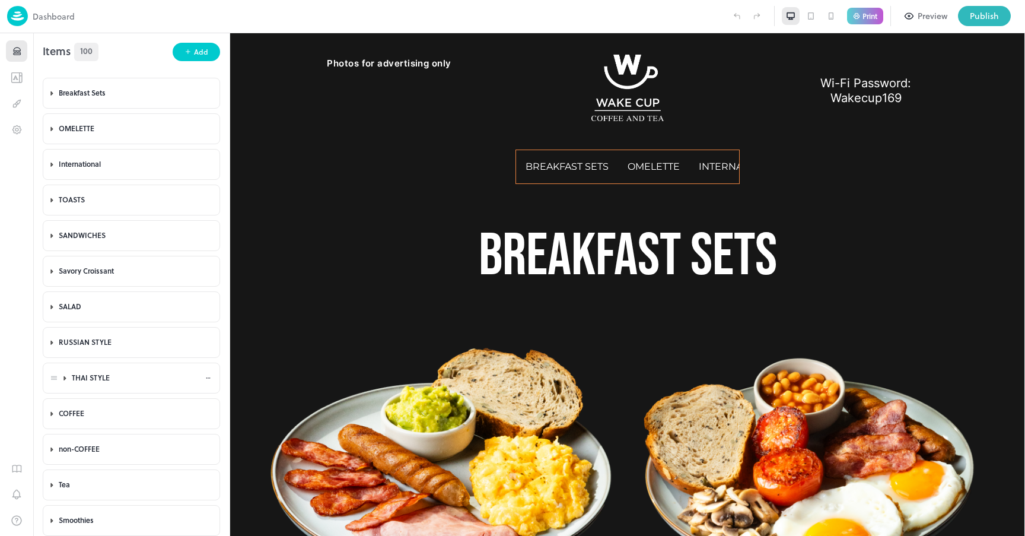
click at [63, 375] on icon at bounding box center [65, 378] width 8 height 8
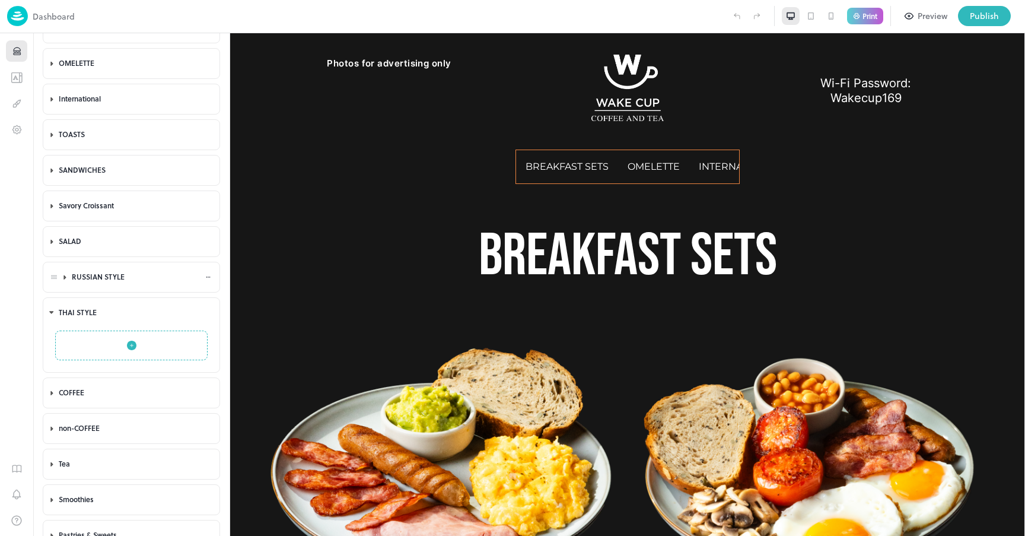
click at [63, 278] on icon at bounding box center [65, 277] width 8 height 8
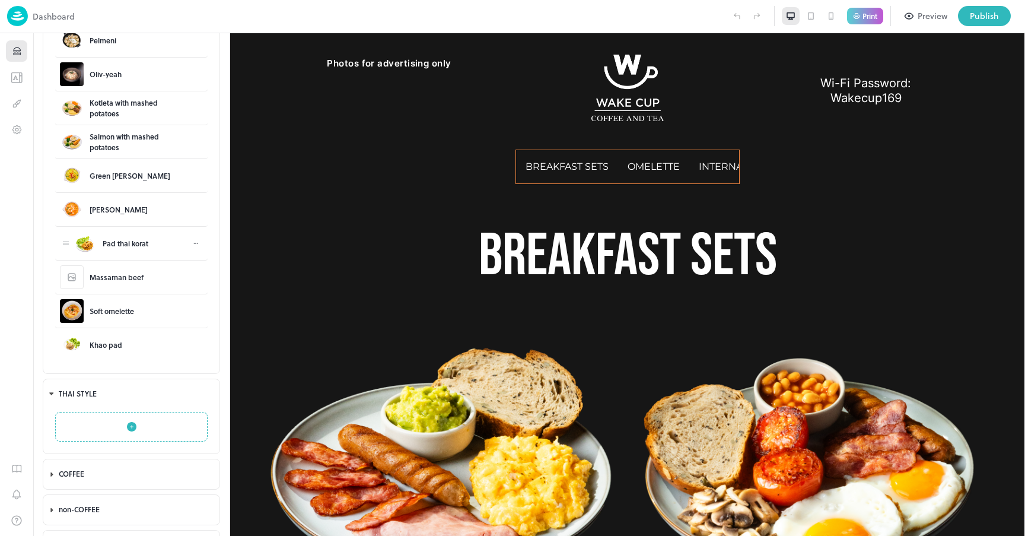
scroll to position [370, 0]
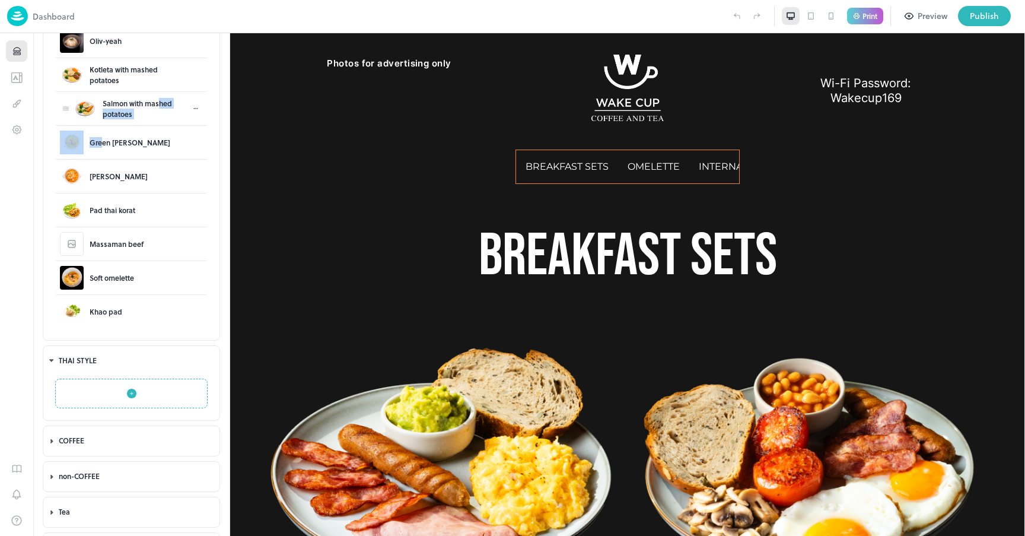
drag, startPoint x: 116, startPoint y: 141, endPoint x: 145, endPoint y: 107, distance: 45.0
click at [145, 107] on div "Pelmeni Oliv-yeah Kotleta with mashed potatoes Salmon with mashed potatoes Gree…" at bounding box center [131, 160] width 152 height 338
click at [156, 135] on div "Green [PERSON_NAME]" at bounding box center [131, 143] width 116 height 24
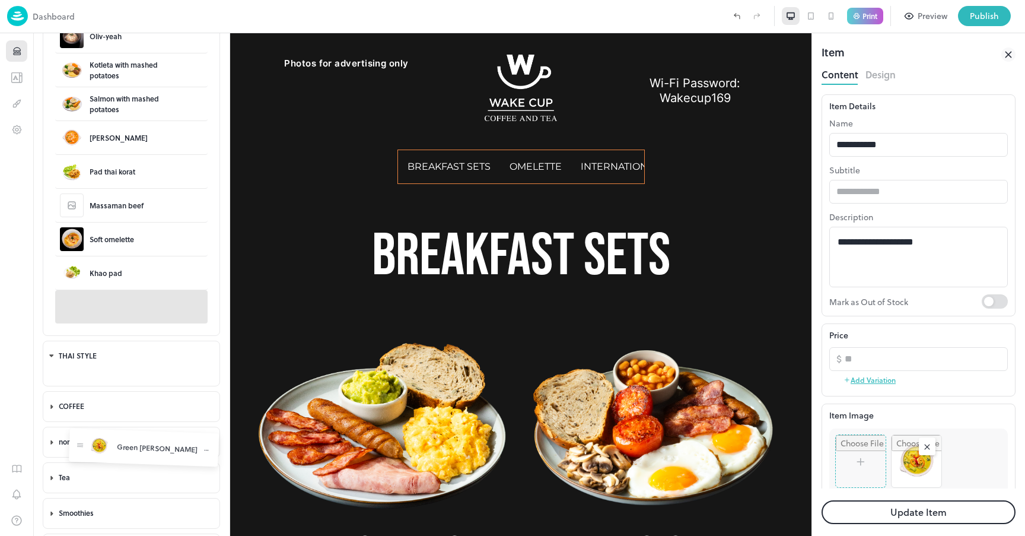
drag, startPoint x: 68, startPoint y: 141, endPoint x: 82, endPoint y: 449, distance: 308.2
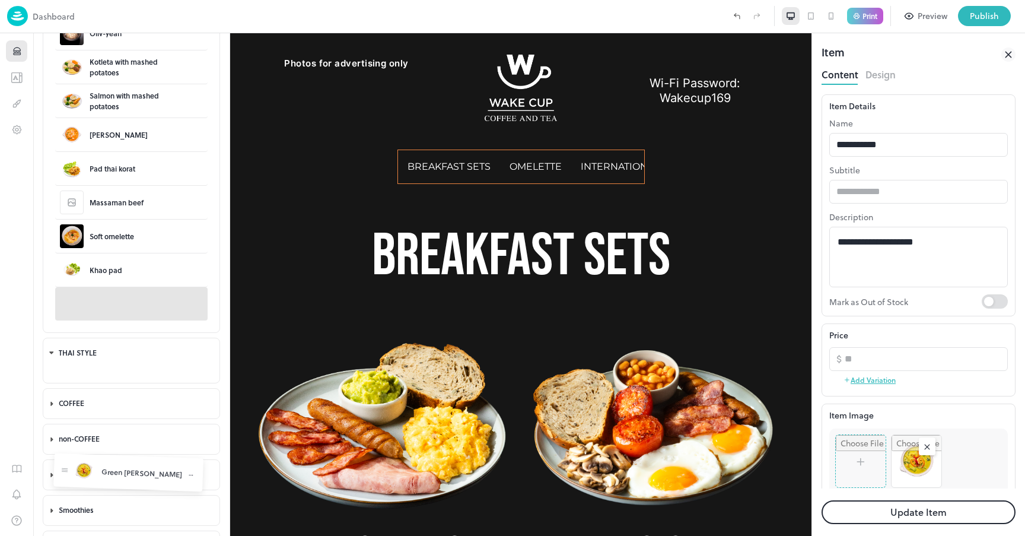
scroll to position [390, 0]
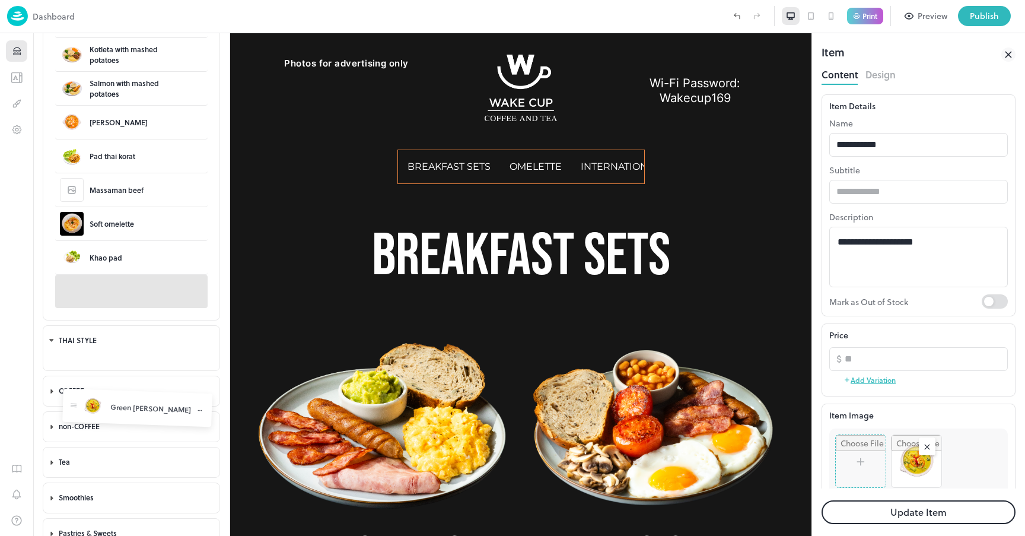
drag, startPoint x: 65, startPoint y: 301, endPoint x: 72, endPoint y: 399, distance: 97.6
click at [72, 399] on body "Dashboard Print Preview Publish 1 Items 100 Add Breakfast Sets Wake Cup Energy …" at bounding box center [512, 268] width 1025 height 536
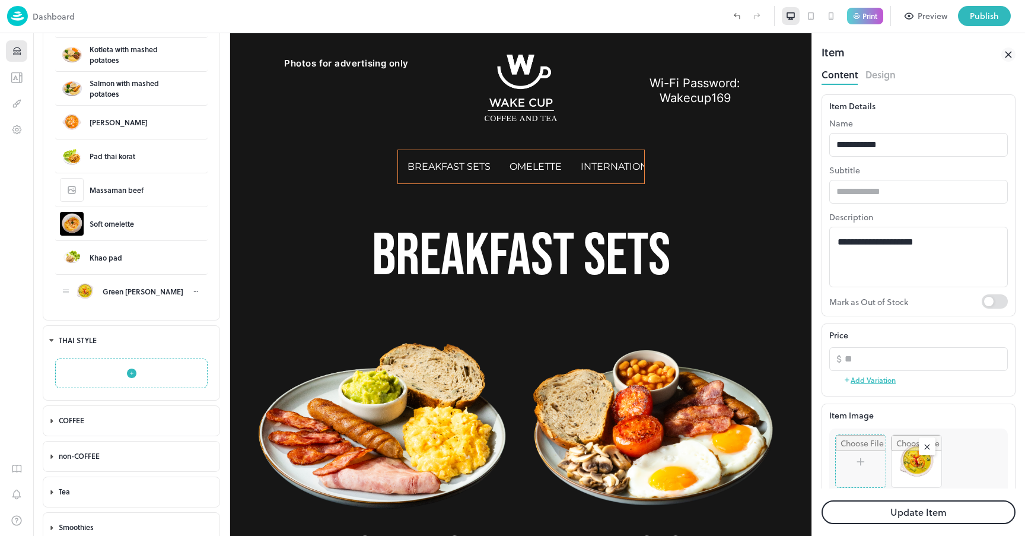
click at [195, 286] on div at bounding box center [196, 291] width 14 height 11
click at [149, 128] on div at bounding box center [512, 268] width 1025 height 536
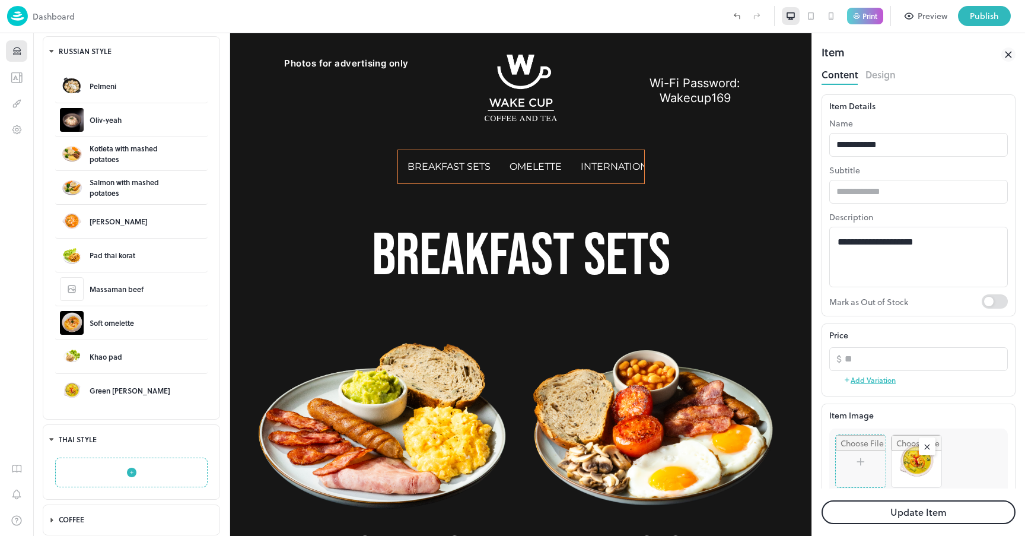
click at [886, 69] on button "Design" at bounding box center [881, 73] width 30 height 16
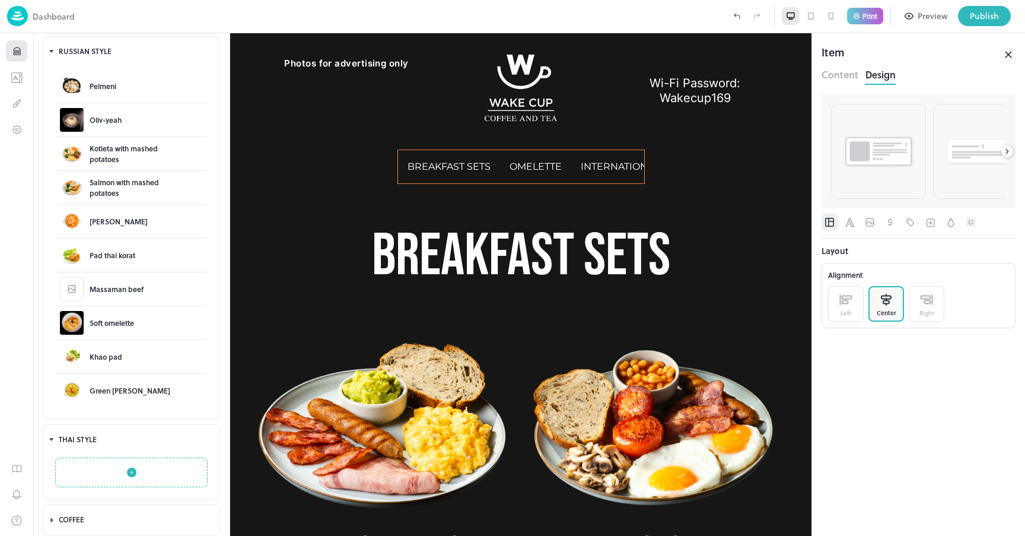
click at [848, 73] on button "Content" at bounding box center [840, 73] width 37 height 16
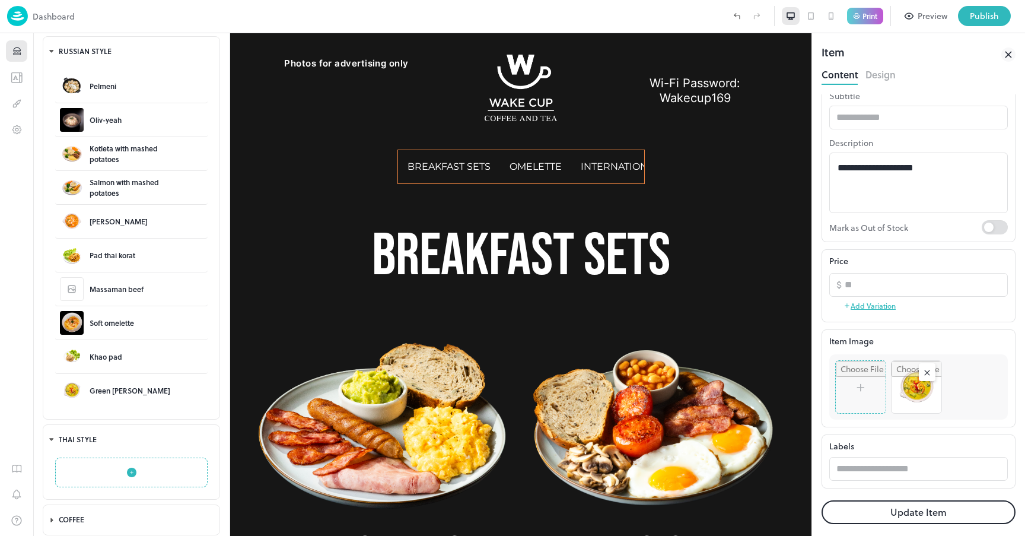
scroll to position [0, 0]
click at [914, 179] on textarea "**********" at bounding box center [919, 183] width 162 height 41
click at [917, 110] on input "text" at bounding box center [918, 118] width 179 height 24
click at [17, 495] on icon "Notifications" at bounding box center [17, 494] width 12 height 13
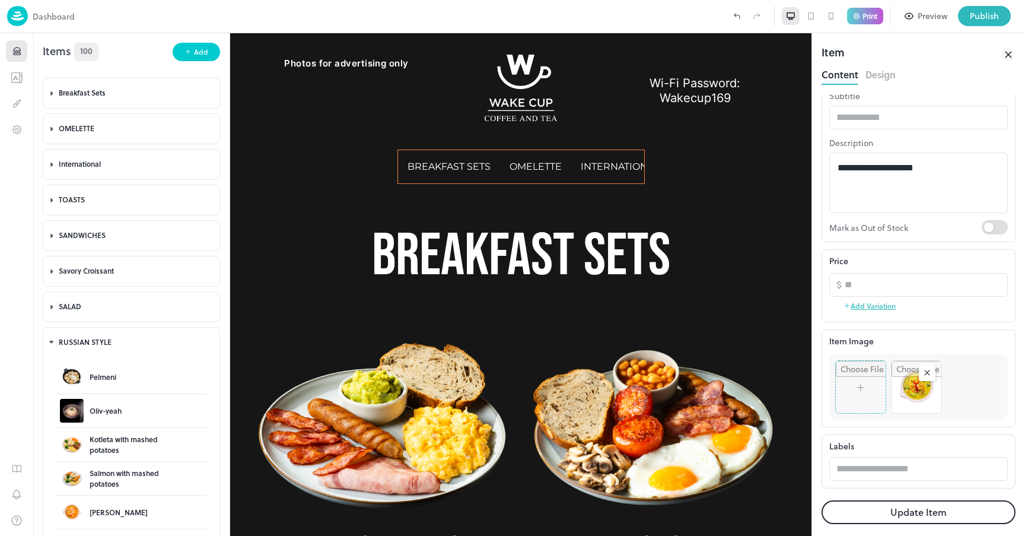
scroll to position [0, 0]
click at [58, 16] on p "Dashboard" at bounding box center [54, 16] width 42 height 12
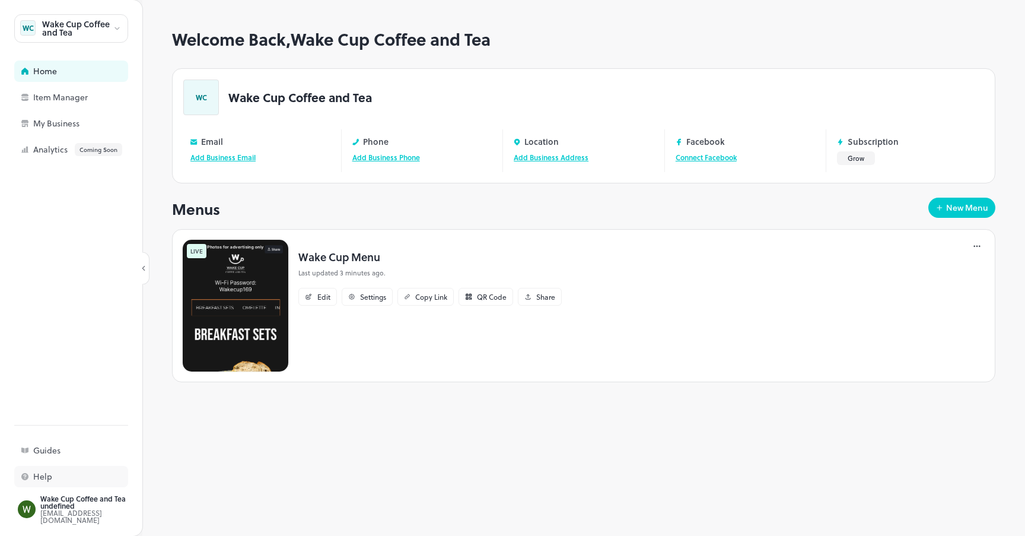
click at [56, 473] on div "Help" at bounding box center [92, 476] width 119 height 8
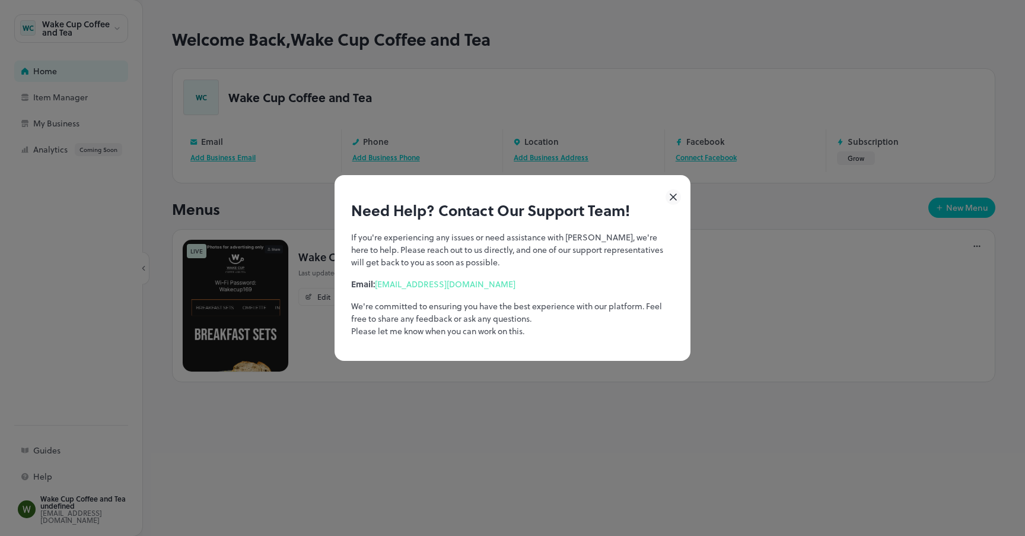
click at [435, 284] on link "[EMAIL_ADDRESS][DOMAIN_NAME]" at bounding box center [445, 284] width 141 height 12
click at [677, 199] on icon at bounding box center [673, 196] width 15 height 15
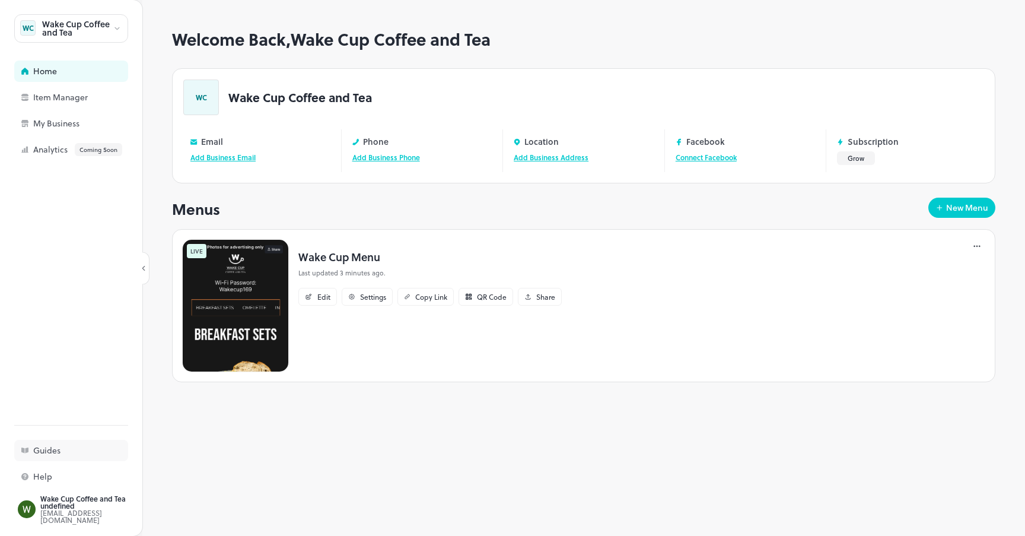
click at [36, 450] on div "Guides" at bounding box center [92, 450] width 119 height 8
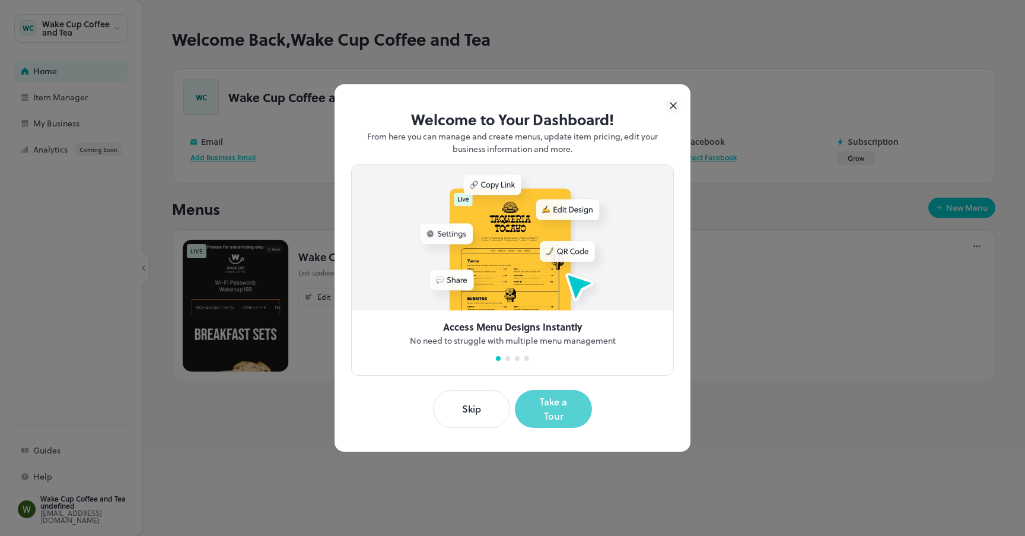
click at [538, 411] on button "Take a Tour" at bounding box center [553, 409] width 77 height 38
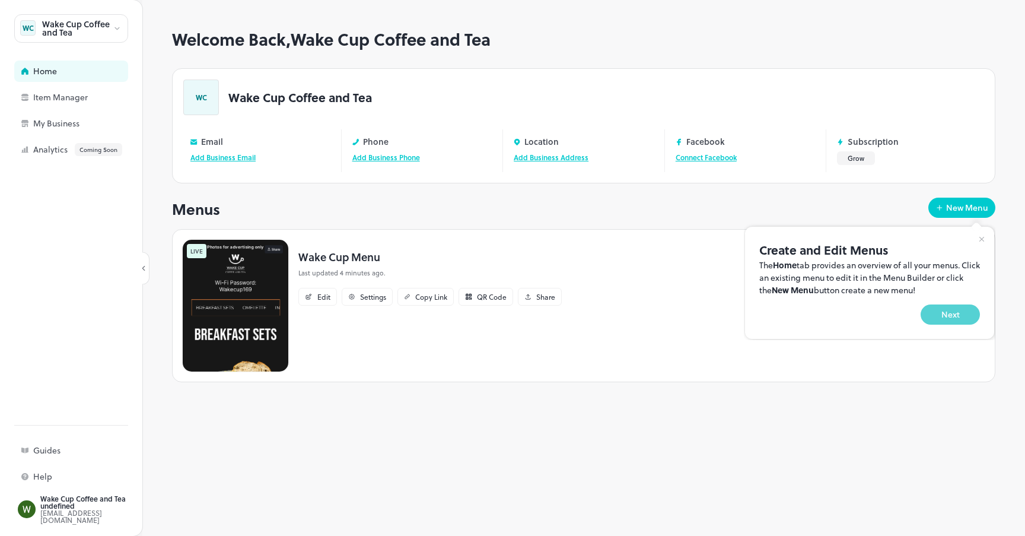
click at [975, 312] on button "Next" at bounding box center [950, 314] width 59 height 20
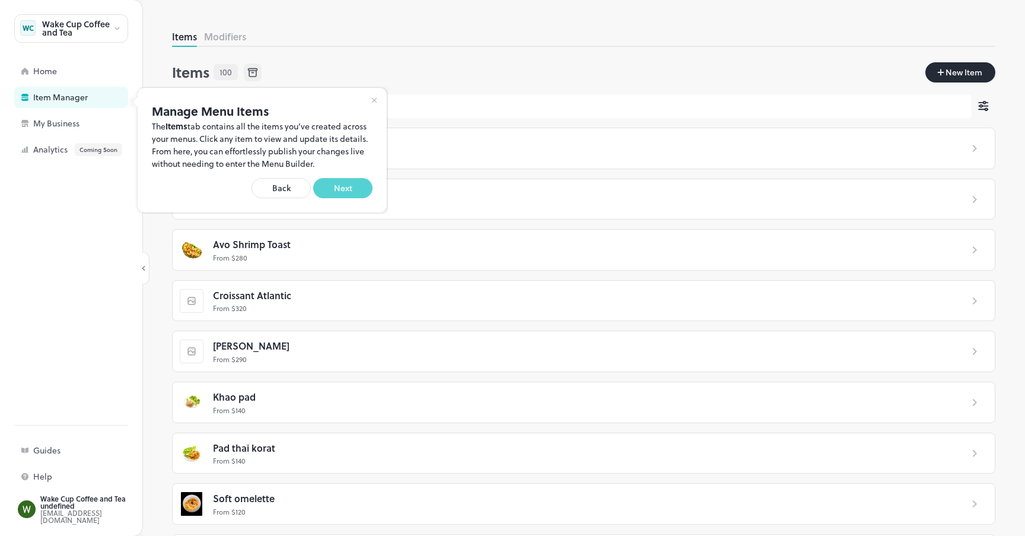
click at [353, 191] on button "Next" at bounding box center [342, 188] width 59 height 20
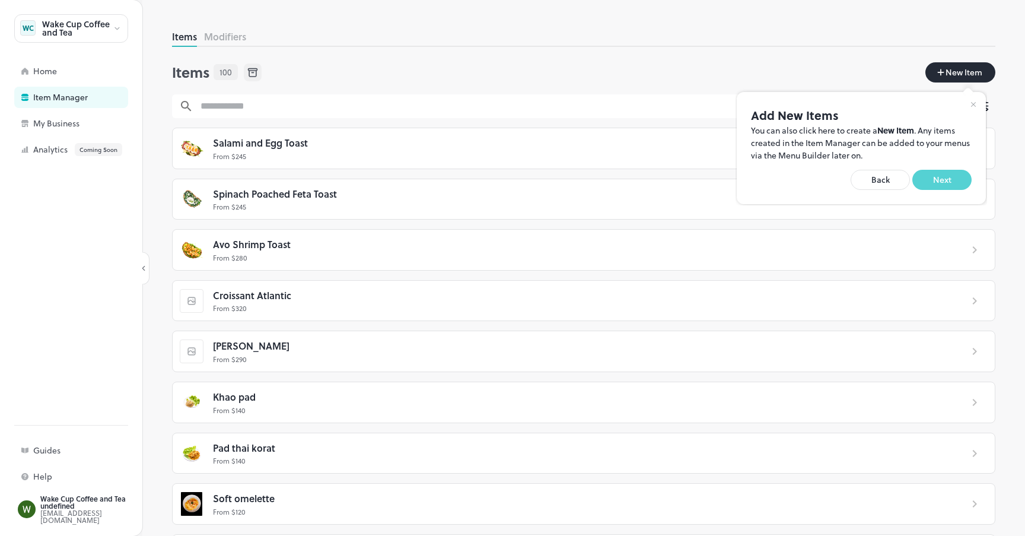
click at [944, 181] on button "Next" at bounding box center [941, 180] width 59 height 20
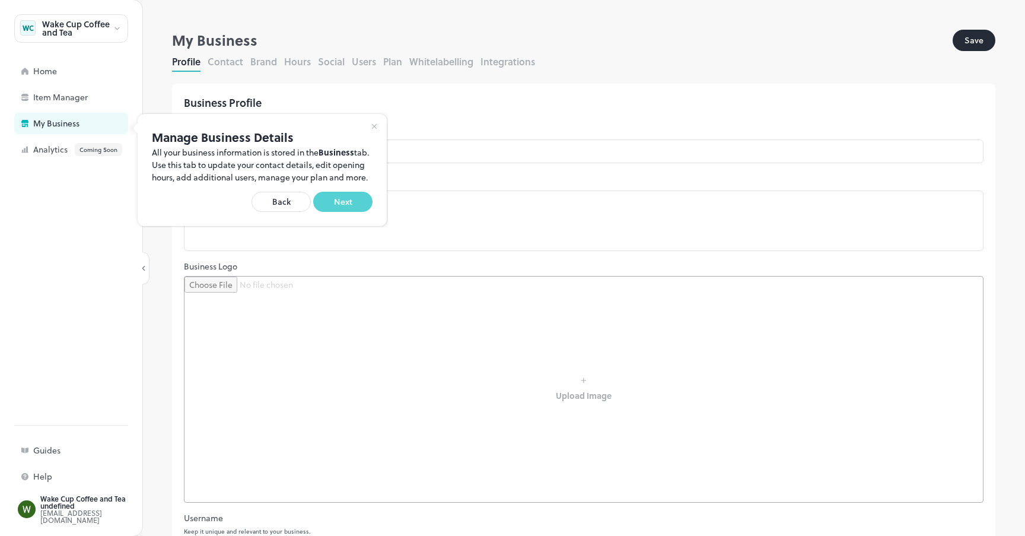
click at [336, 212] on button "Next" at bounding box center [342, 202] width 59 height 20
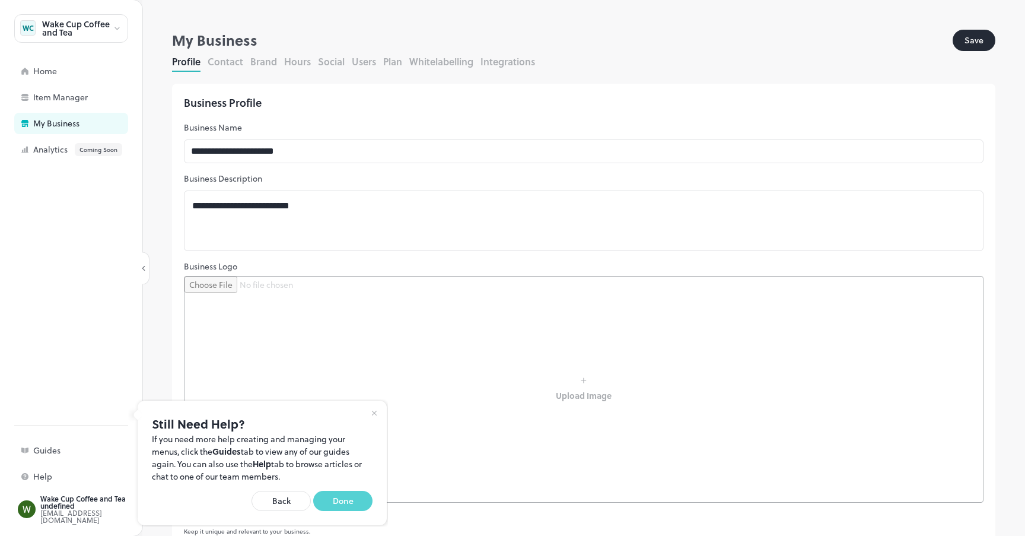
click at [346, 492] on button "Done" at bounding box center [342, 501] width 59 height 20
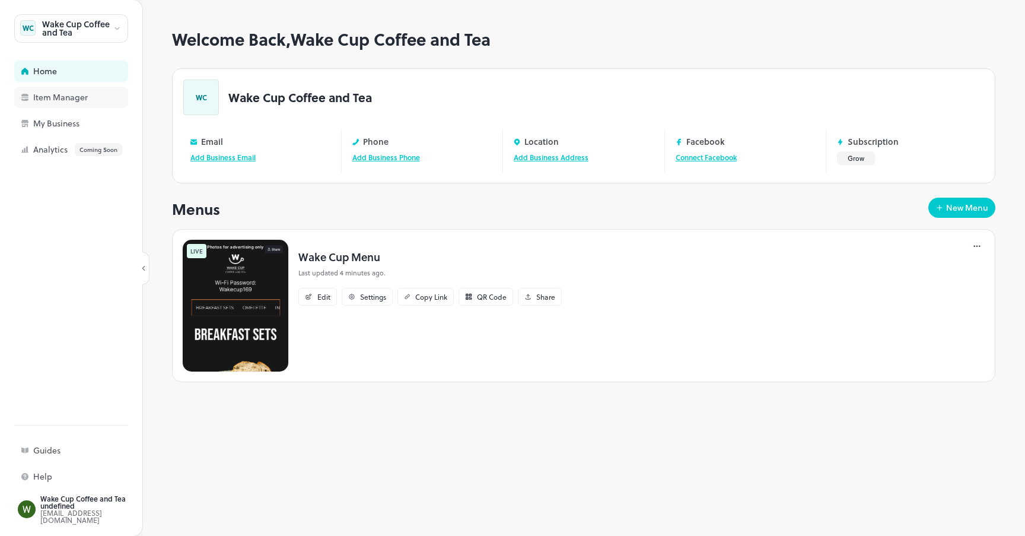
click at [78, 95] on div "Item Manager" at bounding box center [92, 97] width 119 height 8
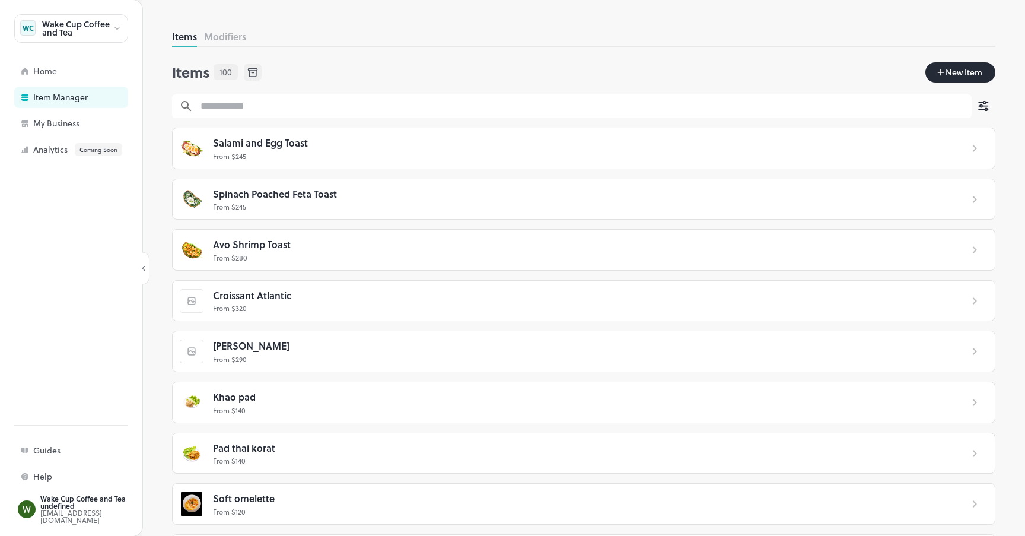
click at [376, 110] on input "text" at bounding box center [582, 106] width 778 height 24
click at [194, 366] on div "[PERSON_NAME] From $ 290" at bounding box center [583, 351] width 823 height 42
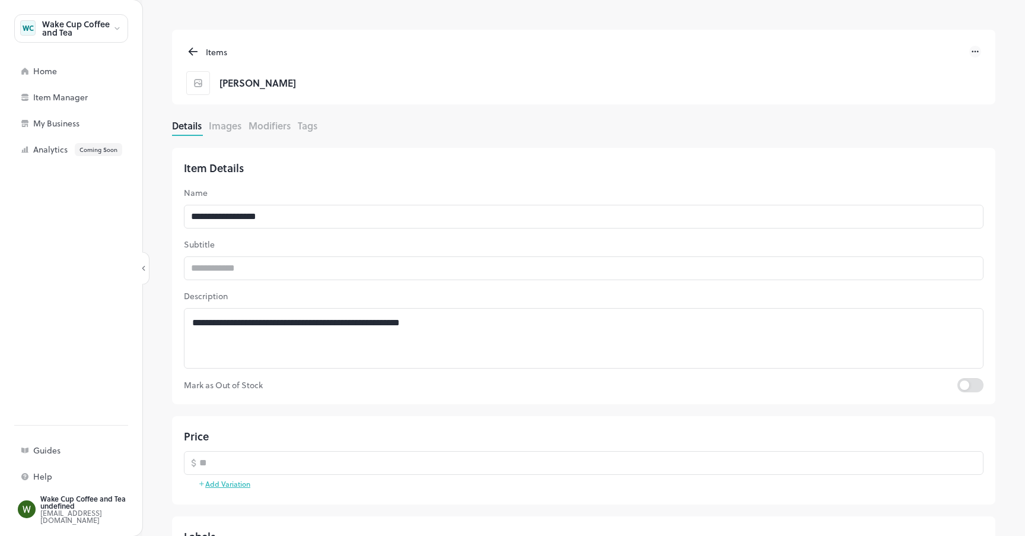
click at [253, 240] on p "Subtitle" at bounding box center [584, 244] width 800 height 12
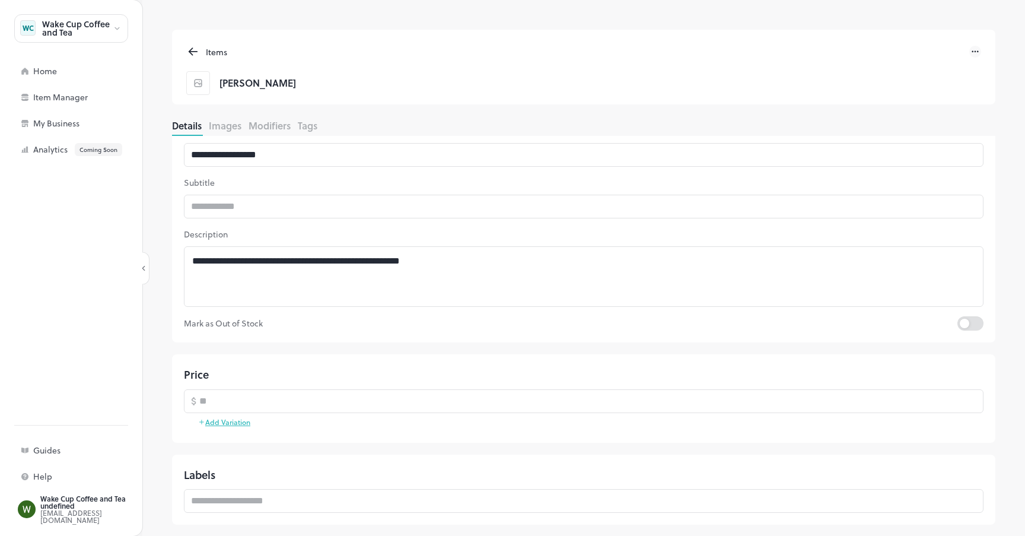
scroll to position [61, 0]
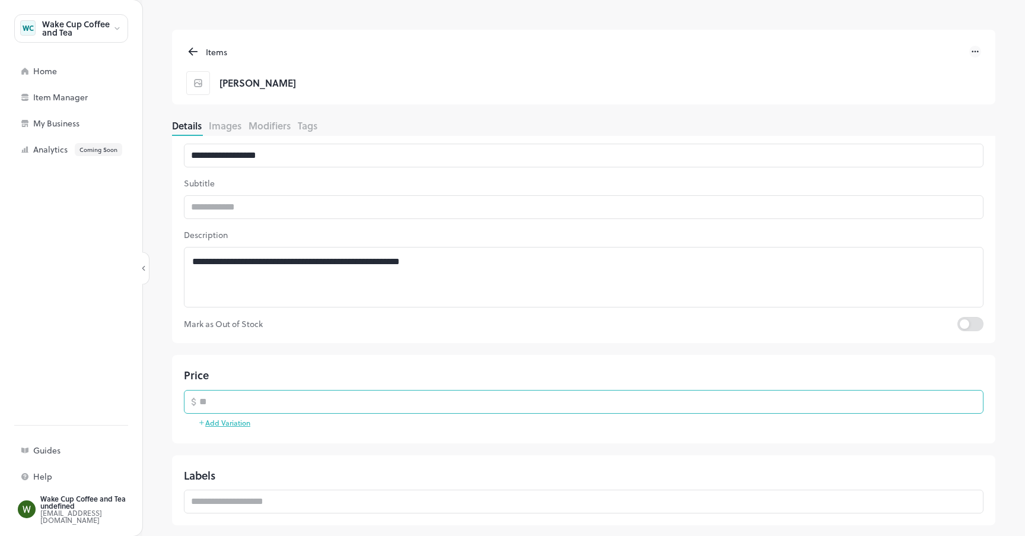
click at [973, 398] on input "***" at bounding box center [591, 402] width 784 height 24
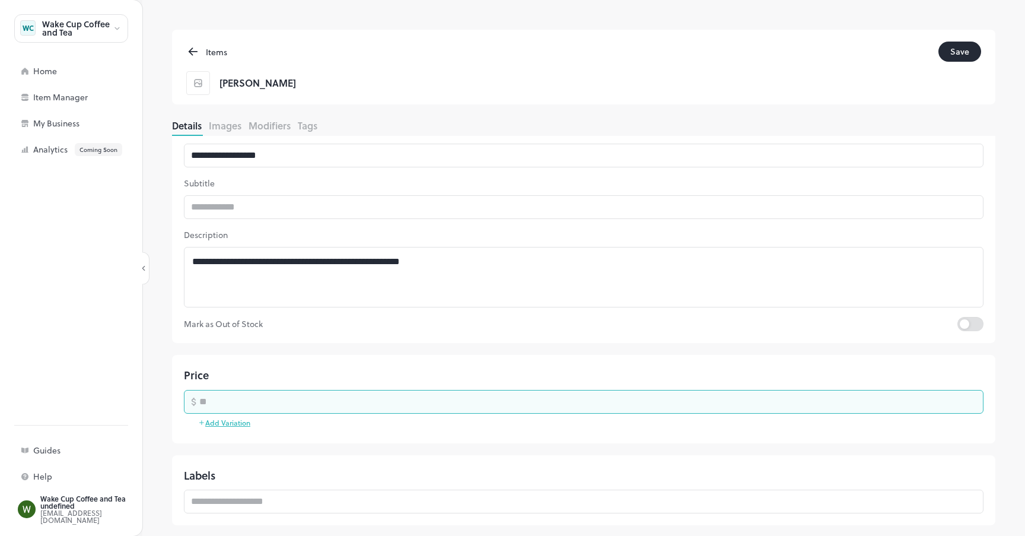
type input "***"
click at [972, 405] on input "***" at bounding box center [591, 402] width 784 height 24
click at [705, 336] on div "**********" at bounding box center [583, 215] width 823 height 256
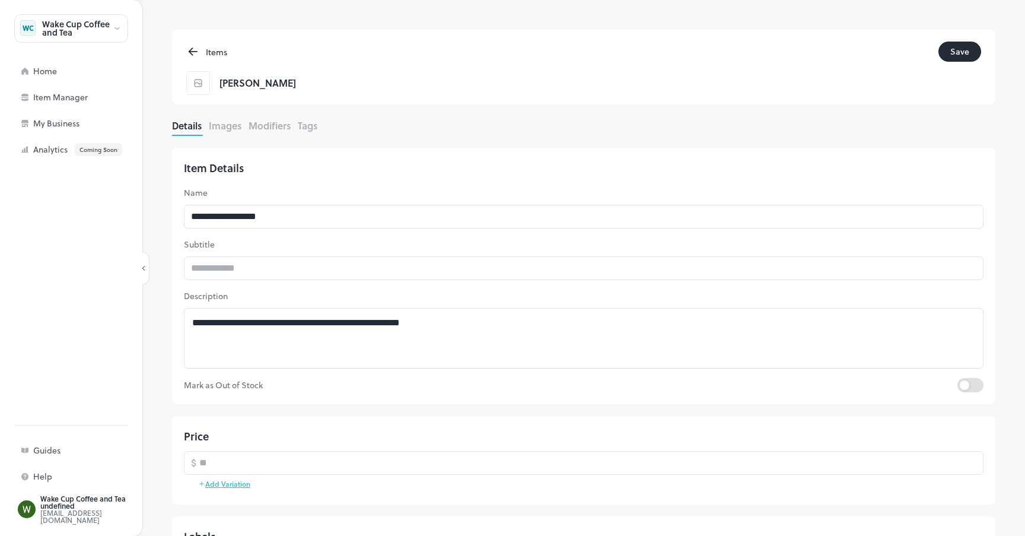
scroll to position [0, 0]
click at [65, 101] on div "Item Manager" at bounding box center [92, 97] width 119 height 8
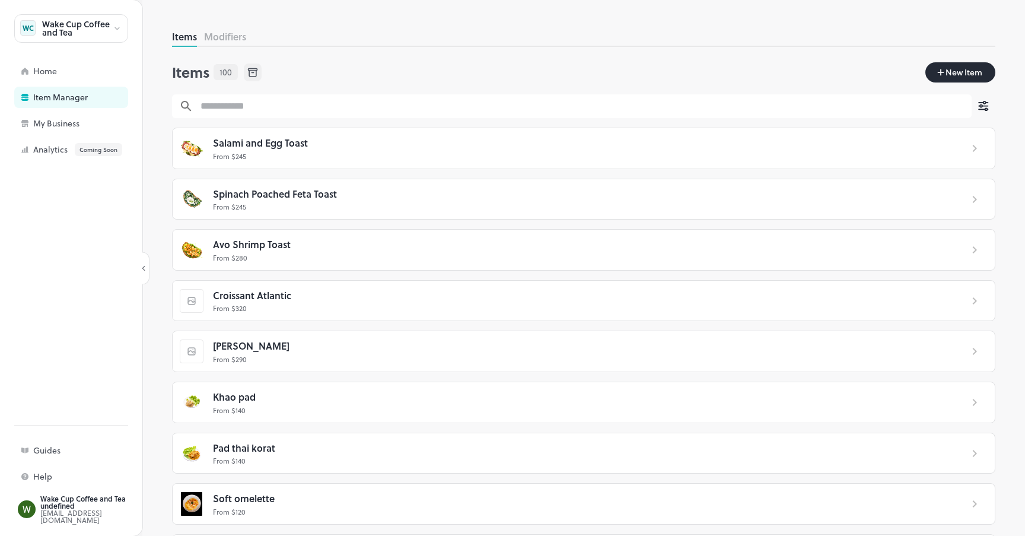
click at [222, 74] on span "100" at bounding box center [225, 72] width 12 height 12
click at [964, 82] on div "Items 100 New Item" at bounding box center [583, 74] width 823 height 42
click at [964, 73] on span "New Item" at bounding box center [963, 72] width 39 height 13
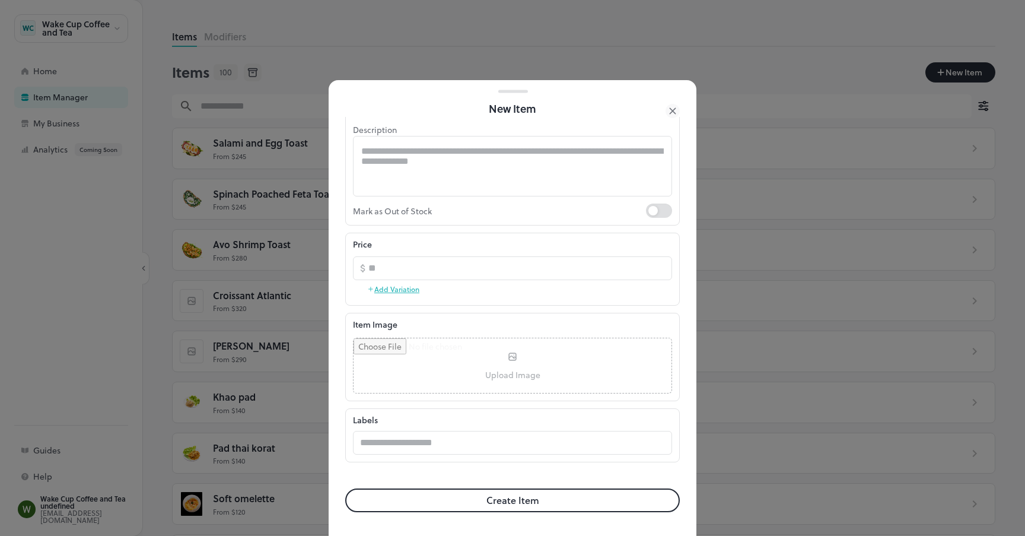
scroll to position [114, 0]
click at [672, 108] on icon at bounding box center [673, 111] width 14 height 14
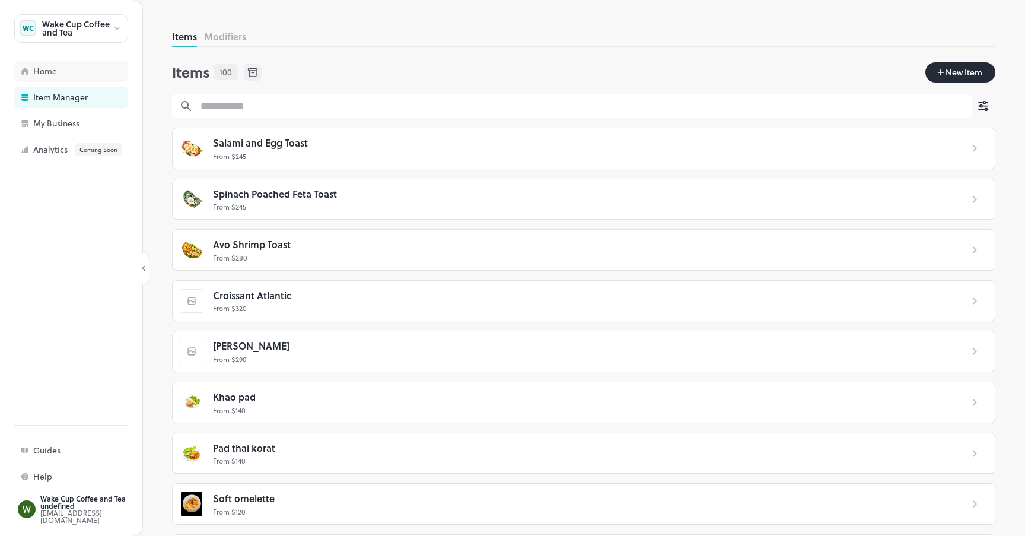
click at [56, 74] on div "Home" at bounding box center [92, 71] width 119 height 8
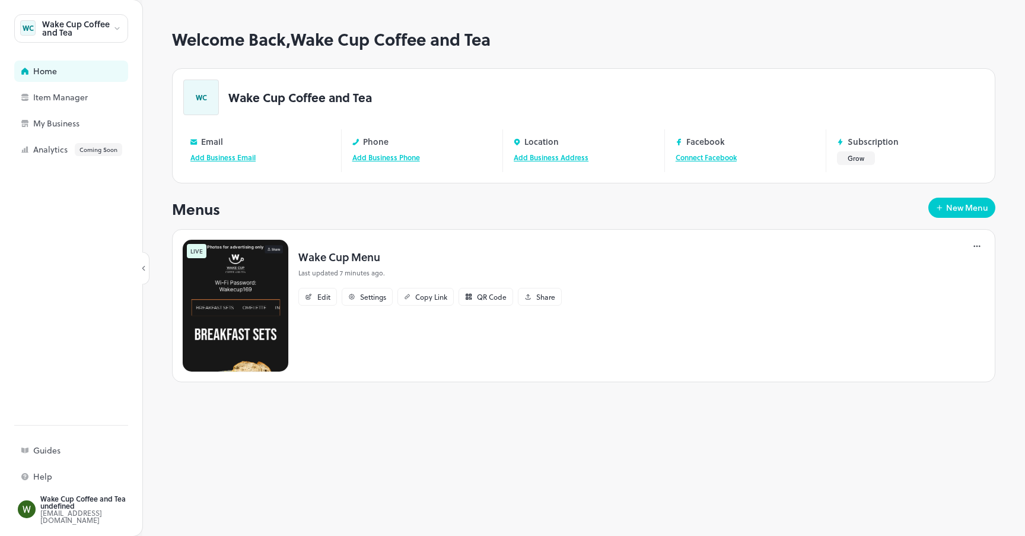
click at [70, 31] on div "Wake Cup Coffee and Tea" at bounding box center [77, 28] width 71 height 17
click at [232, 295] on div at bounding box center [512, 268] width 1025 height 536
click at [318, 297] on div "Edit" at bounding box center [323, 296] width 13 height 7
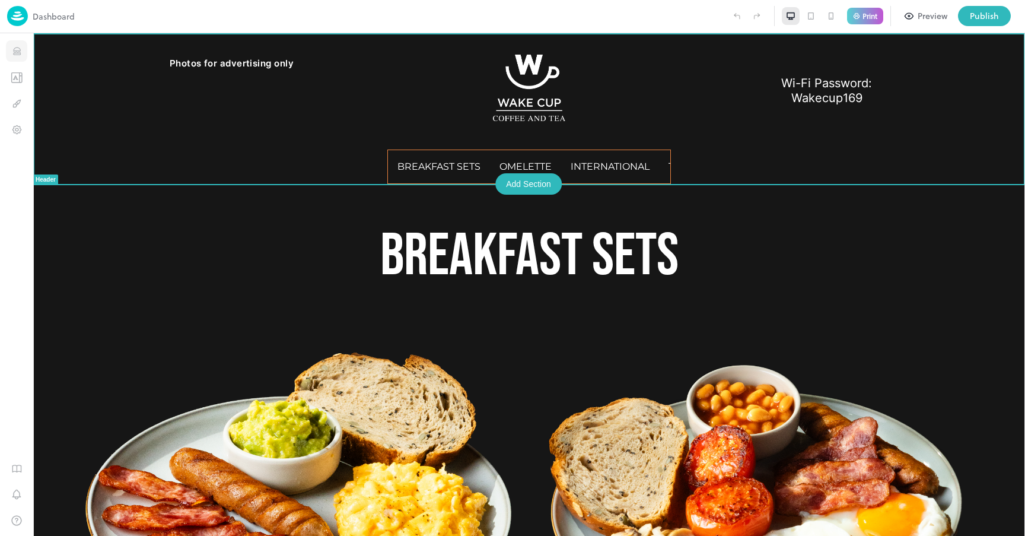
click at [21, 55] on icon "Items" at bounding box center [16, 51] width 11 height 11
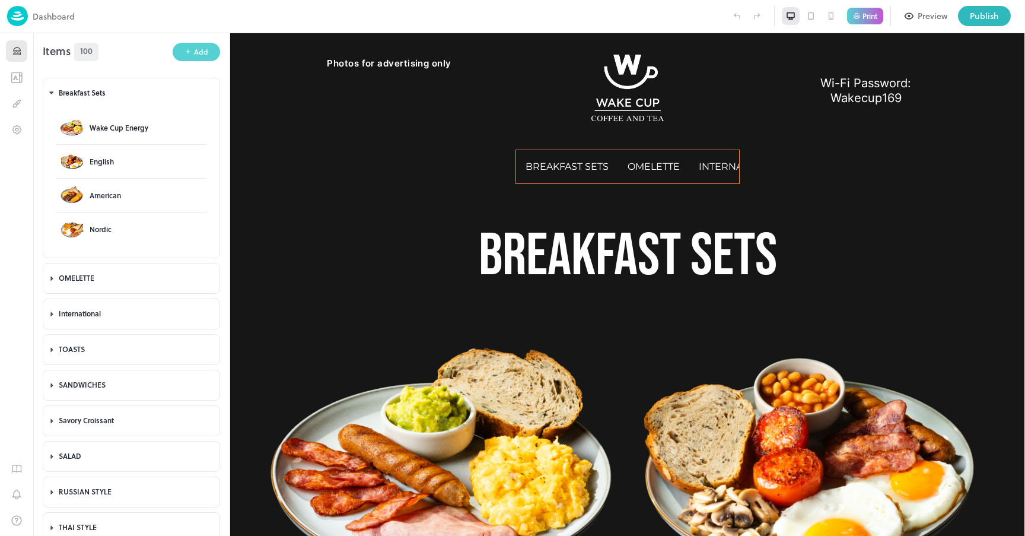
click at [194, 52] on div "Add" at bounding box center [201, 51] width 14 height 11
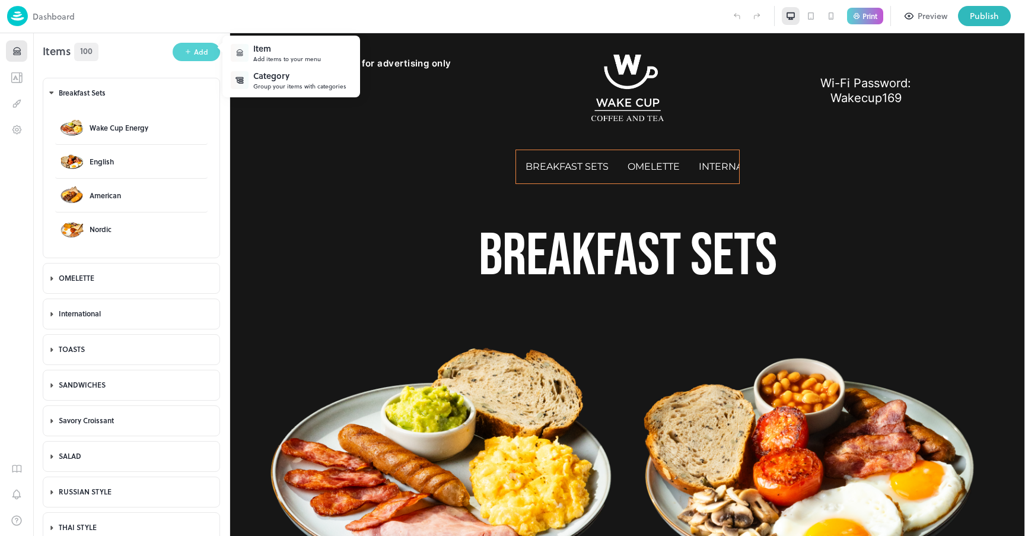
click at [194, 52] on div at bounding box center [512, 268] width 1025 height 536
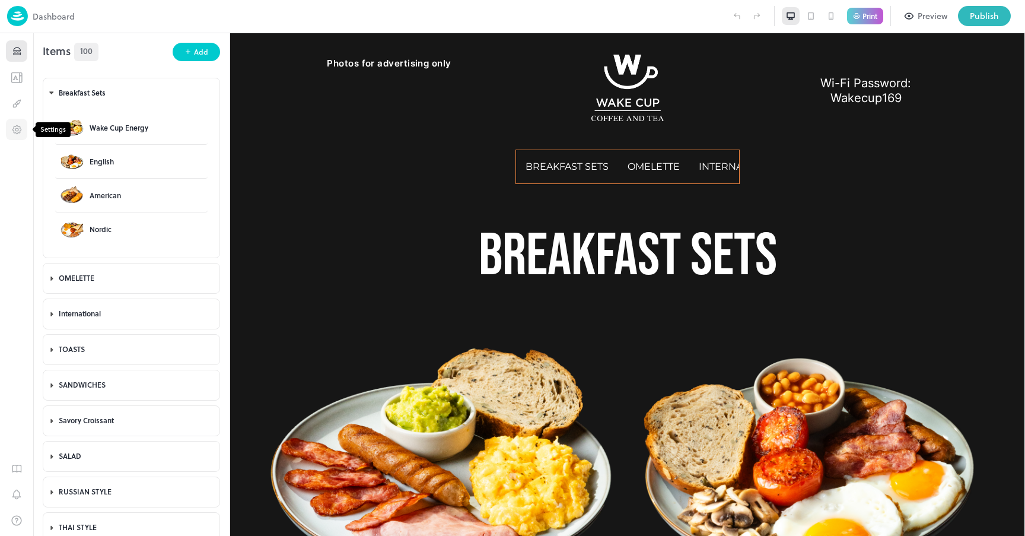
click at [18, 125] on icon "Settings" at bounding box center [16, 129] width 11 height 11
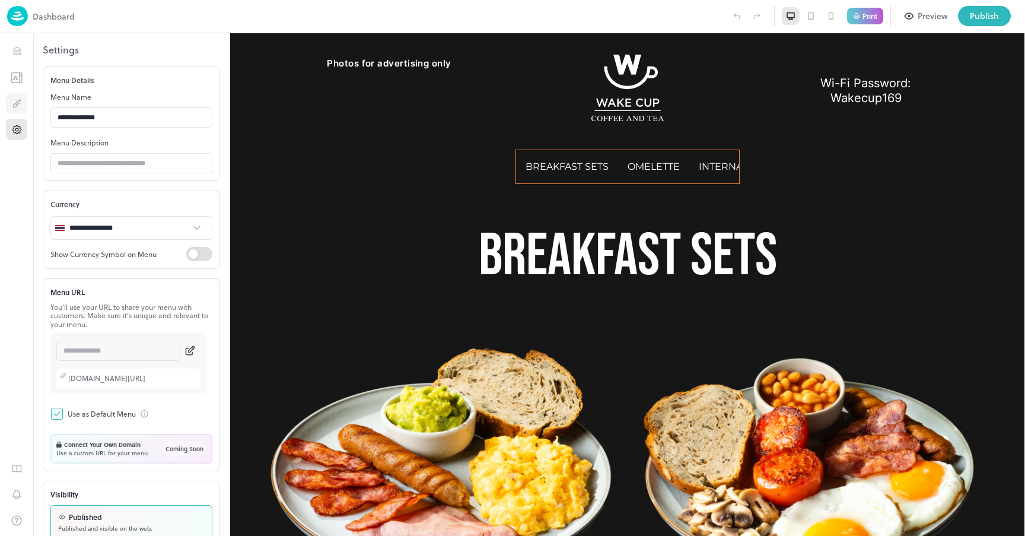
click at [17, 102] on icon "Design" at bounding box center [17, 103] width 2 height 2
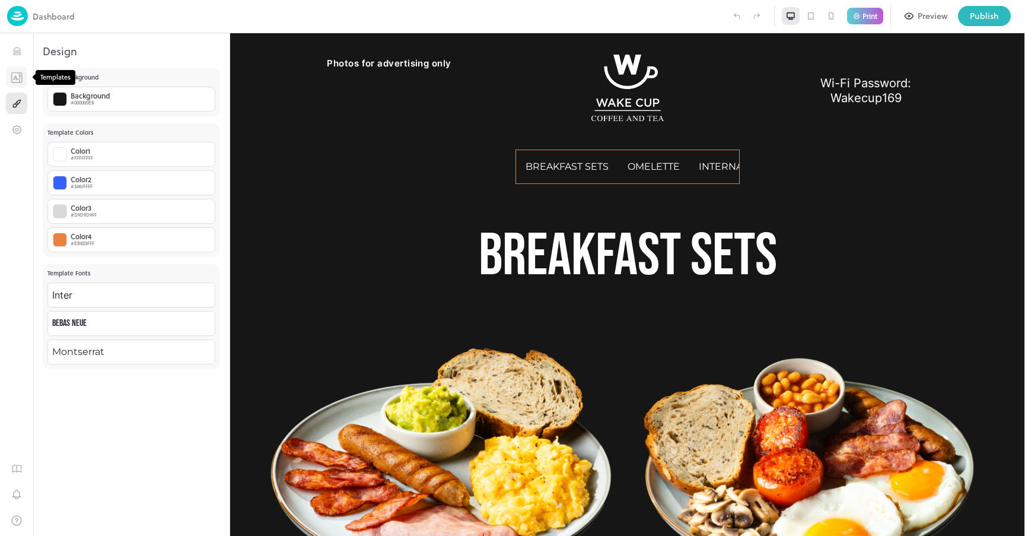
click at [18, 81] on icon "Templates" at bounding box center [17, 77] width 12 height 11
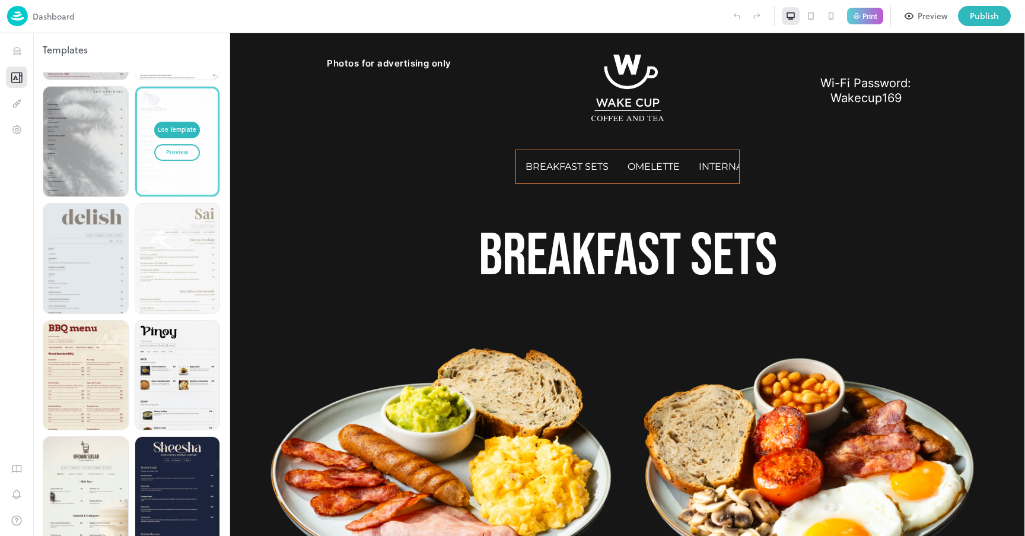
scroll to position [1177, 0]
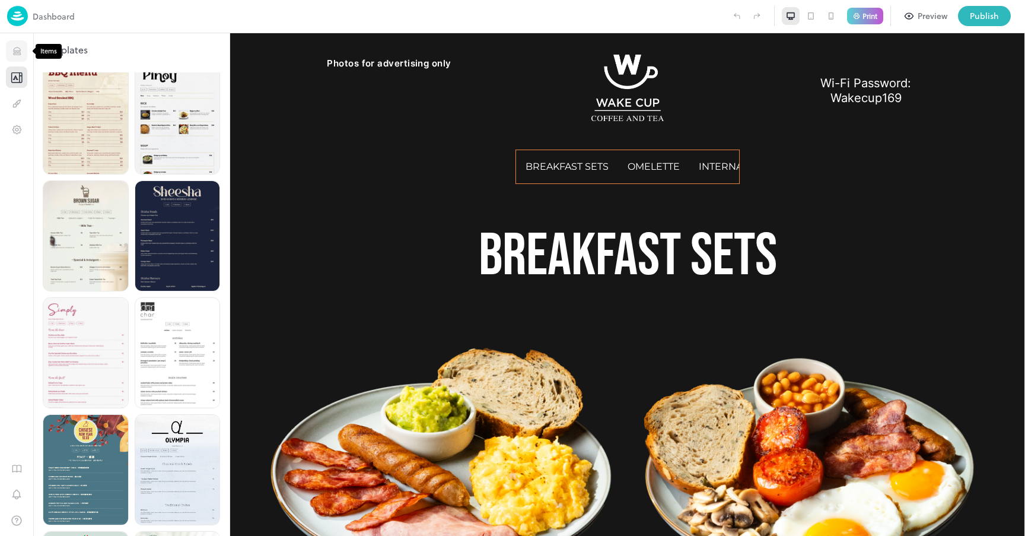
click at [15, 48] on icon "Items" at bounding box center [16, 48] width 7 height 3
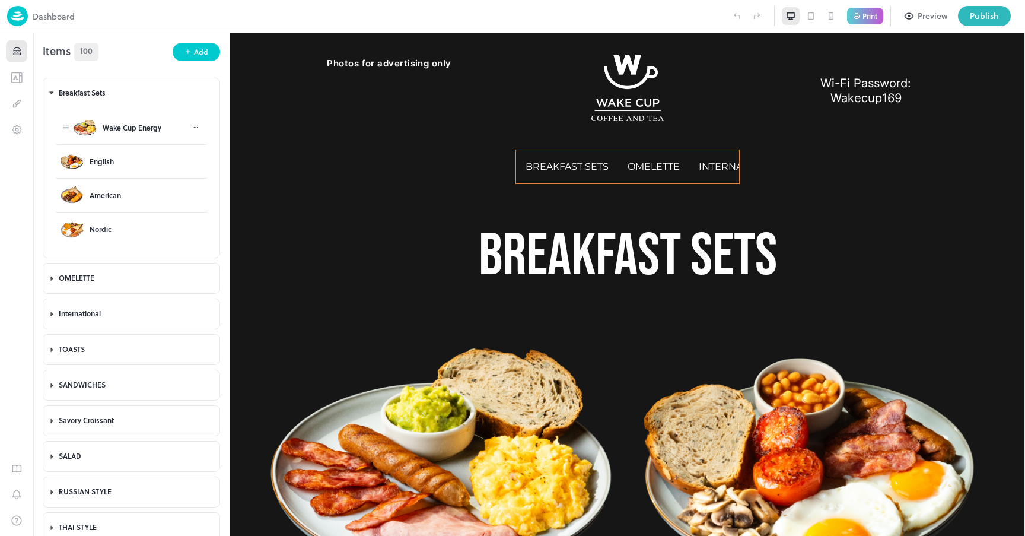
click at [192, 125] on icon at bounding box center [195, 127] width 7 height 7
click at [67, 127] on div at bounding box center [512, 268] width 1025 height 536
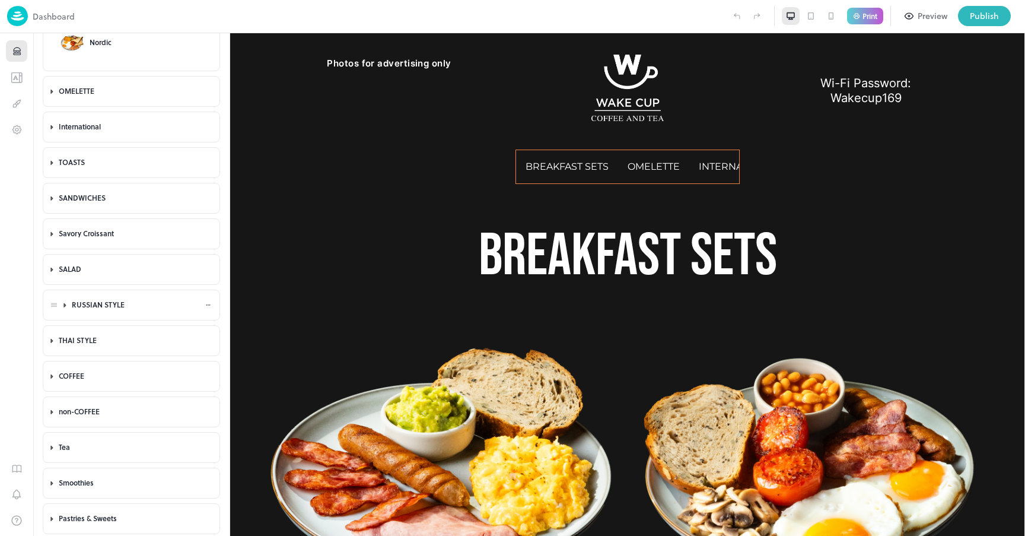
click at [61, 309] on div at bounding box center [65, 304] width 8 height 12
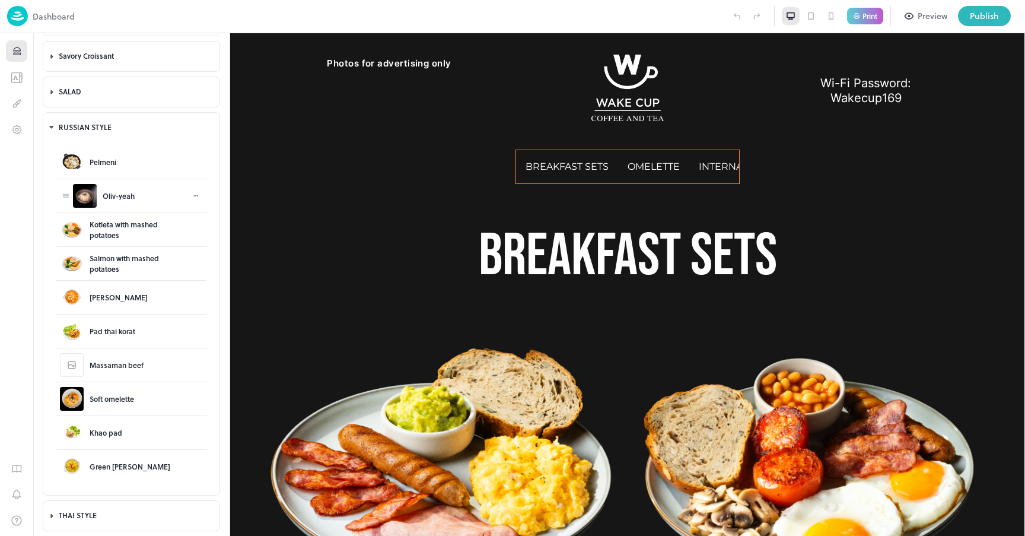
scroll to position [482, 0]
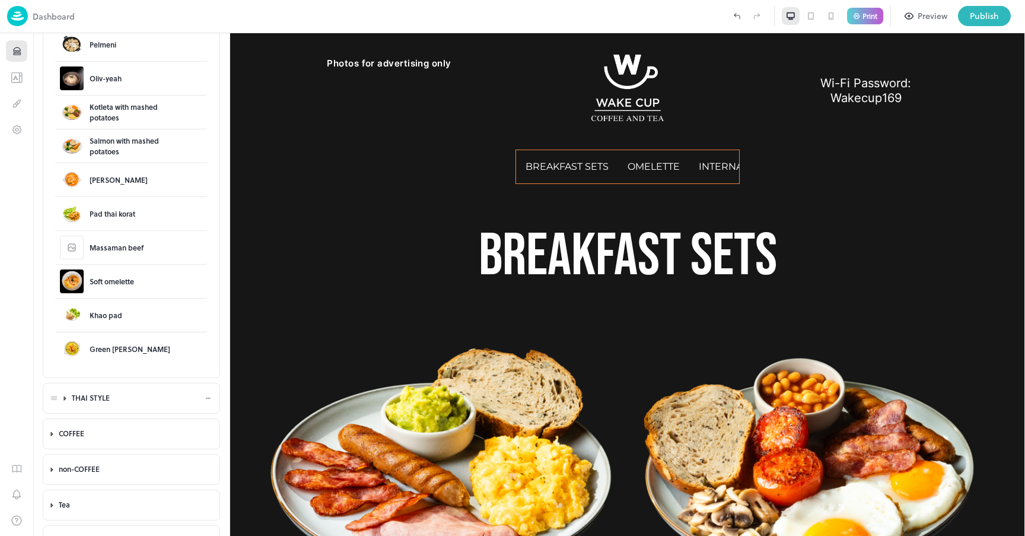
click at [65, 399] on icon at bounding box center [65, 398] width 8 height 8
click at [132, 431] on icon "button" at bounding box center [131, 430] width 9 height 9
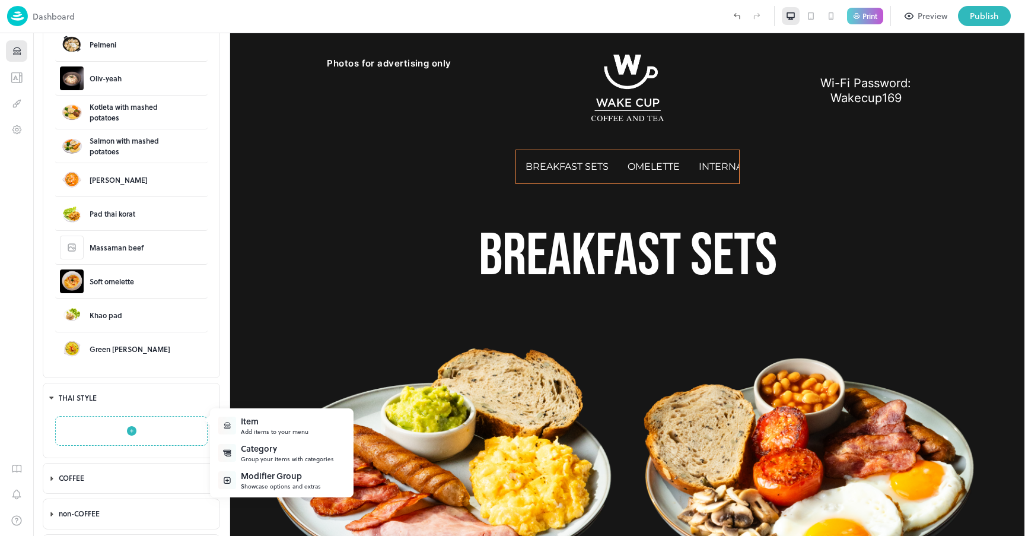
click at [264, 424] on div "Item" at bounding box center [275, 421] width 68 height 12
click at [266, 455] on div "Select from your existing item list" at bounding box center [288, 458] width 94 height 9
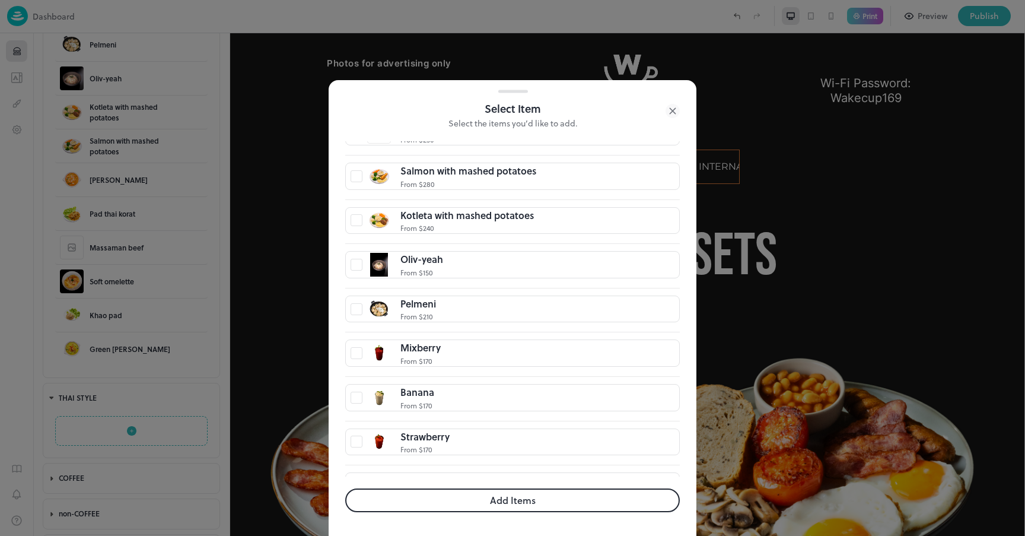
scroll to position [609, 0]
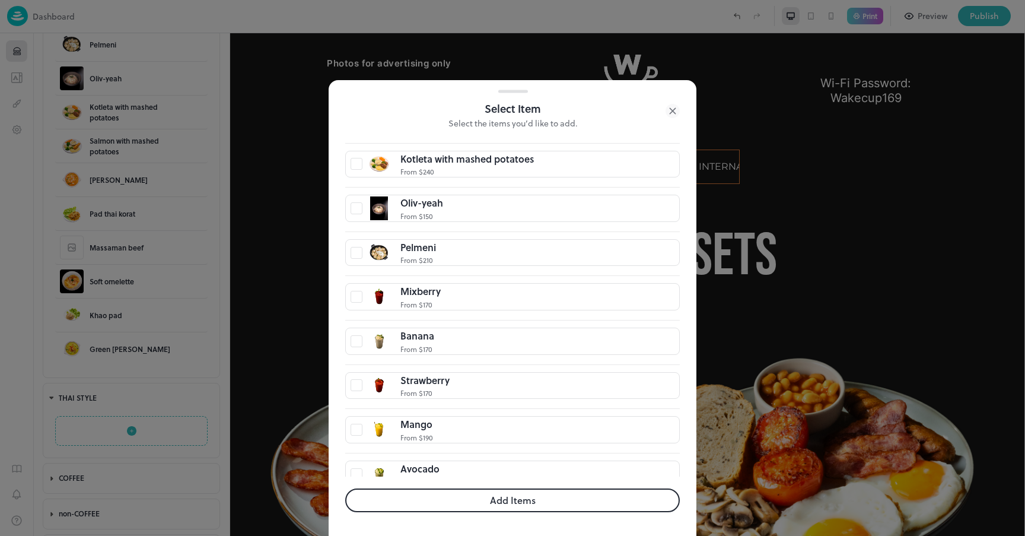
click at [453, 497] on button "Add Items" at bounding box center [512, 500] width 335 height 24
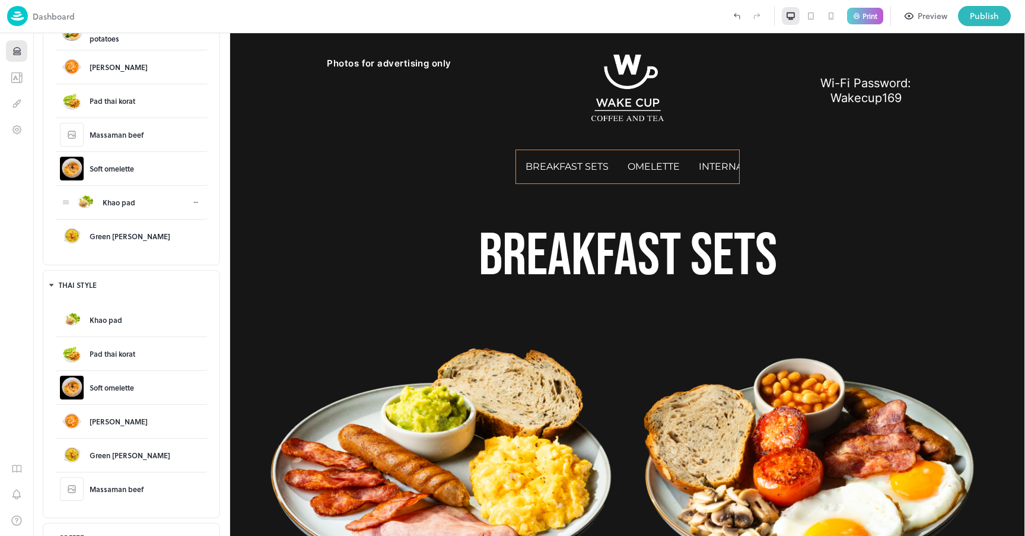
scroll to position [598, 0]
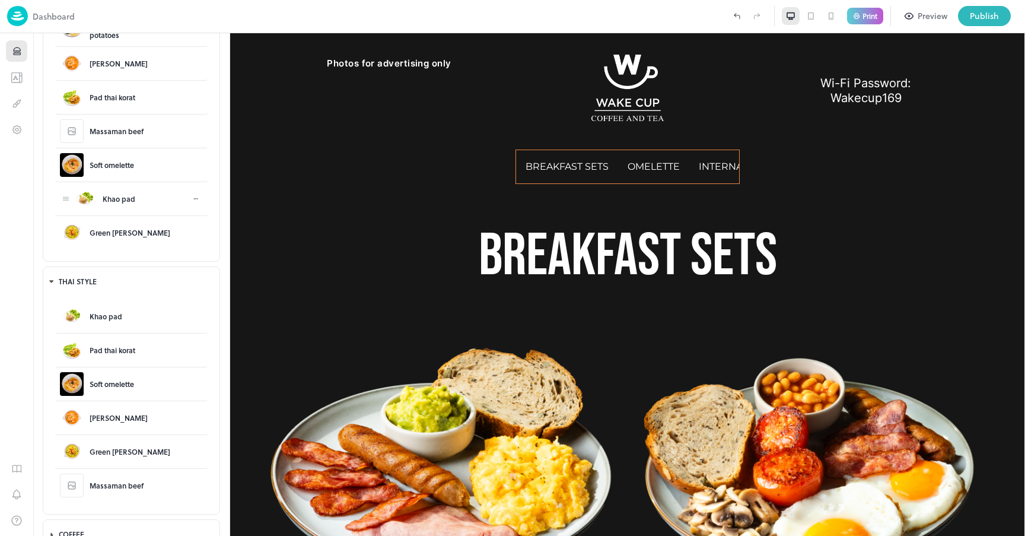
click at [192, 199] on icon at bounding box center [195, 198] width 7 height 7
click at [244, 231] on div "Delete" at bounding box center [238, 230] width 22 height 11
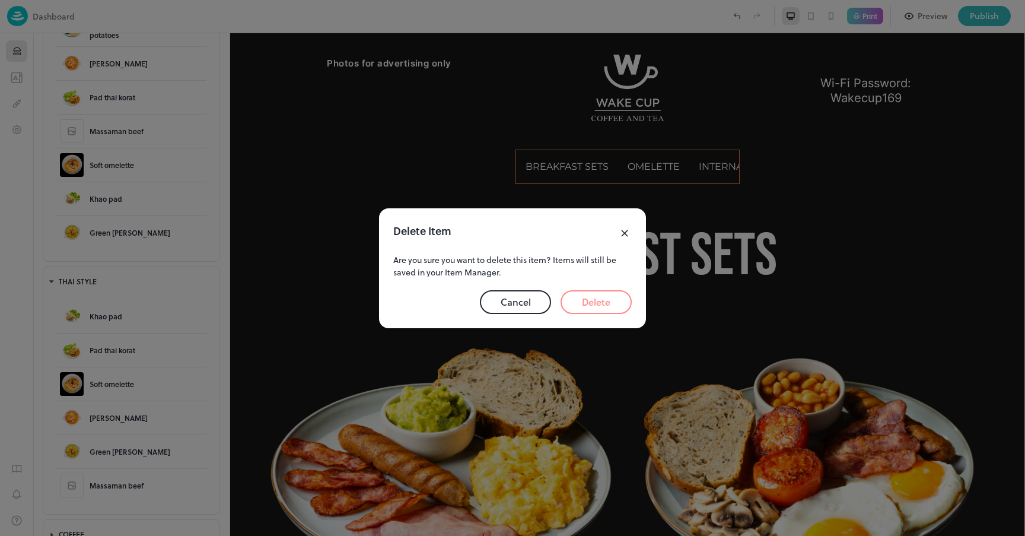
scroll to position [440, 0]
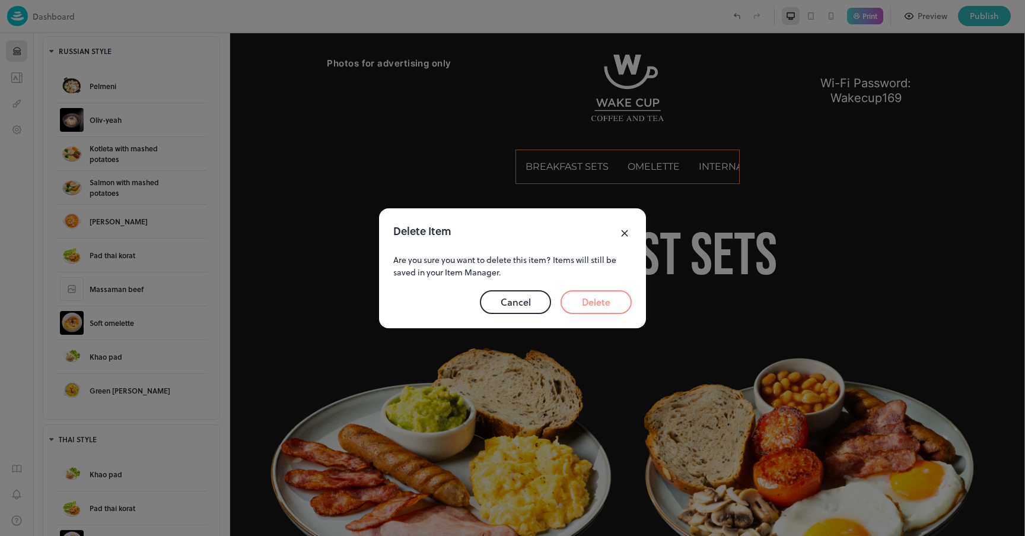
click at [615, 300] on button "Delete" at bounding box center [596, 302] width 71 height 24
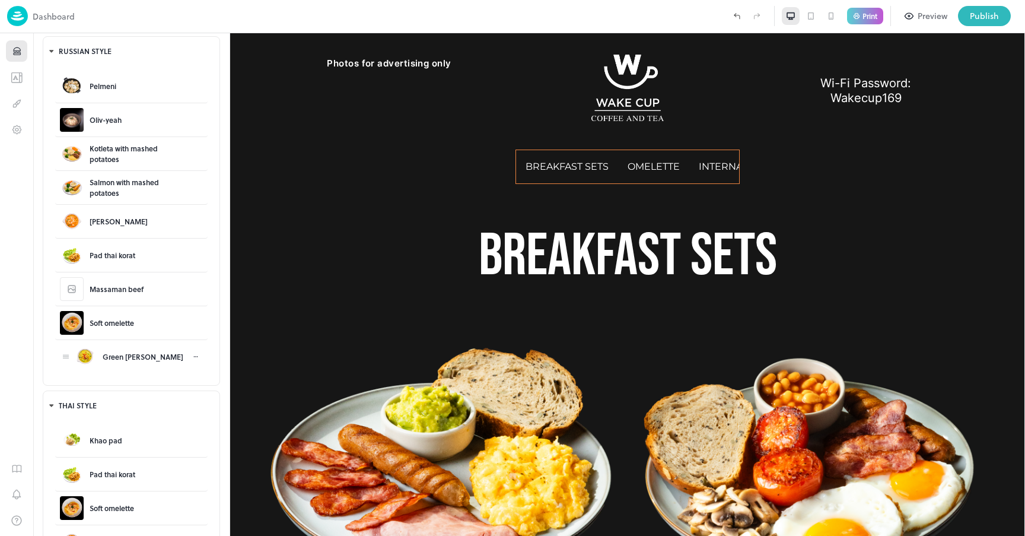
click at [192, 357] on icon at bounding box center [195, 356] width 7 height 7
click at [252, 387] on div "Delete" at bounding box center [250, 388] width 83 height 17
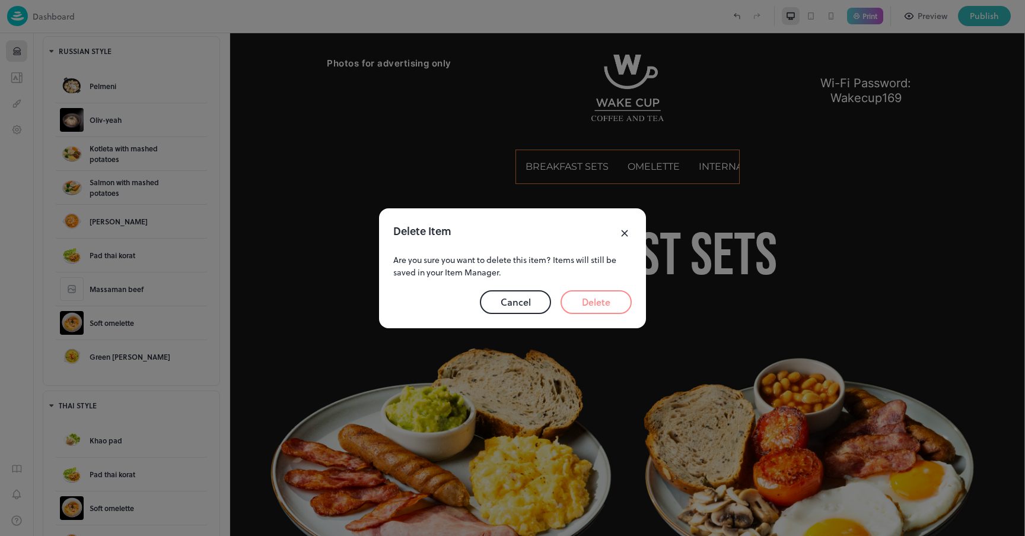
click at [616, 301] on button "Delete" at bounding box center [596, 302] width 71 height 24
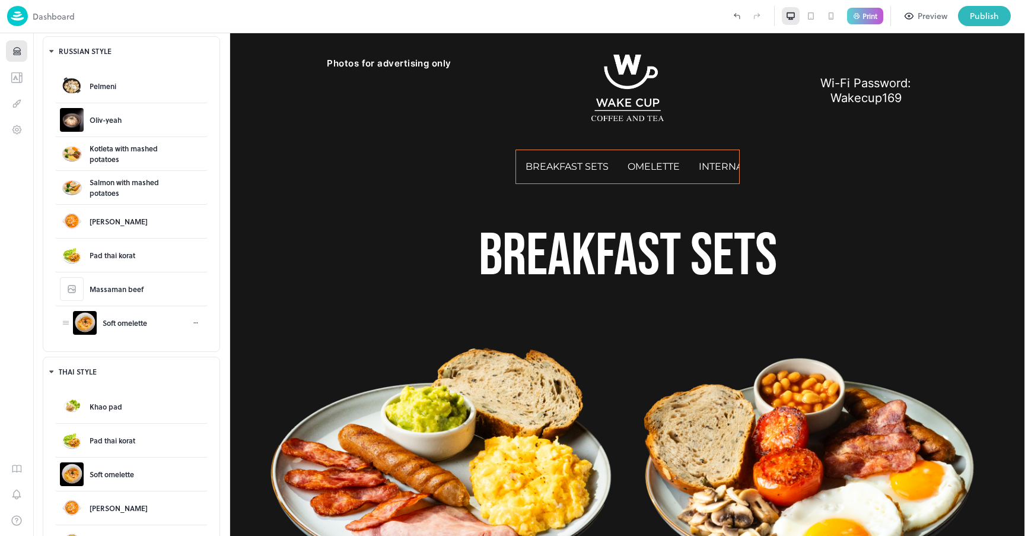
click at [193, 322] on icon at bounding box center [195, 322] width 7 height 7
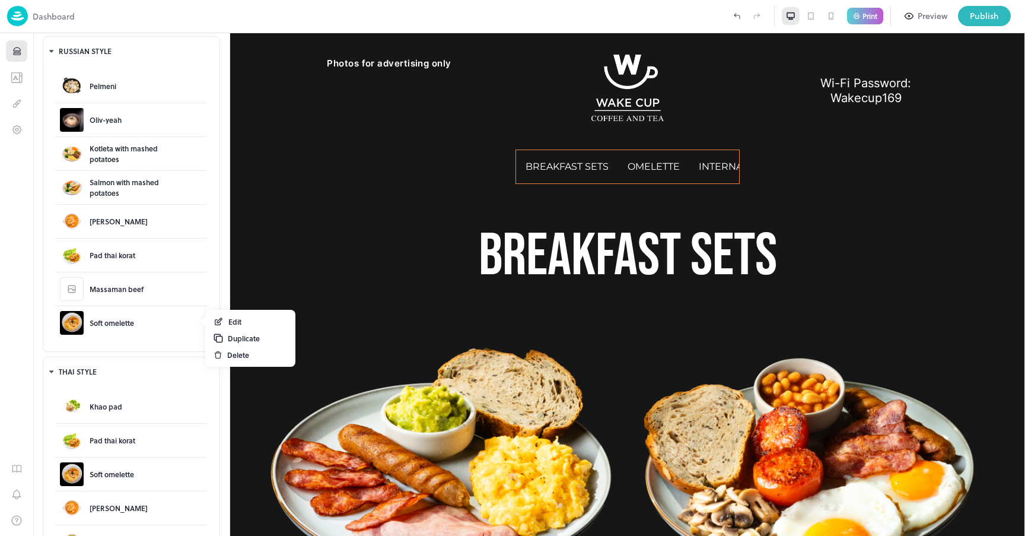
click at [236, 351] on div "Delete" at bounding box center [238, 354] width 22 height 11
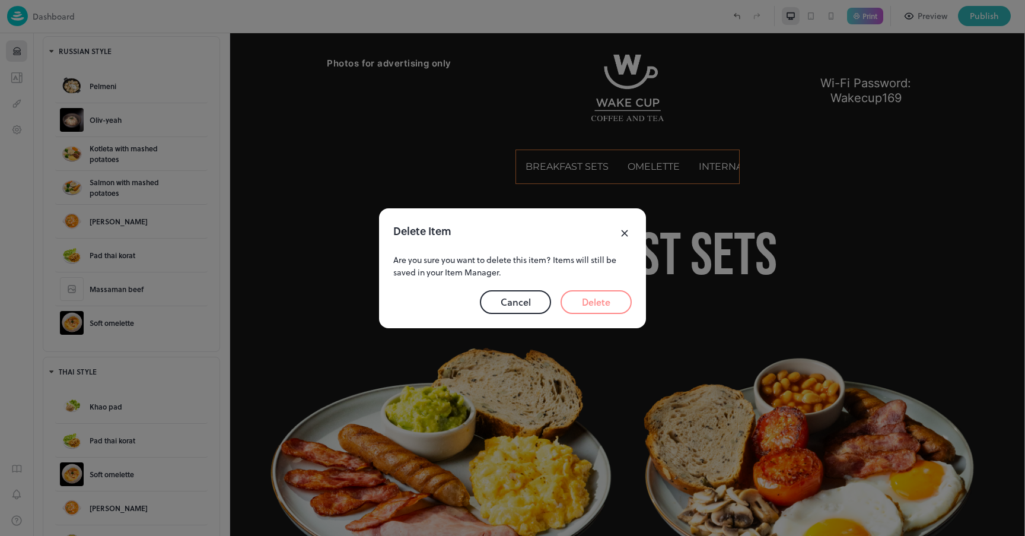
click at [612, 302] on button "Delete" at bounding box center [596, 302] width 71 height 24
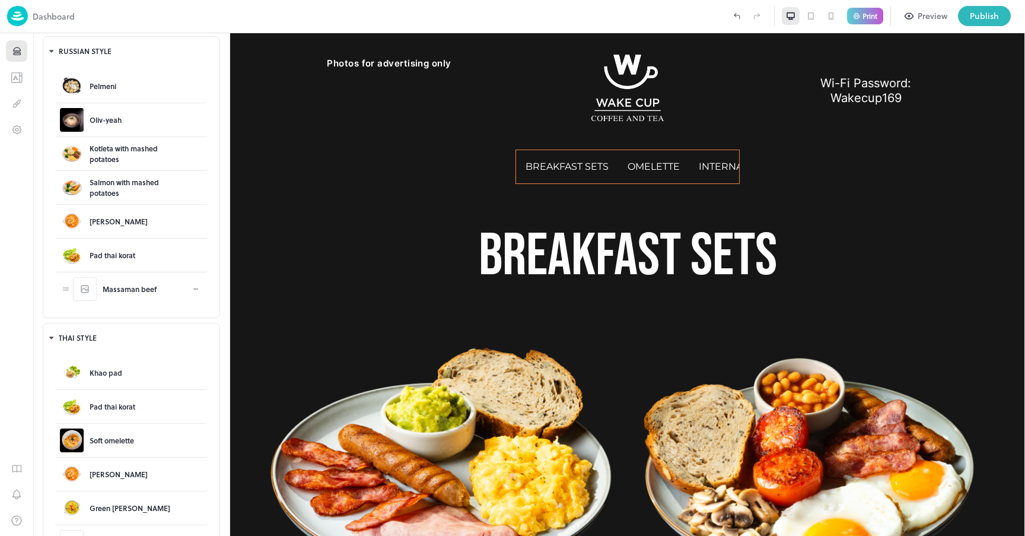
click at [192, 288] on icon at bounding box center [195, 288] width 7 height 7
click at [253, 324] on div "Delete" at bounding box center [250, 321] width 83 height 17
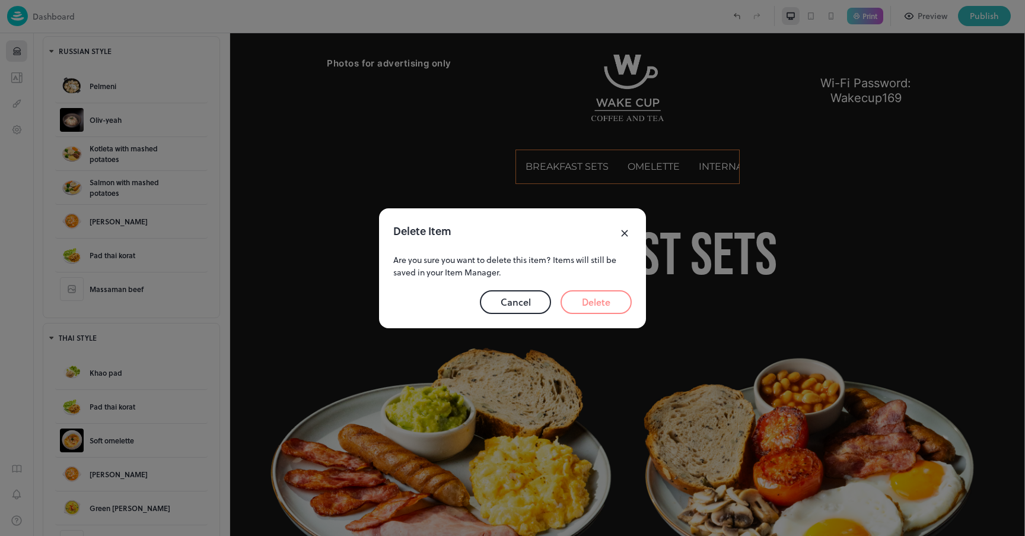
drag, startPoint x: 599, startPoint y: 306, endPoint x: 362, endPoint y: 270, distance: 239.5
click at [599, 306] on button "Delete" at bounding box center [596, 302] width 71 height 24
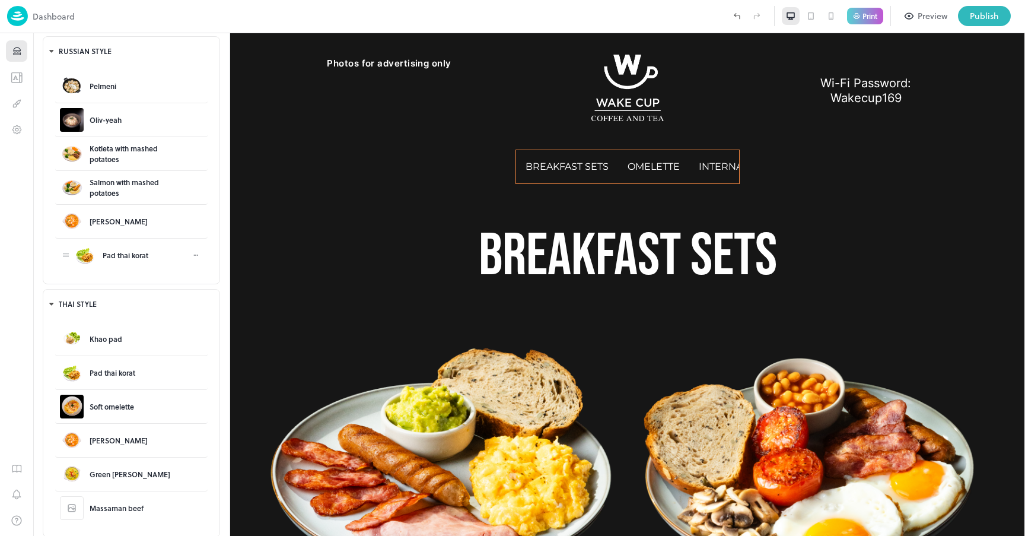
click at [193, 255] on icon at bounding box center [195, 255] width 7 height 7
click at [271, 290] on div "Delete" at bounding box center [250, 287] width 83 height 17
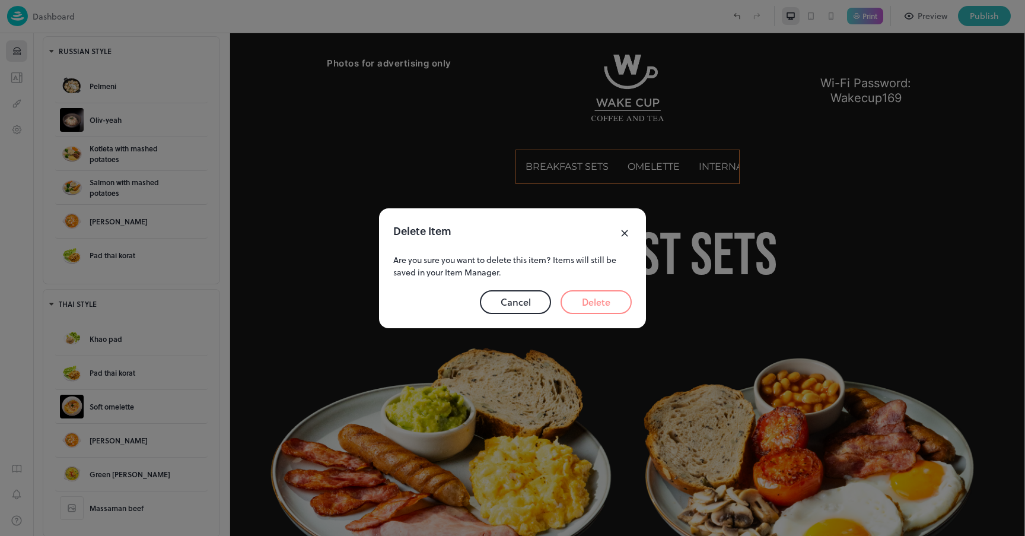
click at [613, 305] on button "Delete" at bounding box center [596, 302] width 71 height 24
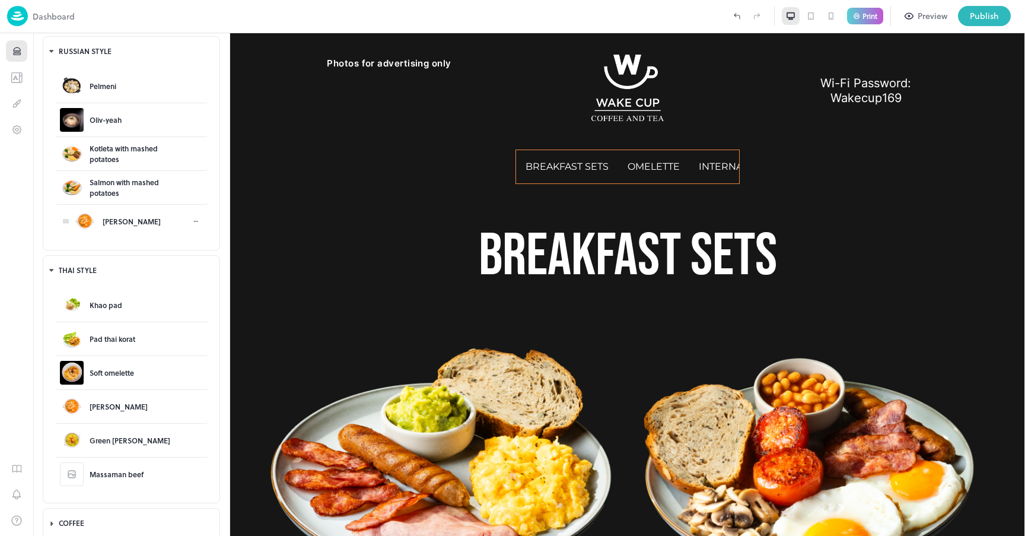
click at [192, 222] on icon at bounding box center [195, 221] width 7 height 7
click at [251, 252] on div "Delete" at bounding box center [250, 253] width 83 height 17
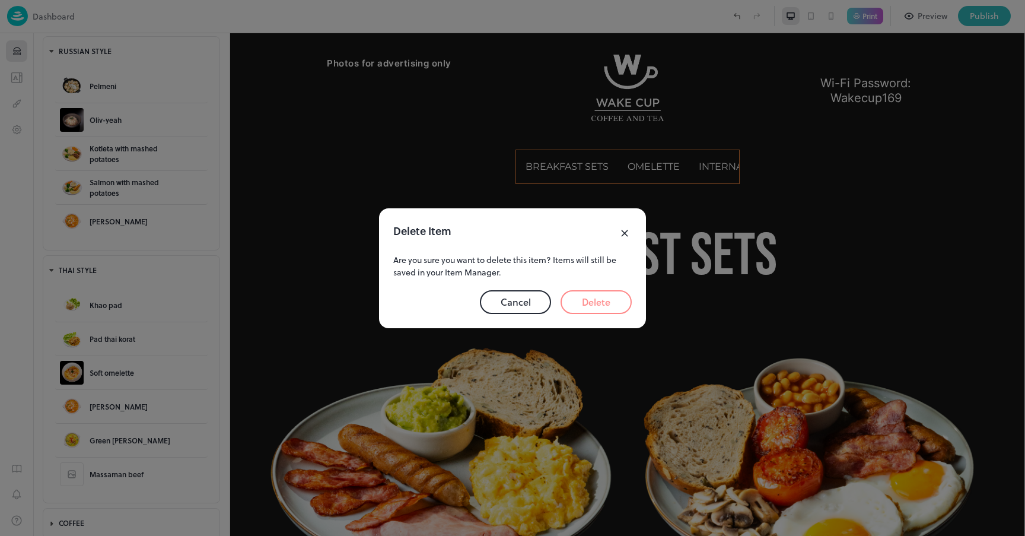
click at [603, 305] on button "Delete" at bounding box center [596, 302] width 71 height 24
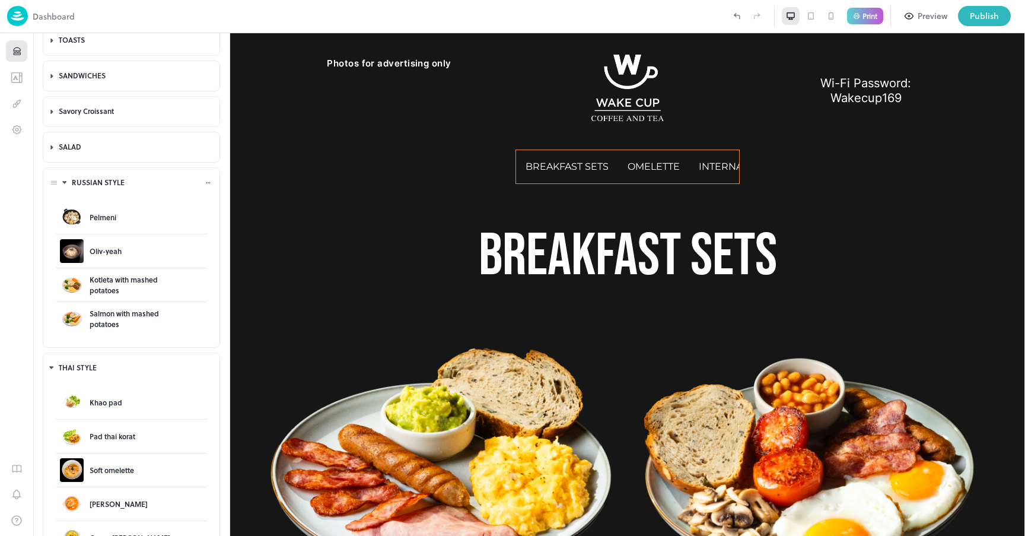
scroll to position [167, 0]
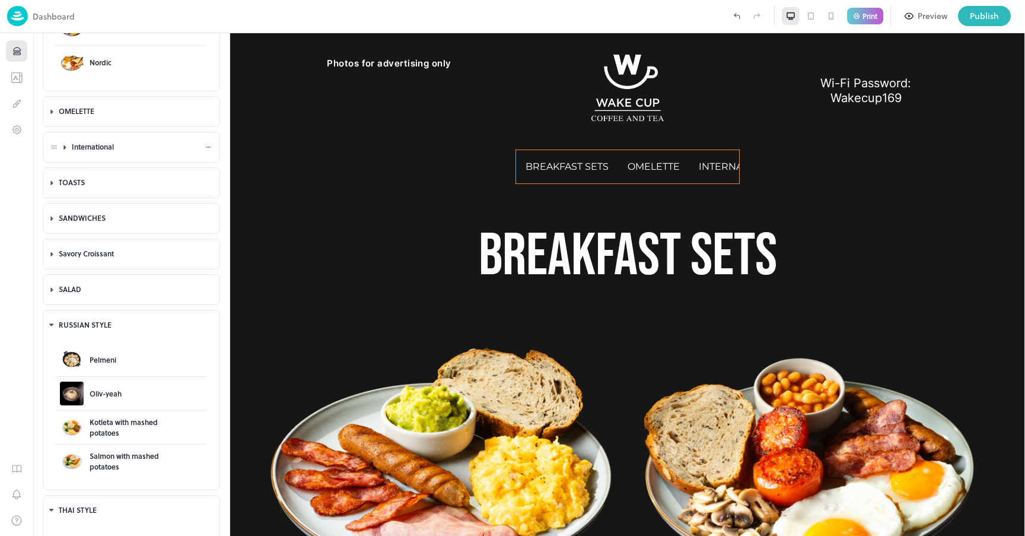
click at [64, 147] on icon at bounding box center [65, 147] width 2 height 4
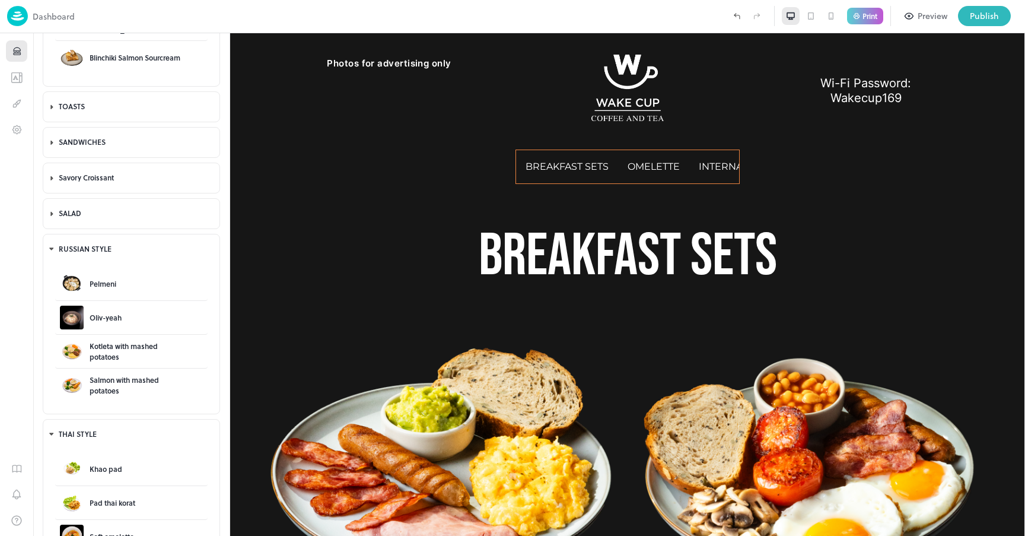
scroll to position [492, 0]
click at [206, 250] on icon at bounding box center [206, 250] width 1 height 1
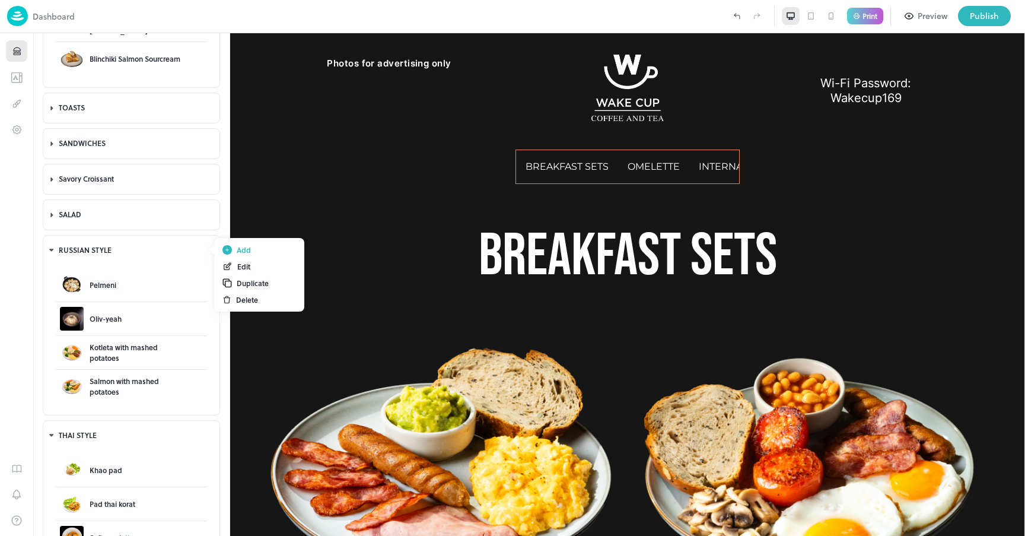
click at [254, 267] on div "Edit" at bounding box center [259, 266] width 83 height 17
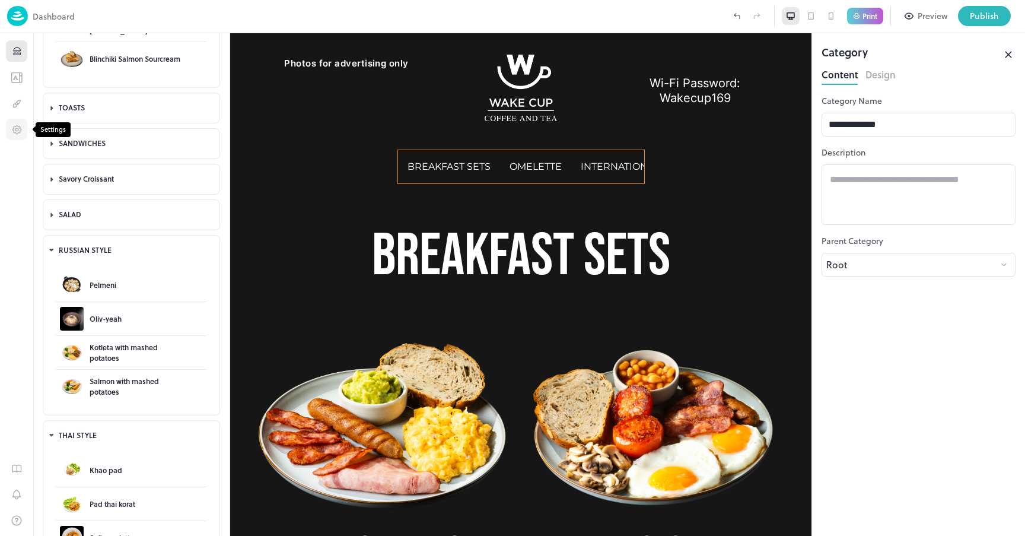
click at [20, 132] on icon "Settings" at bounding box center [16, 129] width 11 height 11
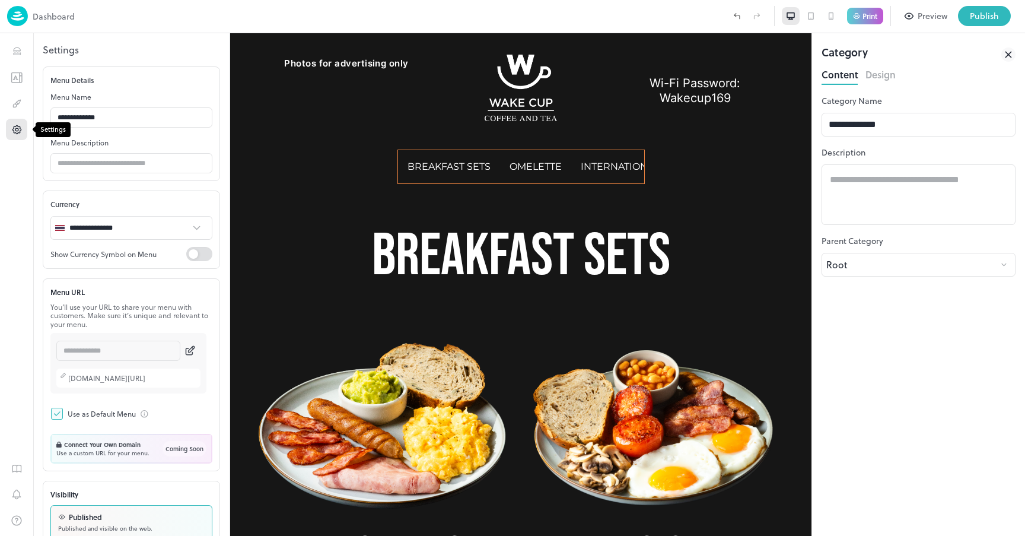
click at [17, 129] on icon "Settings" at bounding box center [16, 129] width 11 height 11
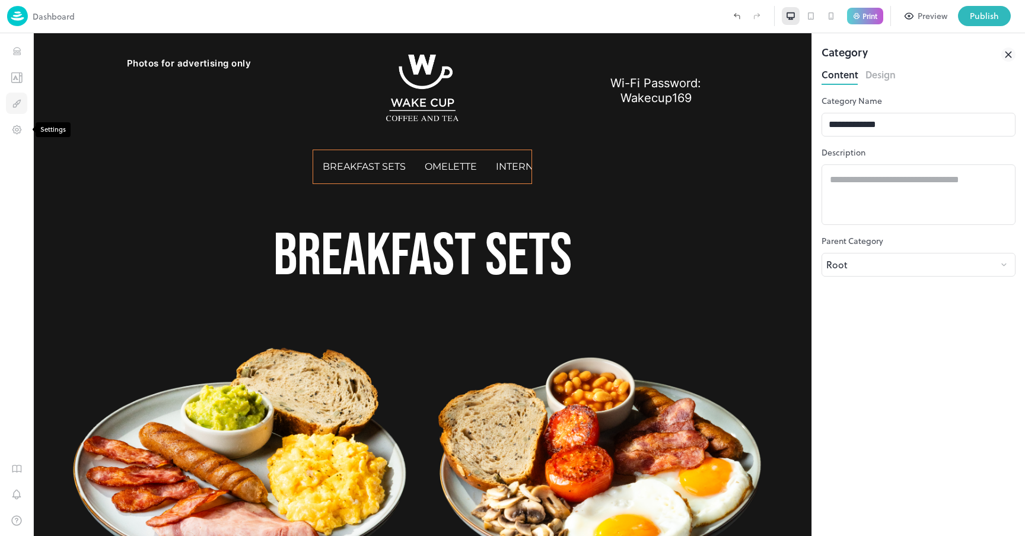
click at [17, 108] on icon "Design" at bounding box center [16, 103] width 11 height 11
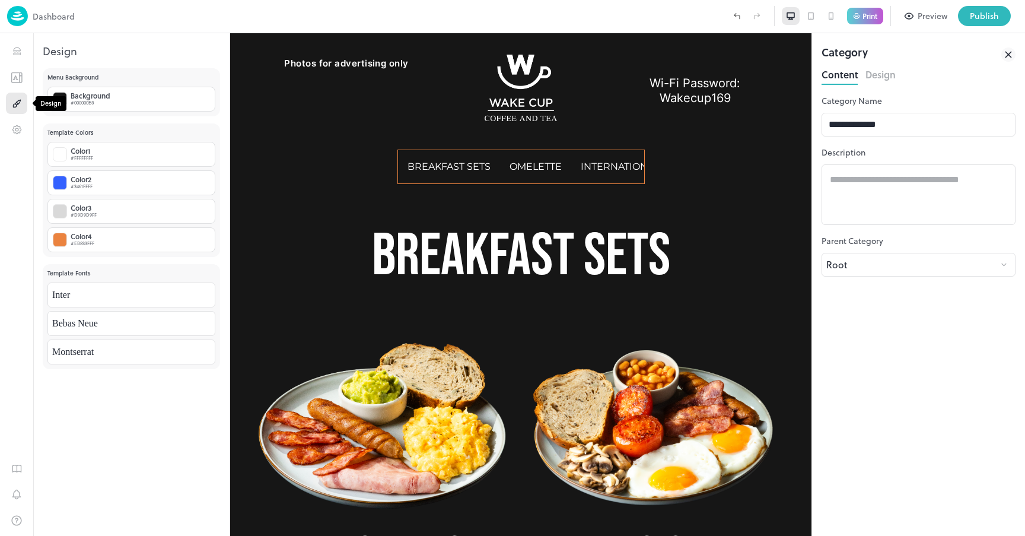
click at [19, 103] on icon "Design" at bounding box center [18, 102] width 4 height 5
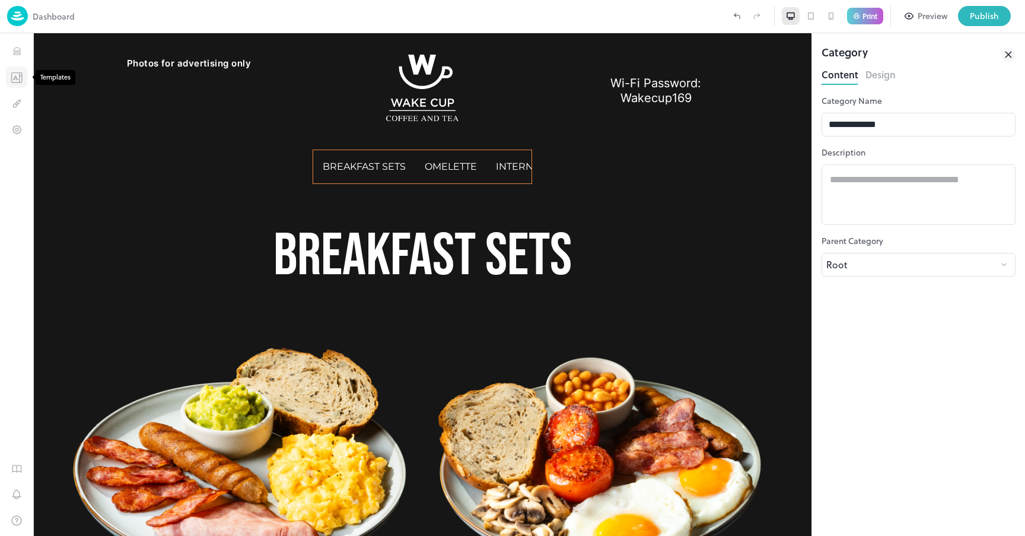
click at [17, 69] on button "Templates" at bounding box center [16, 76] width 21 height 21
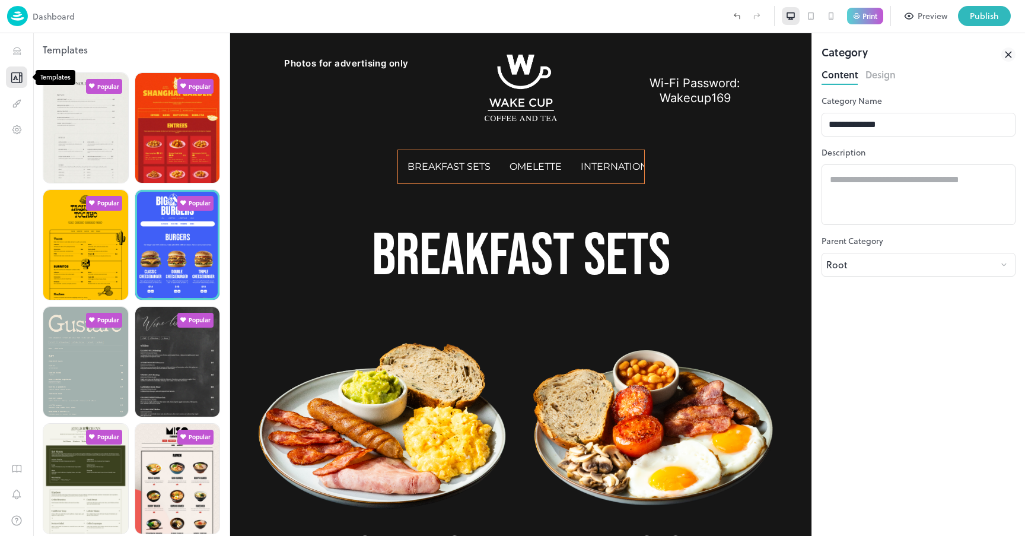
click at [18, 69] on button "Templates" at bounding box center [16, 76] width 21 height 21
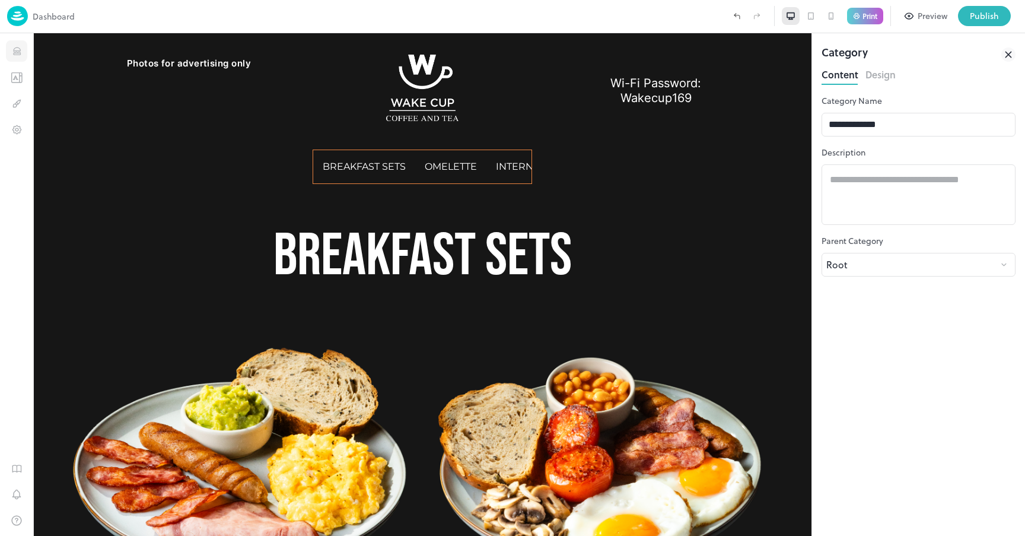
click at [18, 55] on icon "Items" at bounding box center [16, 51] width 11 height 11
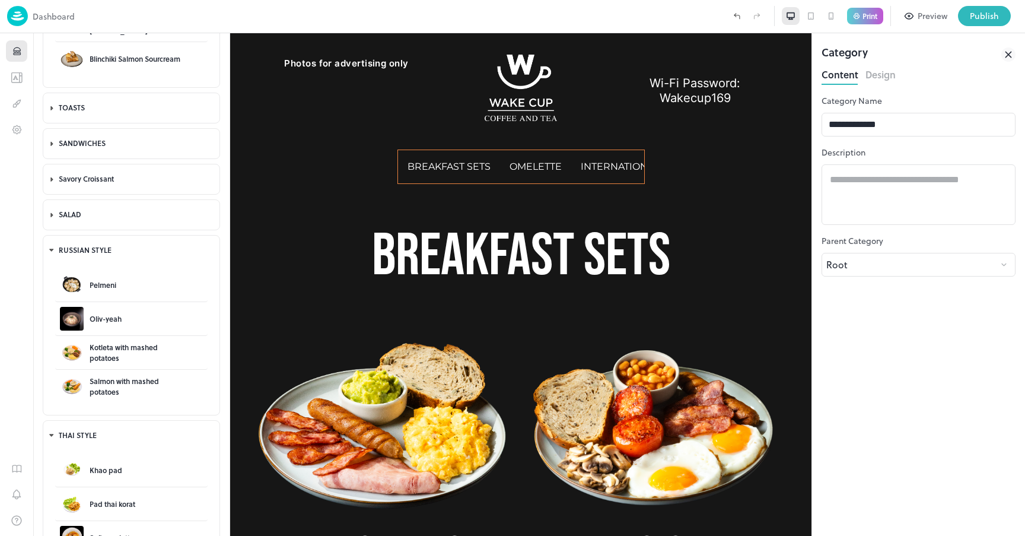
click at [18, 54] on icon "Items" at bounding box center [16, 51] width 11 height 11
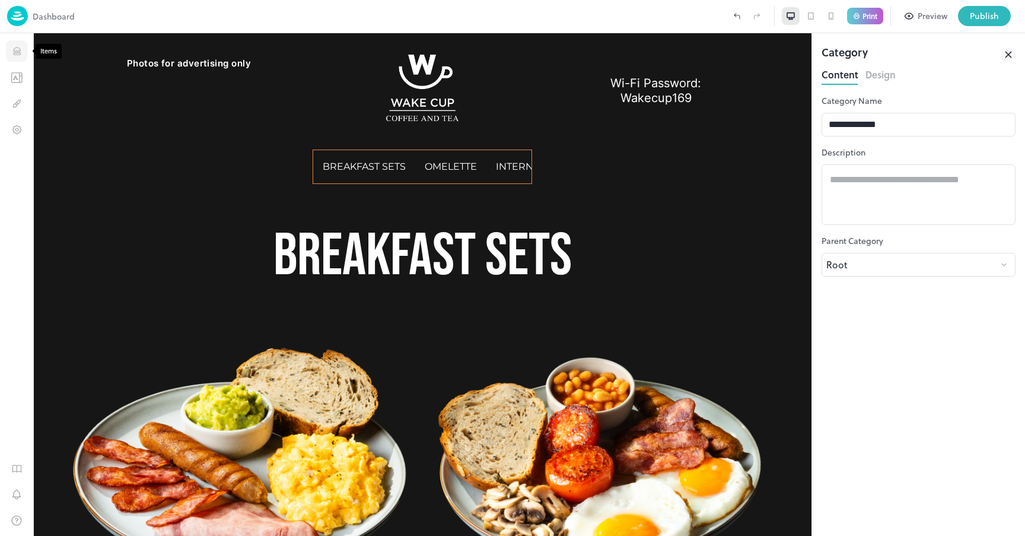
click at [18, 54] on icon "Items" at bounding box center [16, 51] width 11 height 11
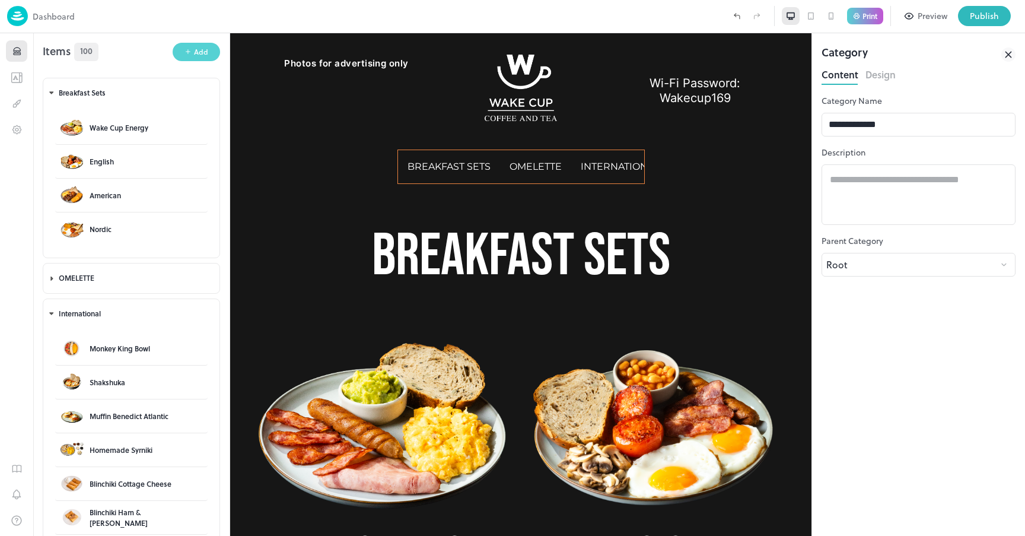
click at [194, 55] on div "Add" at bounding box center [201, 51] width 14 height 11
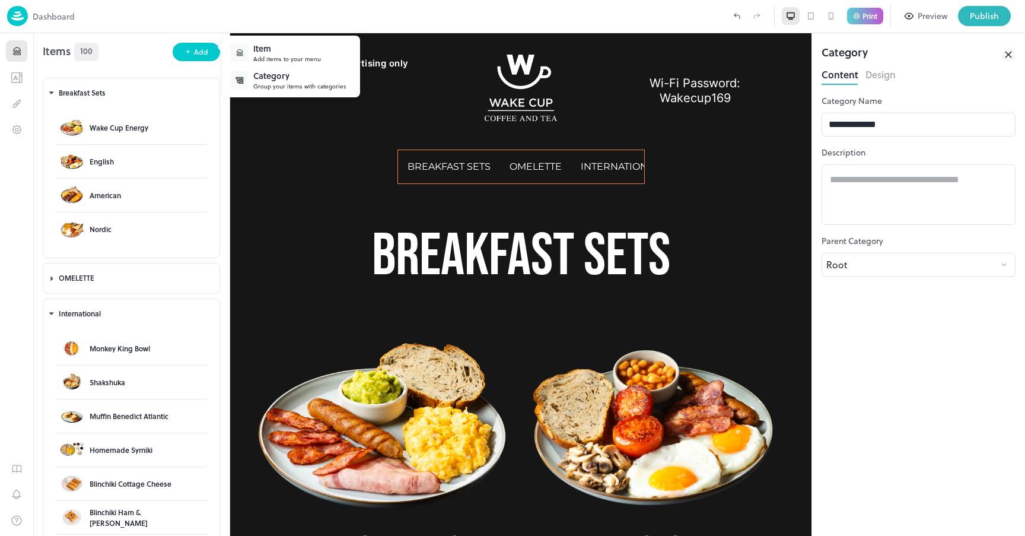
click at [285, 52] on div "Item" at bounding box center [287, 48] width 68 height 12
click at [381, 289] on div at bounding box center [512, 268] width 1025 height 536
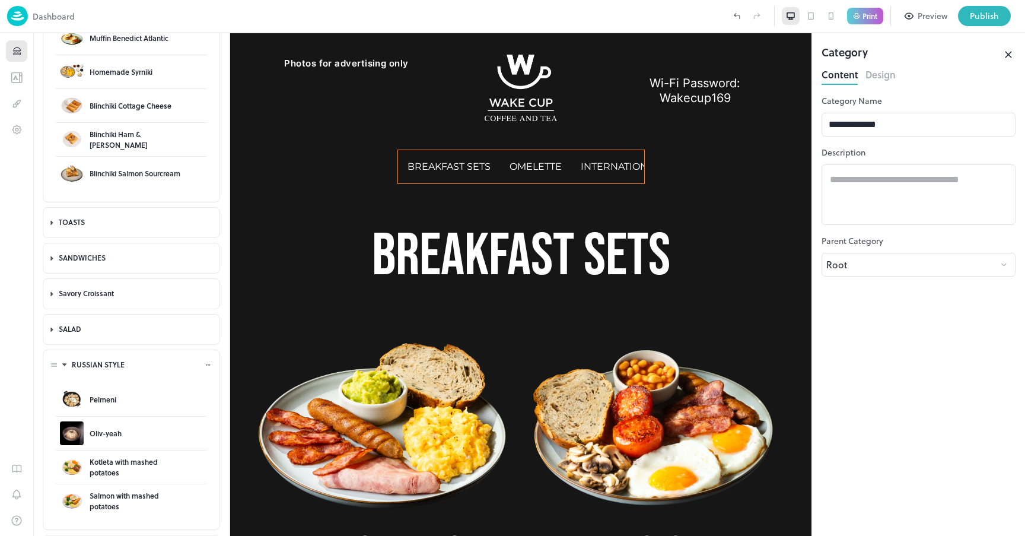
scroll to position [592, 0]
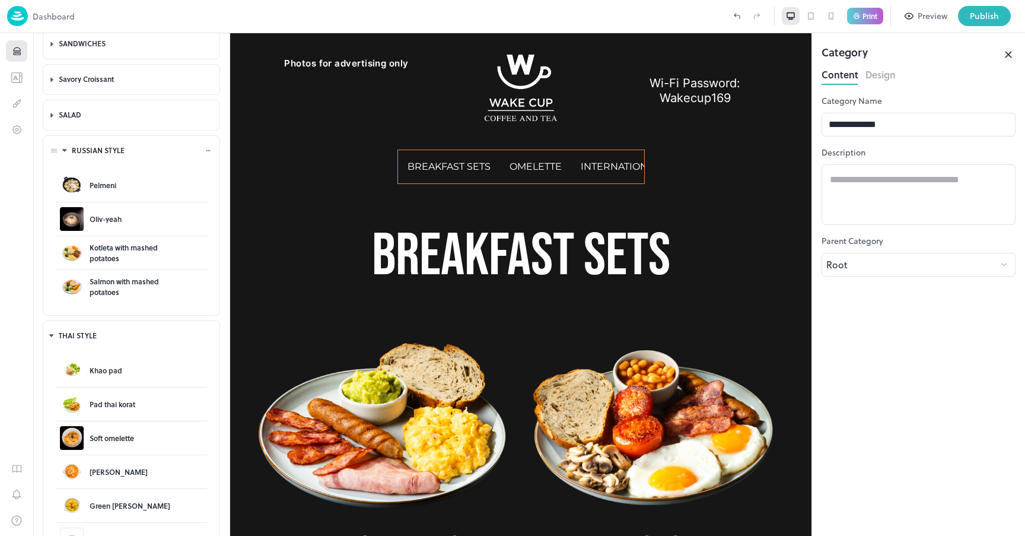
click at [206, 148] on icon at bounding box center [208, 150] width 7 height 7
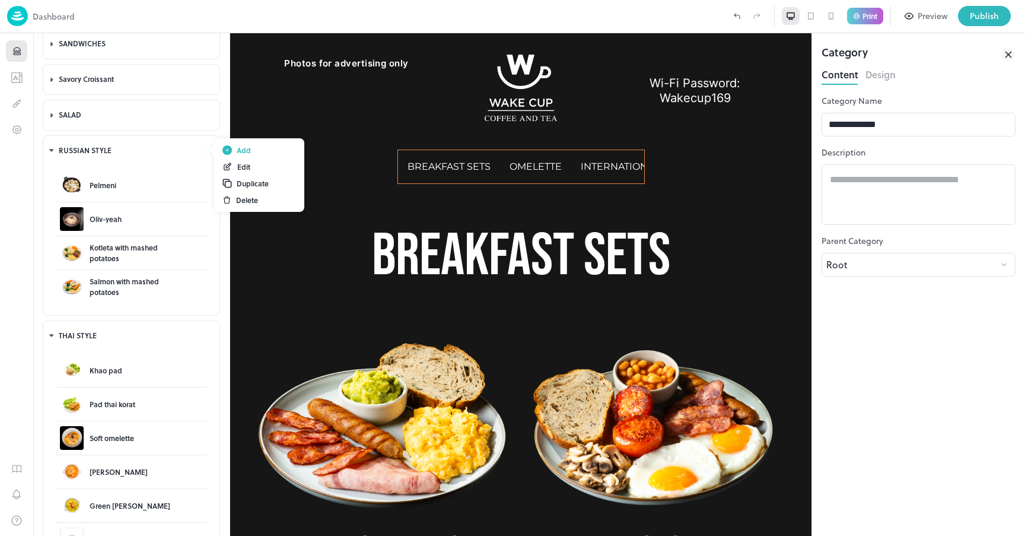
click at [243, 149] on div "Add" at bounding box center [244, 150] width 14 height 11
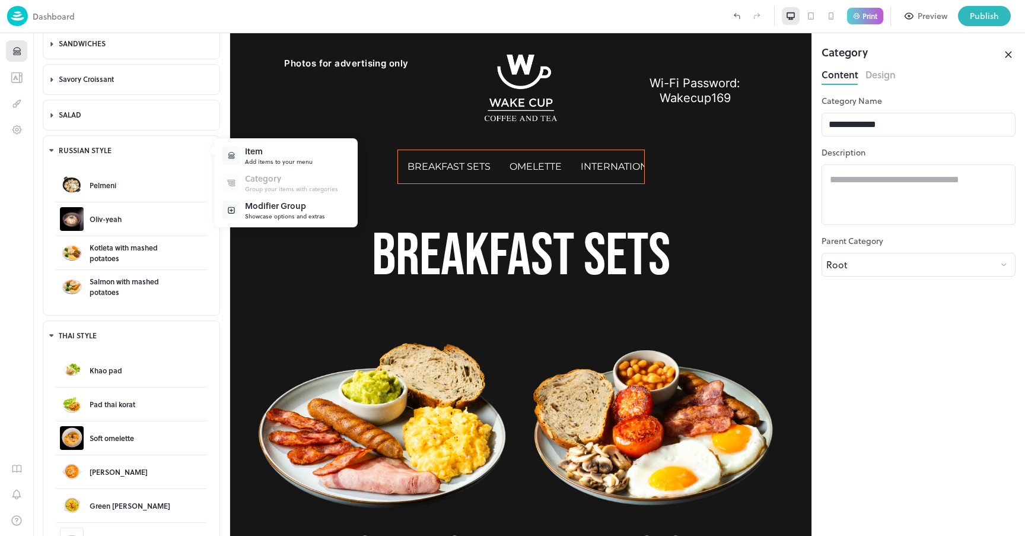
click at [273, 149] on div "Item" at bounding box center [279, 151] width 68 height 12
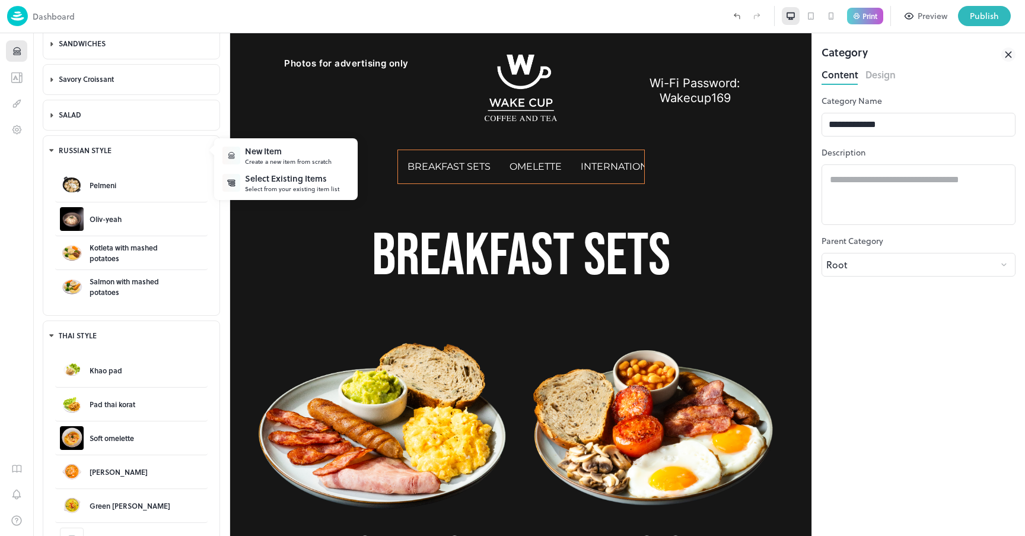
click at [282, 178] on div "Select Existing Items" at bounding box center [292, 178] width 94 height 12
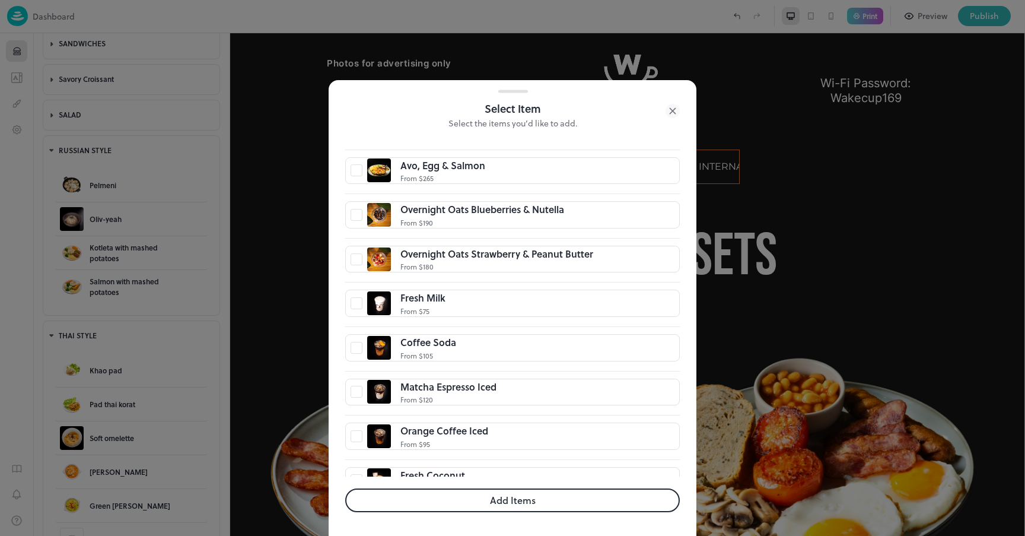
scroll to position [2440, 0]
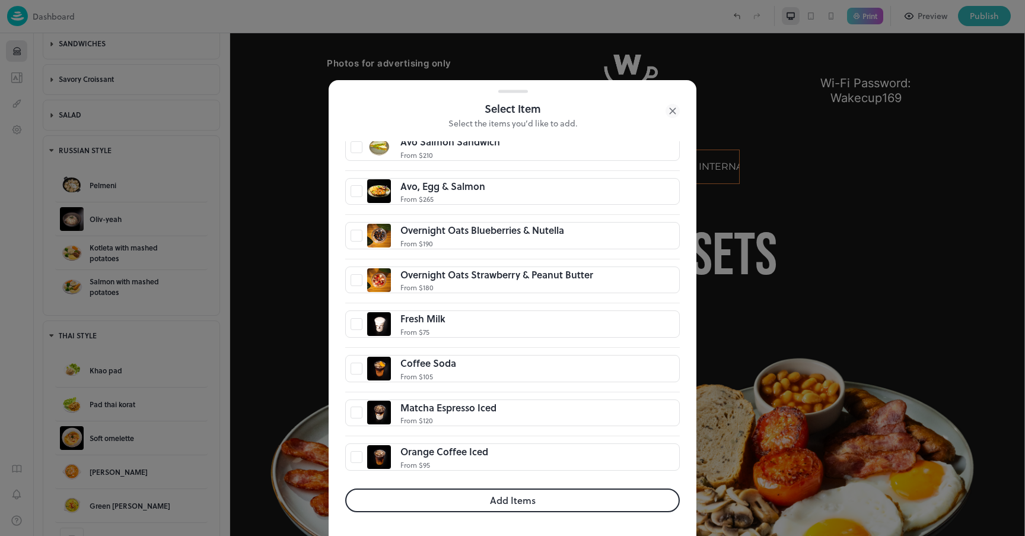
click at [475, 501] on button "Add Items" at bounding box center [512, 500] width 335 height 24
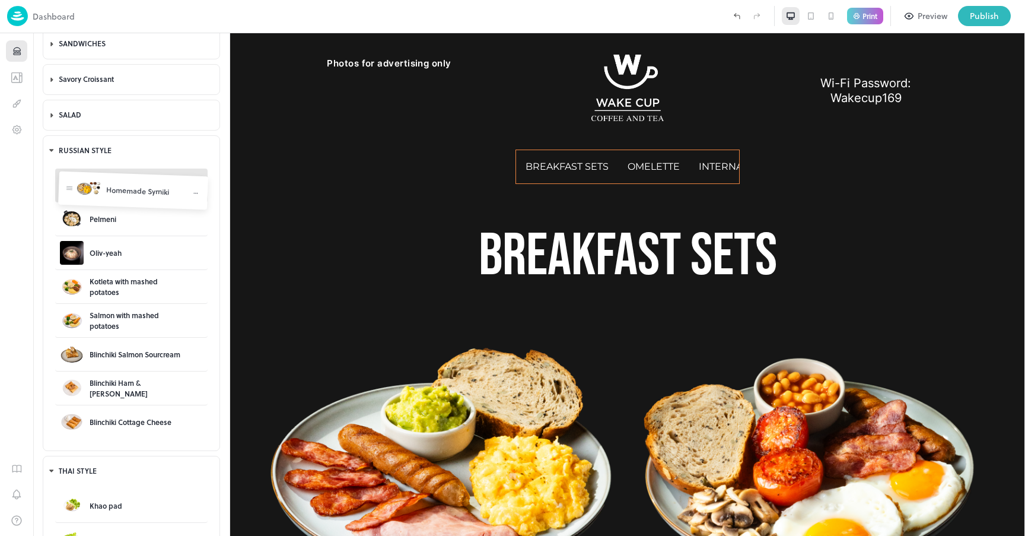
drag, startPoint x: 64, startPoint y: 422, endPoint x: 68, endPoint y: 191, distance: 230.8
click at [68, 191] on body "Dashboard Print Preview Publish 1 Items 100 Add Breakfast Sets Wake Cup Energy …" at bounding box center [512, 268] width 1025 height 536
drag, startPoint x: 64, startPoint y: 420, endPoint x: 55, endPoint y: 421, distance: 9.0
click at [65, 149] on icon at bounding box center [65, 150] width 4 height 2
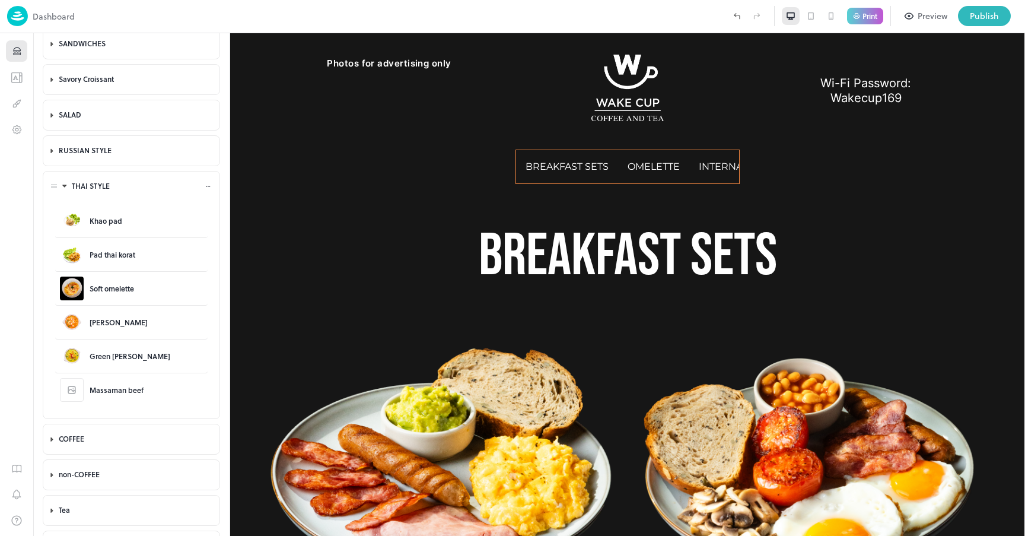
click at [59, 185] on div at bounding box center [65, 186] width 12 height 8
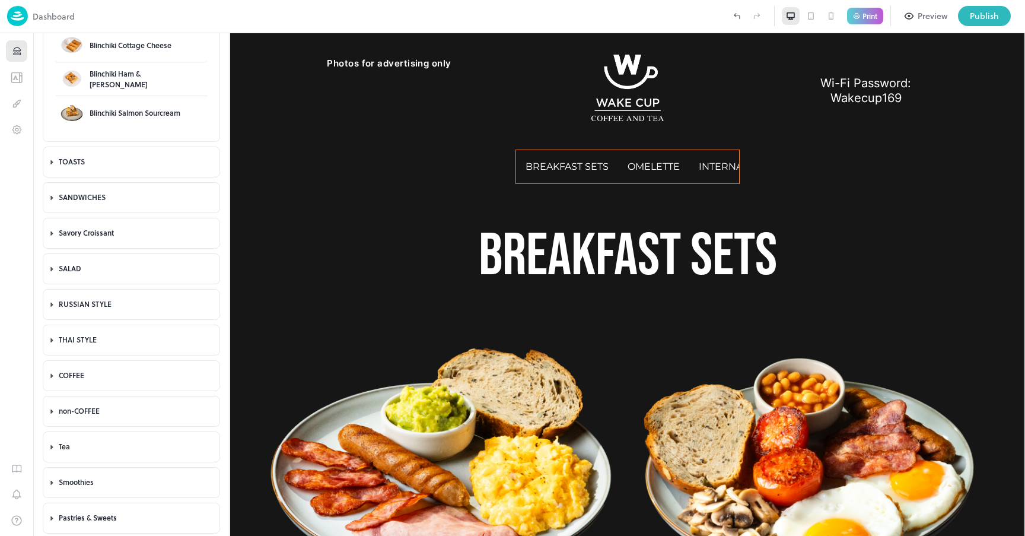
scroll to position [438, 0]
click at [982, 19] on div "Publish" at bounding box center [984, 15] width 29 height 13
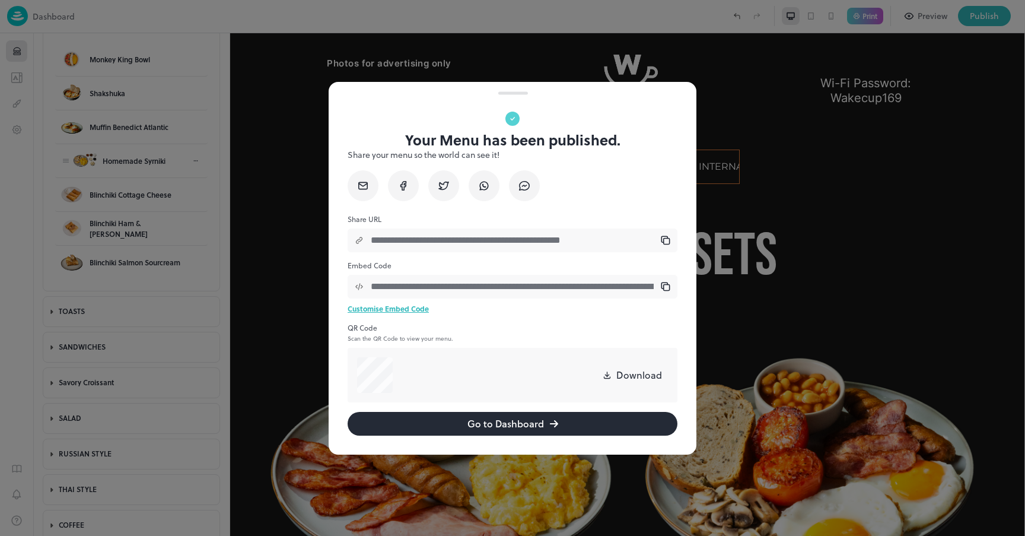
scroll to position [145, 0]
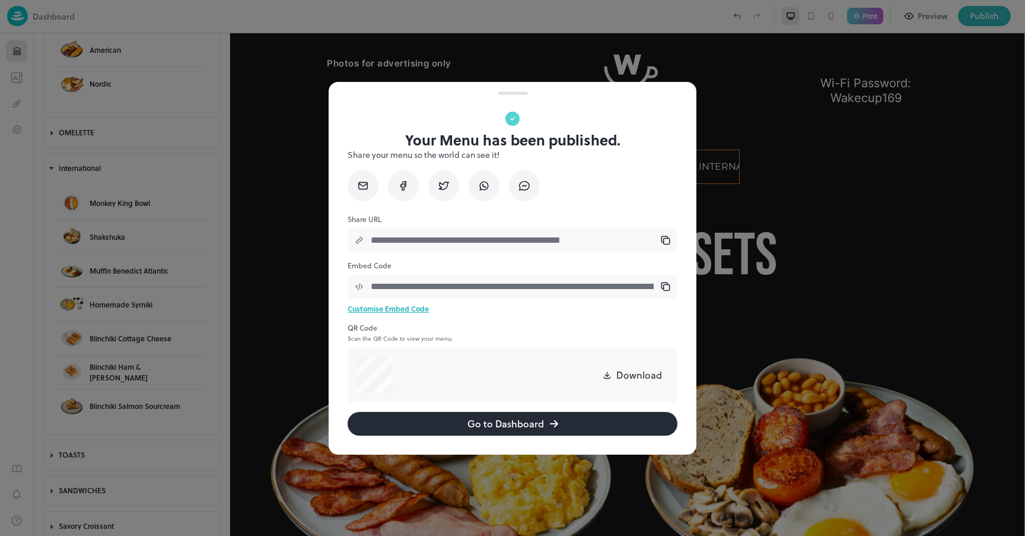
click at [767, 112] on div at bounding box center [512, 268] width 1025 height 536
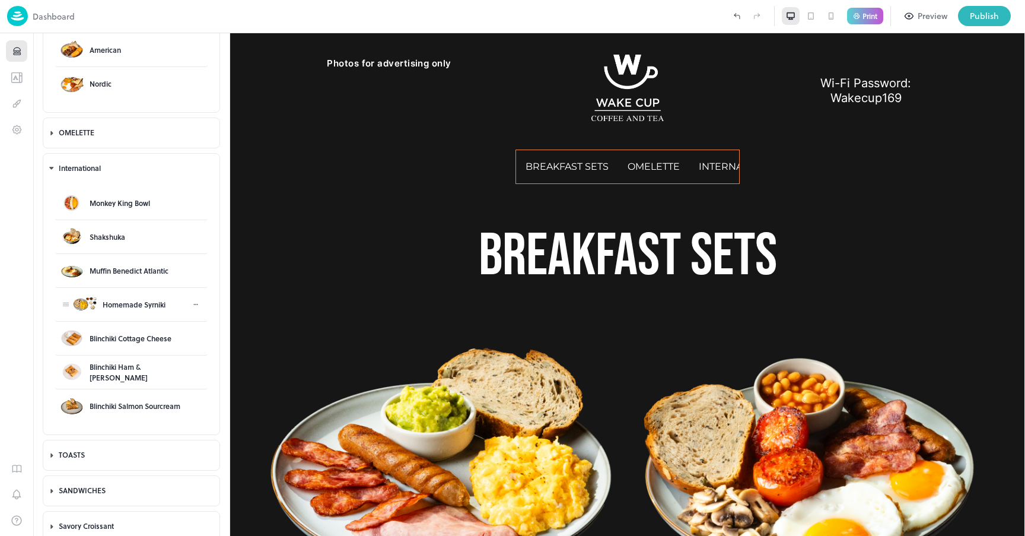
click at [195, 304] on icon at bounding box center [195, 304] width 1 height 1
click at [234, 338] on div "Delete" at bounding box center [238, 336] width 22 height 11
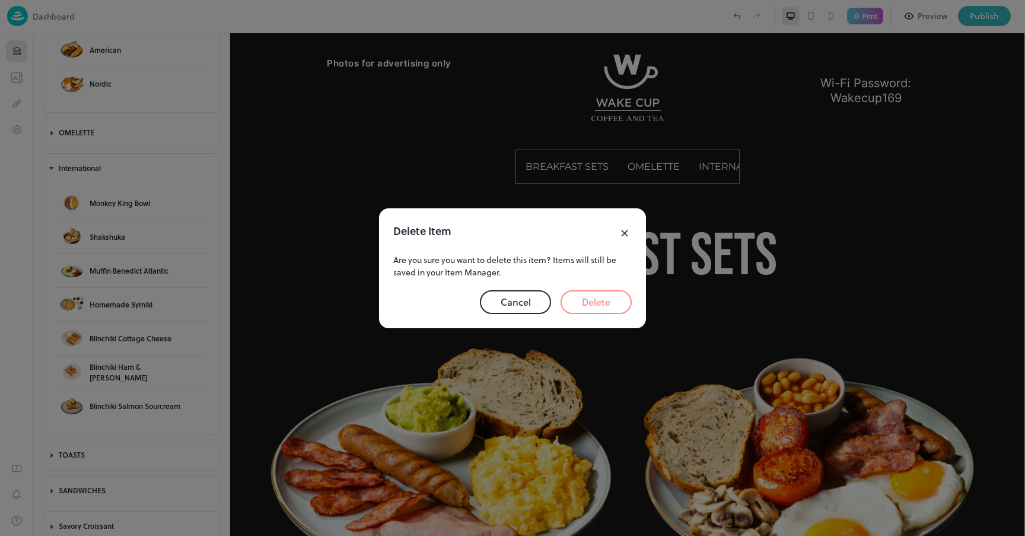
click at [615, 297] on button "Delete" at bounding box center [596, 302] width 71 height 24
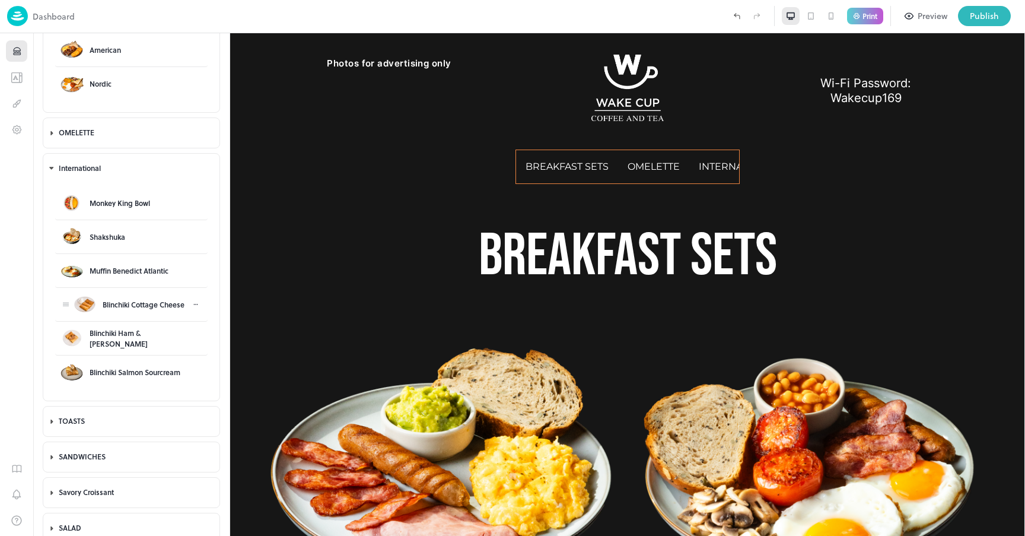
click at [192, 305] on icon at bounding box center [195, 304] width 7 height 7
click at [246, 340] on div "Delete" at bounding box center [238, 336] width 22 height 11
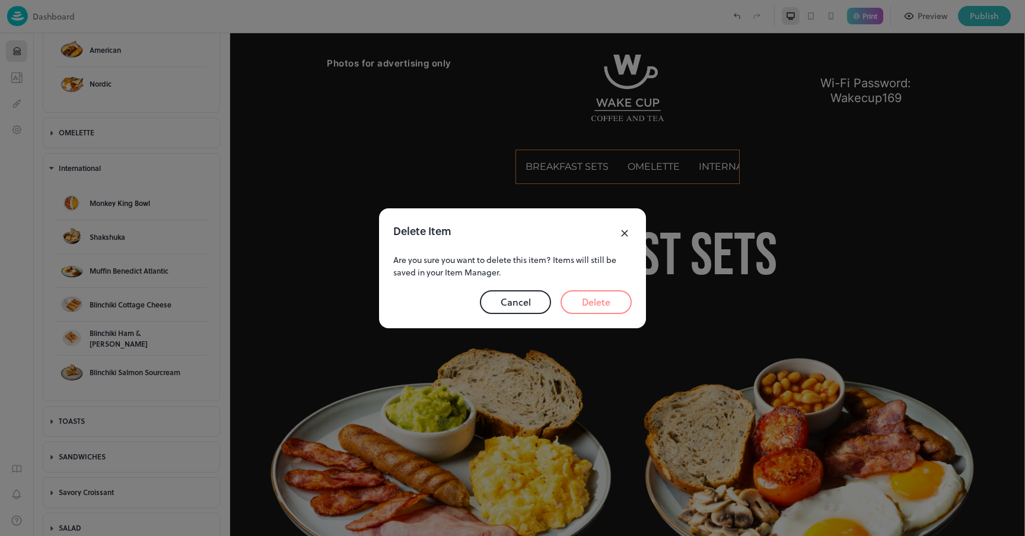
click at [623, 303] on button "Delete" at bounding box center [596, 302] width 71 height 24
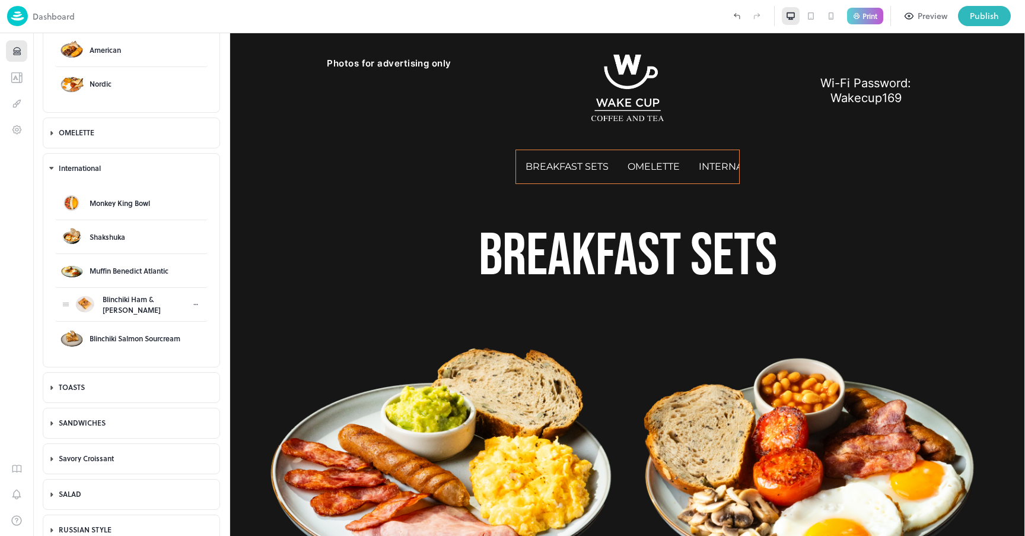
click at [197, 305] on div at bounding box center [196, 304] width 14 height 11
click at [241, 333] on div "Delete" at bounding box center [238, 336] width 22 height 11
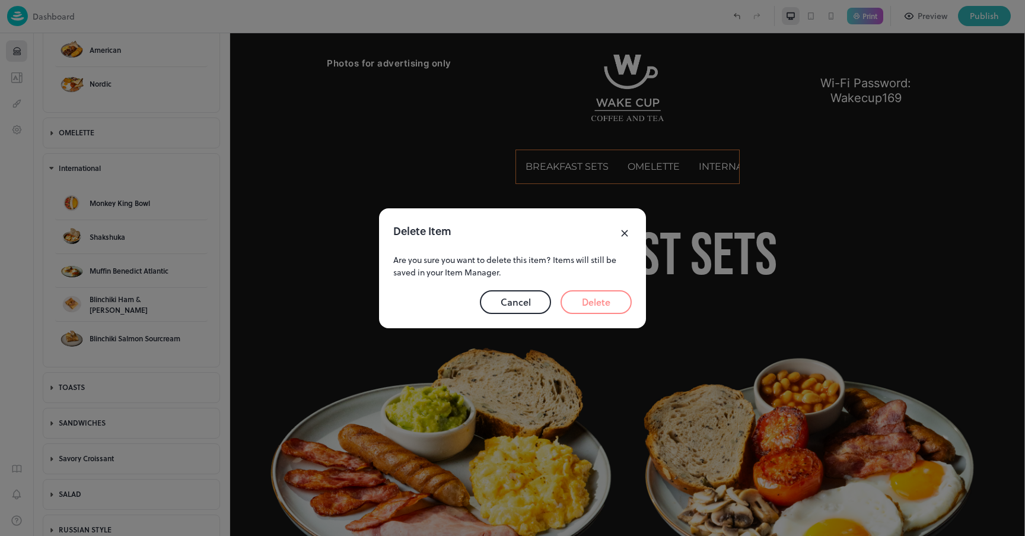
click at [584, 300] on button "Delete" at bounding box center [596, 302] width 71 height 24
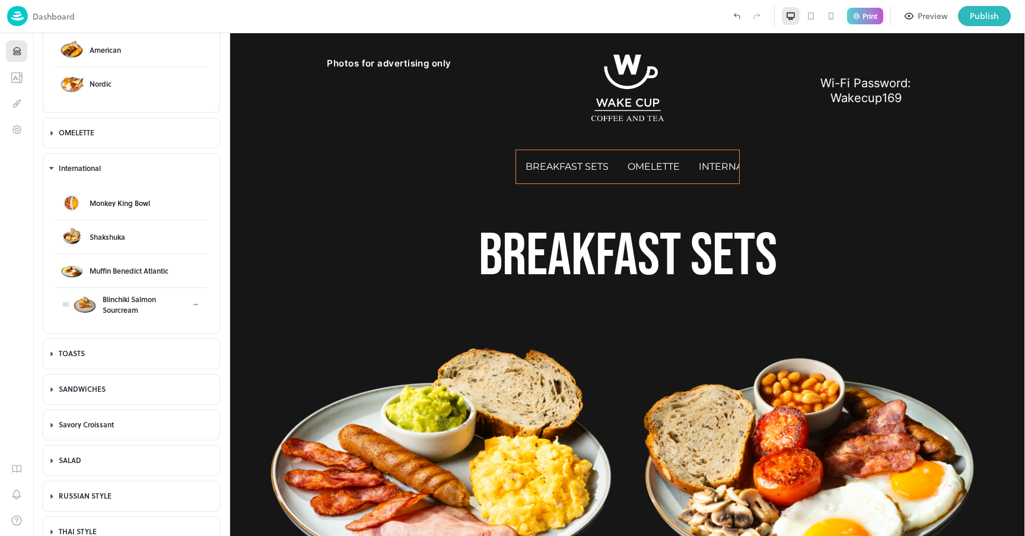
click at [193, 304] on icon at bounding box center [195, 304] width 7 height 7
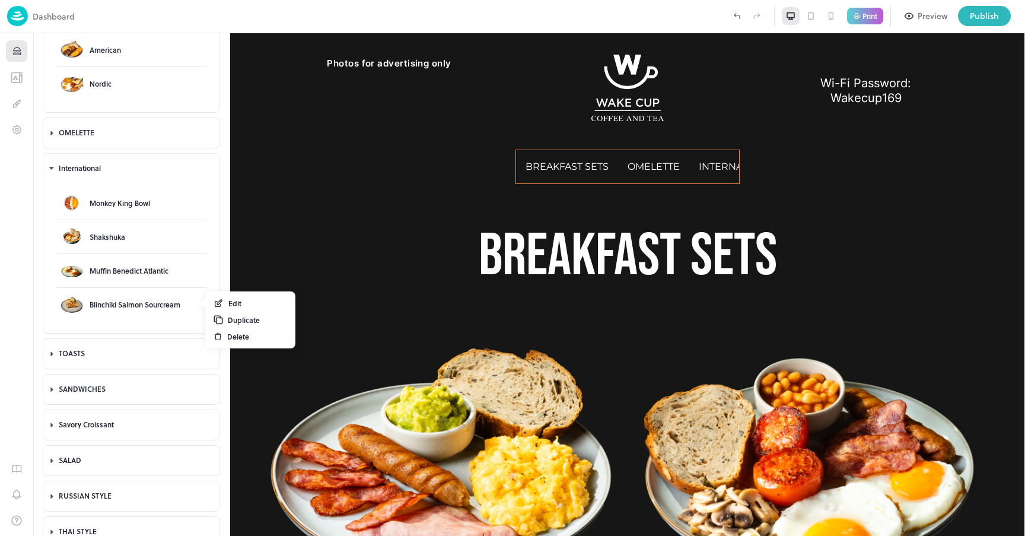
click at [253, 337] on div "Delete" at bounding box center [250, 336] width 83 height 17
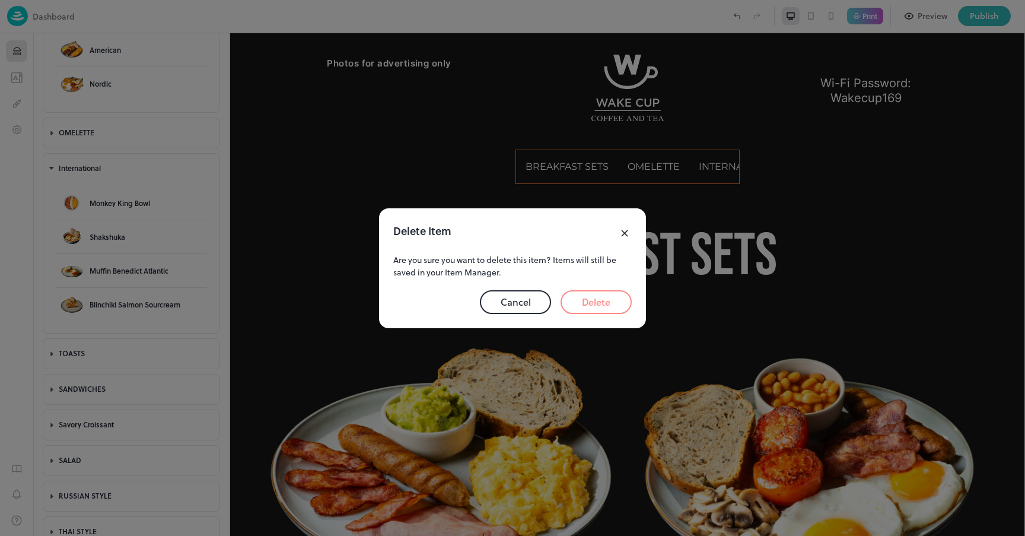
click at [598, 305] on button "Delete" at bounding box center [596, 302] width 71 height 24
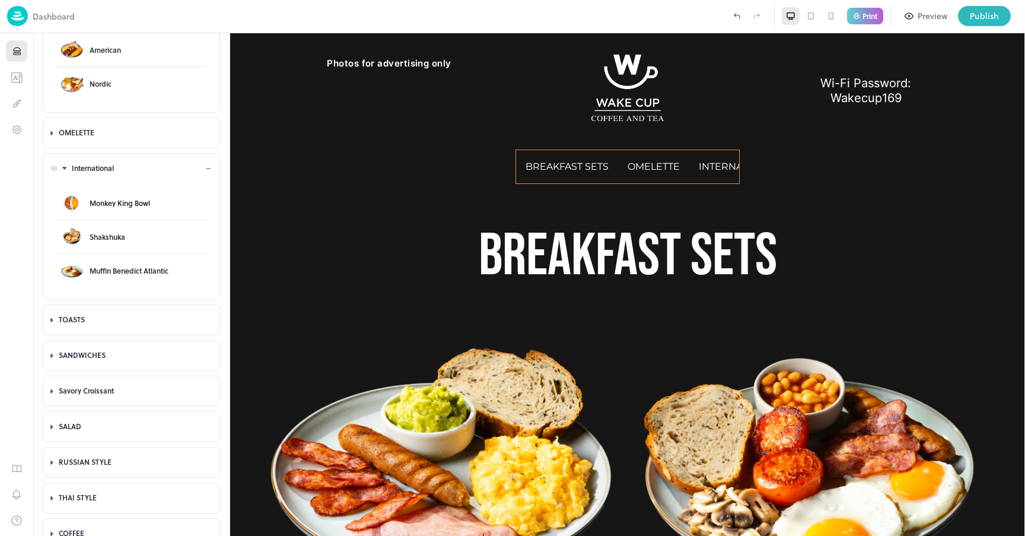
click at [61, 168] on icon at bounding box center [65, 168] width 8 height 8
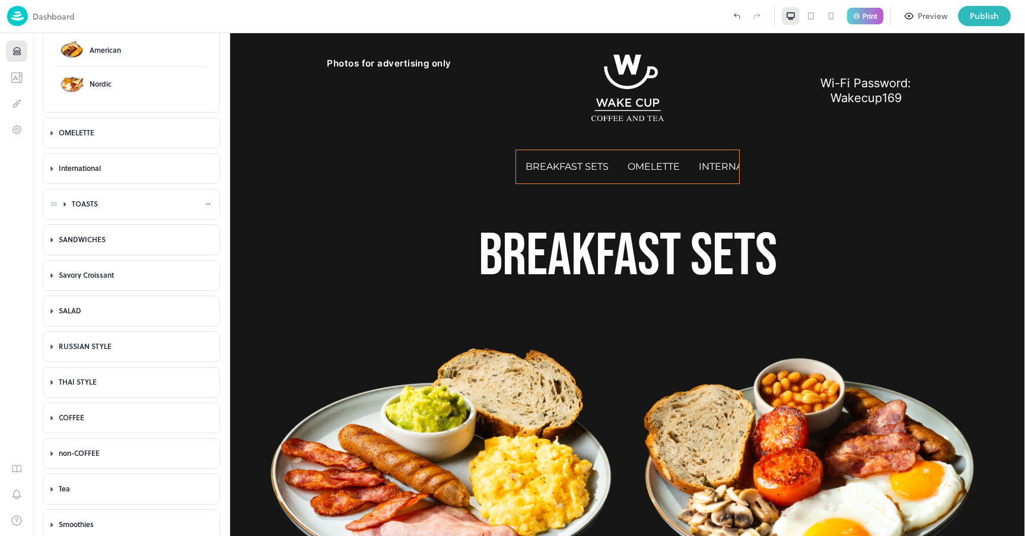
click at [65, 203] on icon at bounding box center [65, 204] width 2 height 4
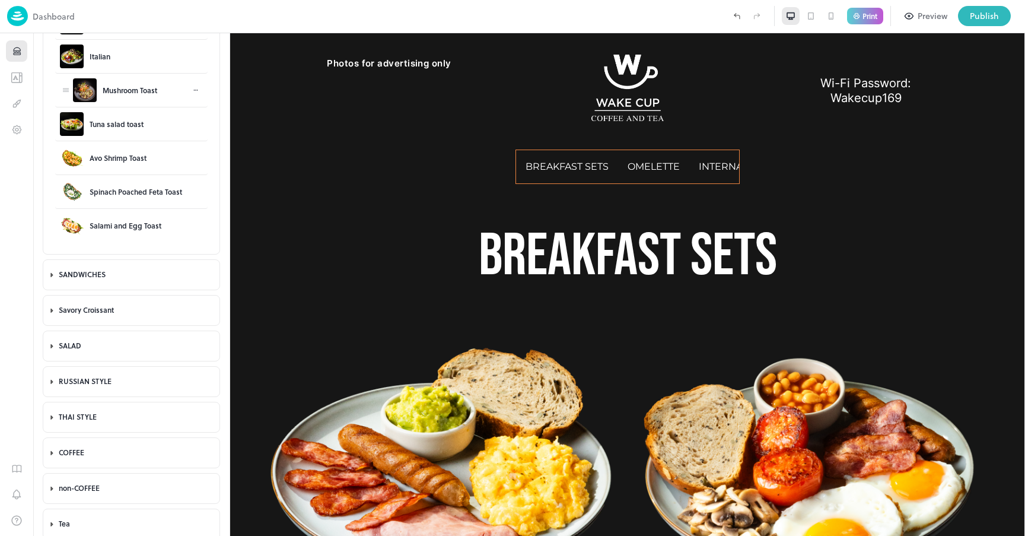
scroll to position [534, 0]
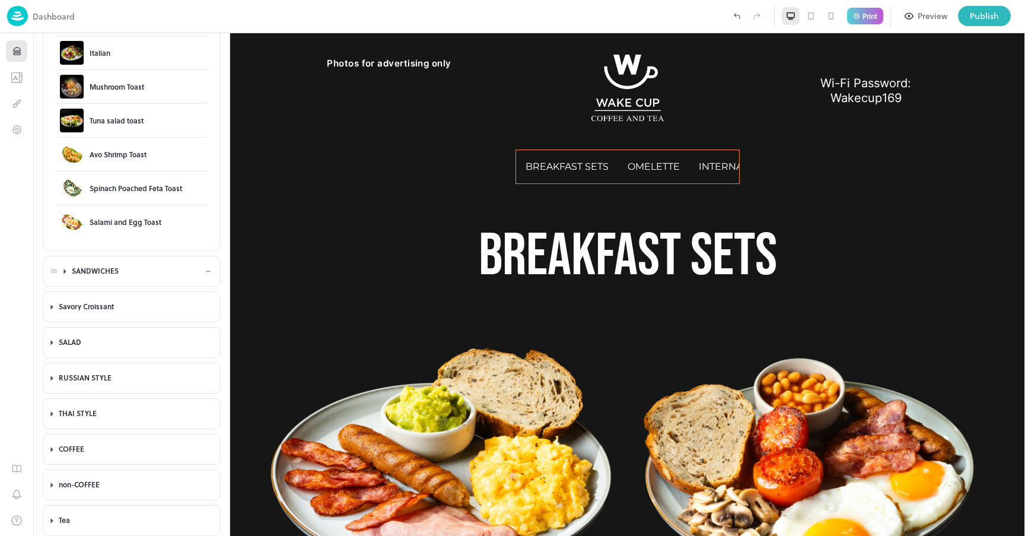
click at [66, 272] on icon at bounding box center [65, 271] width 8 height 8
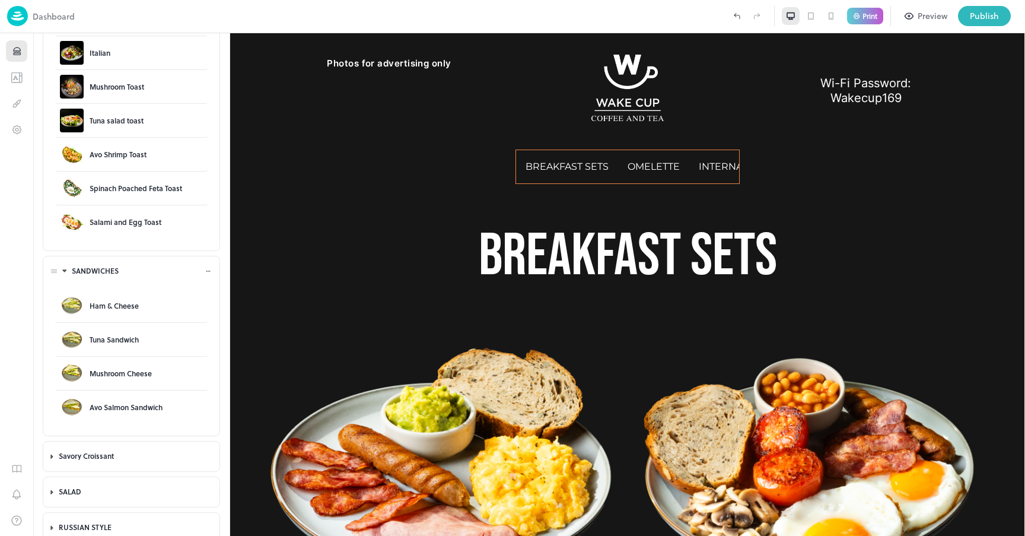
click at [66, 272] on icon at bounding box center [65, 271] width 8 height 8
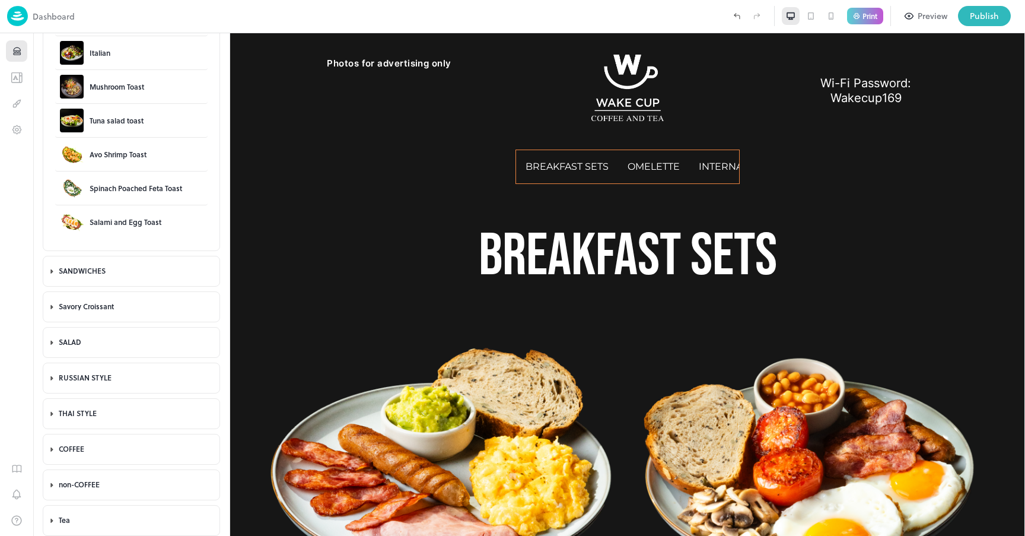
click at [46, 19] on p "Dashboard" at bounding box center [54, 16] width 42 height 12
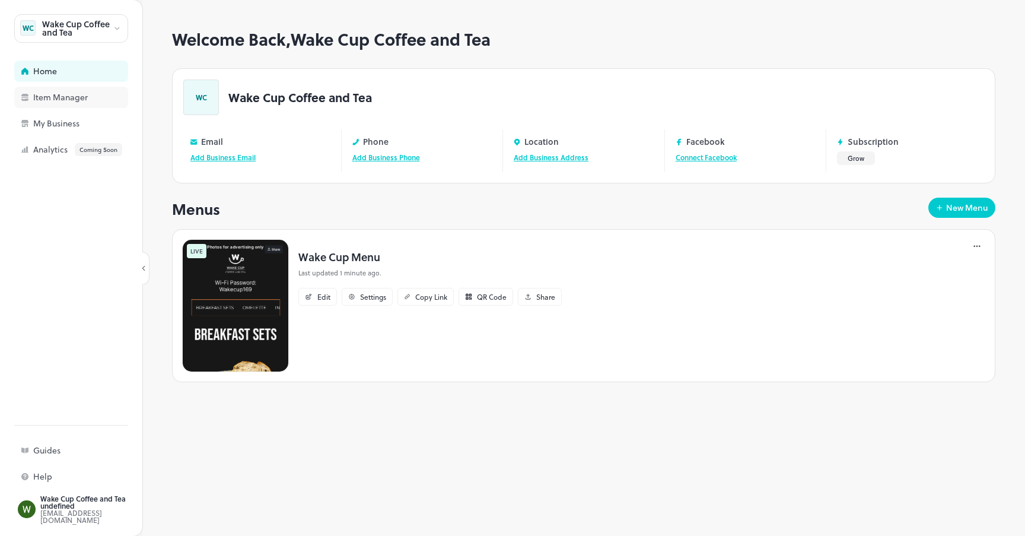
click at [74, 100] on div "Item Manager" at bounding box center [92, 97] width 119 height 8
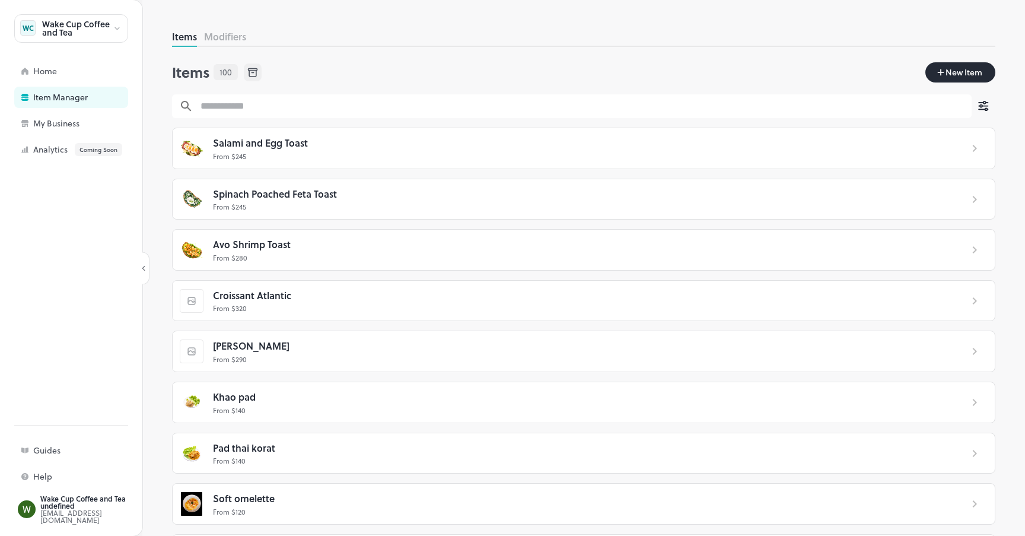
click at [962, 64] on button "New Item" at bounding box center [960, 72] width 70 height 20
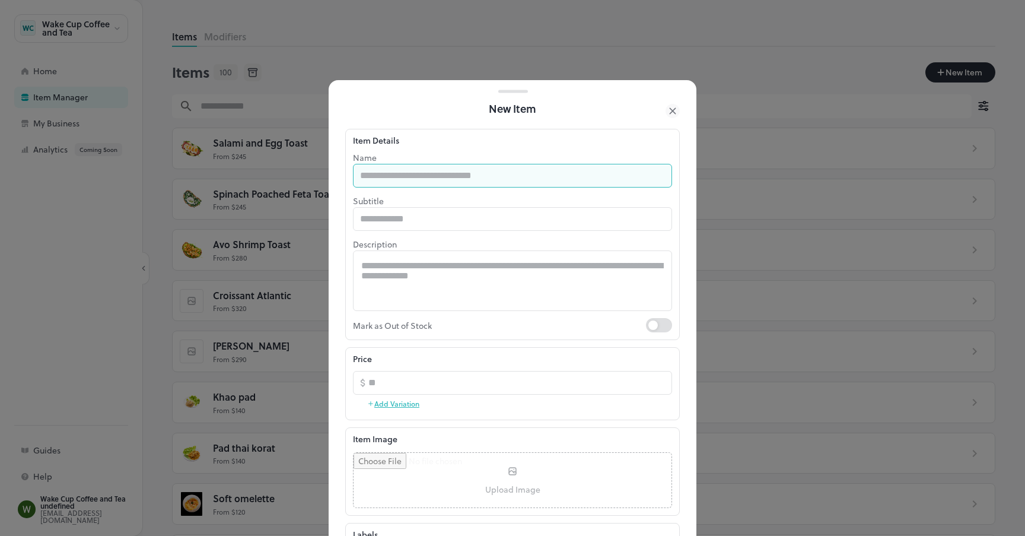
click at [456, 182] on input "text" at bounding box center [512, 176] width 319 height 24
type input "**********"
click at [440, 274] on textarea at bounding box center [512, 280] width 303 height 41
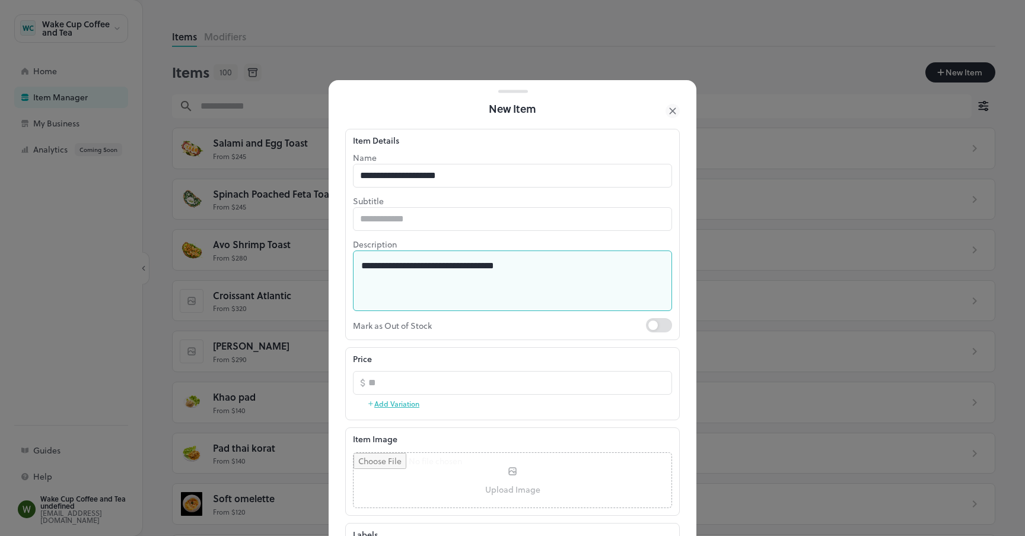
click at [549, 271] on textarea "**********" at bounding box center [512, 280] width 303 height 41
paste textarea "*"
click at [537, 274] on textarea "**********" at bounding box center [512, 280] width 303 height 41
type textarea "**********"
click at [443, 176] on input "**********" at bounding box center [512, 176] width 319 height 24
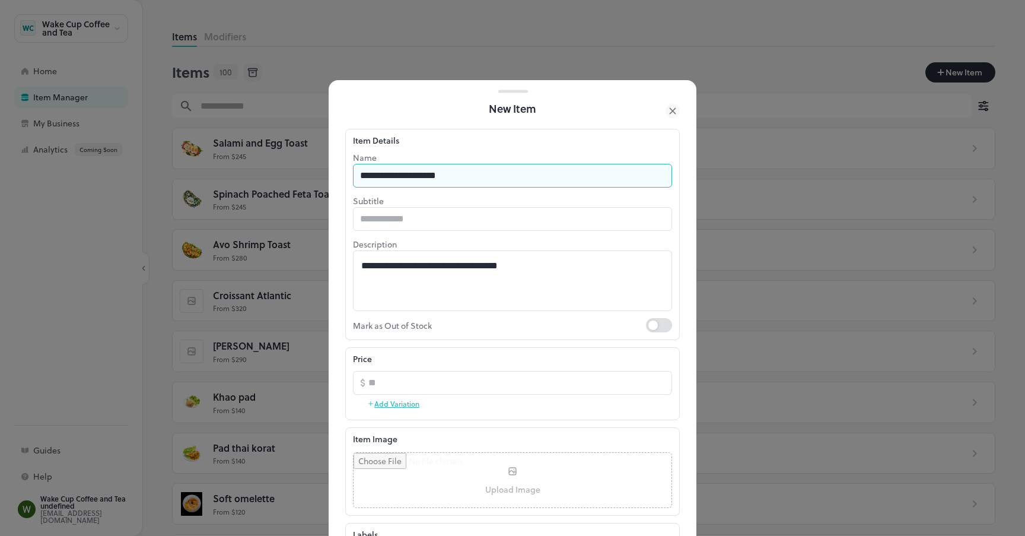
drag, startPoint x: 429, startPoint y: 175, endPoint x: 739, endPoint y: 170, distance: 310.3
click at [739, 171] on div "**********" at bounding box center [512, 268] width 1025 height 536
type input "**********"
click at [421, 385] on input "number" at bounding box center [520, 383] width 304 height 24
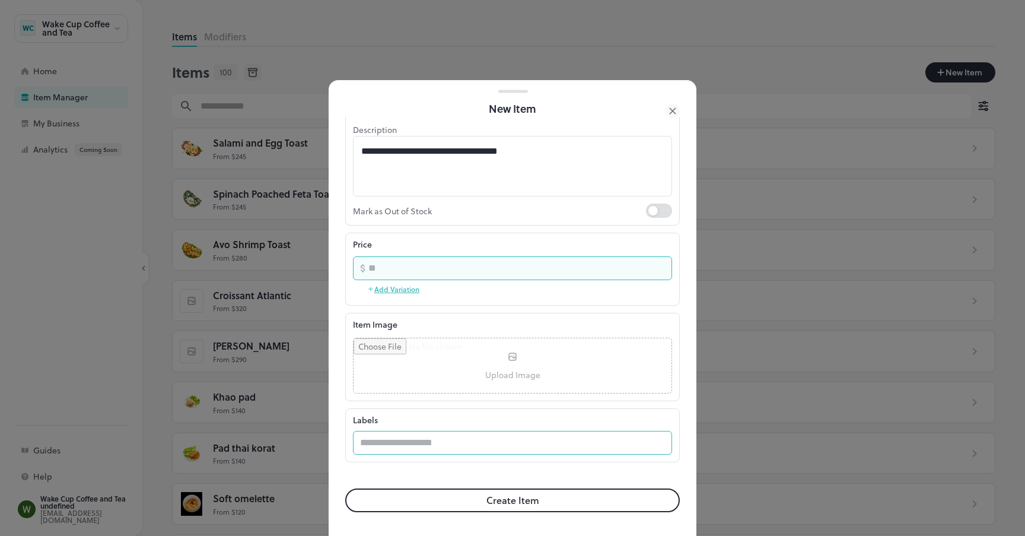
scroll to position [114, 0]
type input "***"
click at [475, 499] on button "Create Item" at bounding box center [512, 500] width 335 height 24
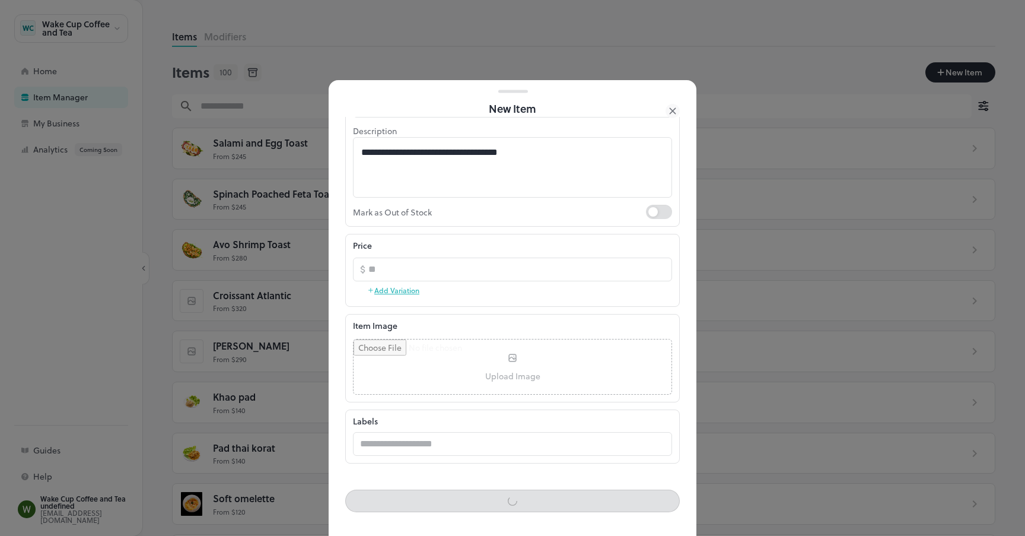
scroll to position [113, 0]
